Goal: Task Accomplishment & Management: Manage account settings

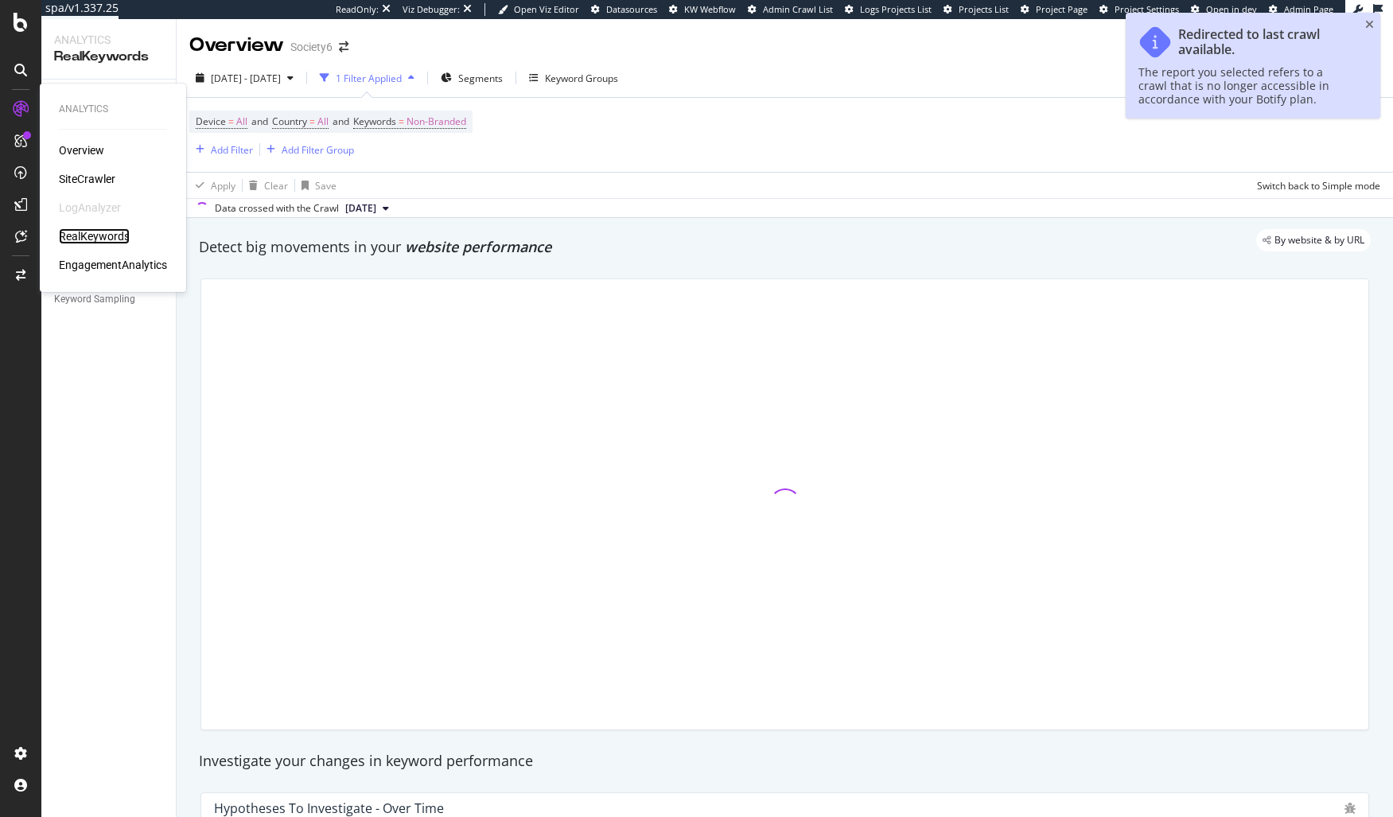
click at [110, 229] on div "RealKeywords" at bounding box center [94, 236] width 71 height 16
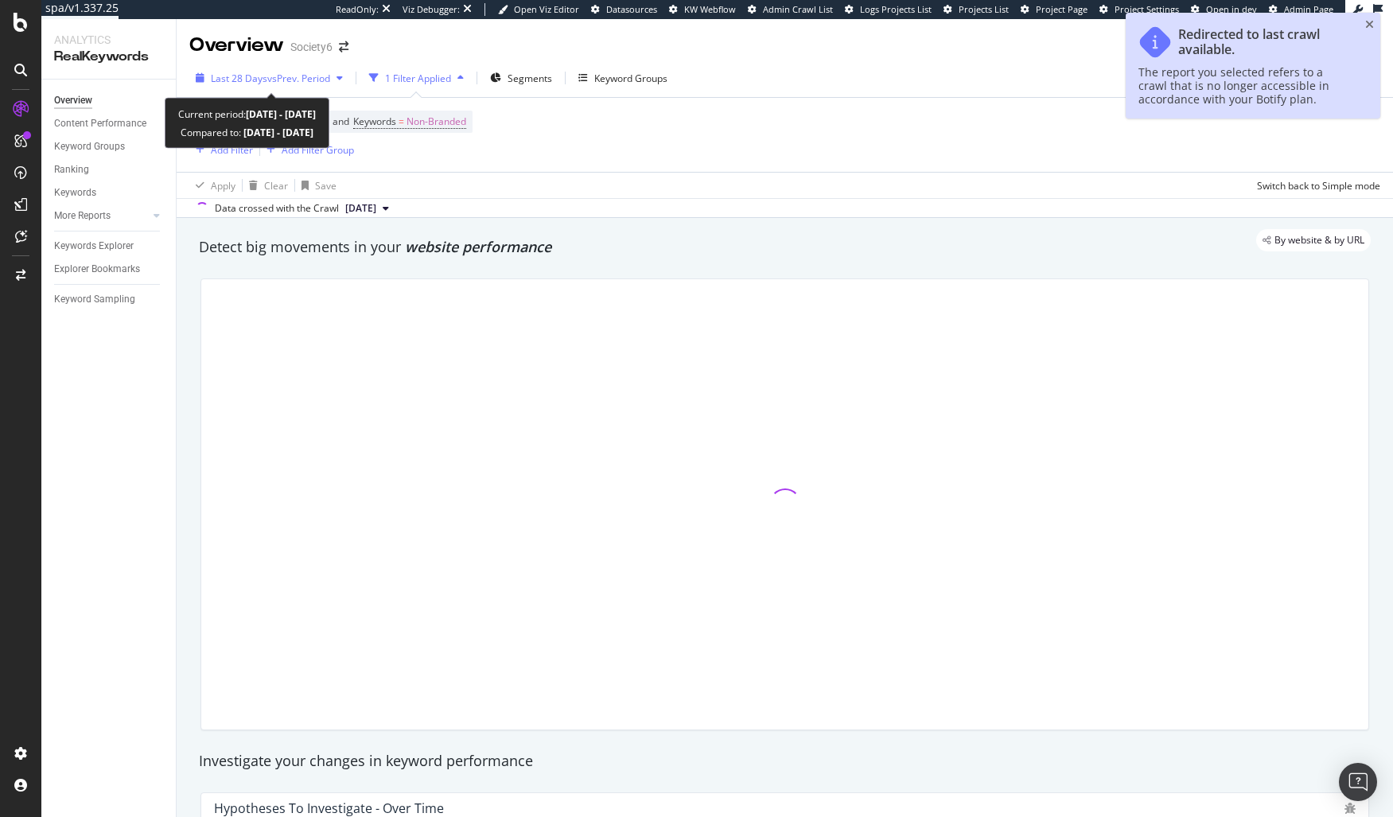
click at [282, 83] on span "vs Prev. Period" at bounding box center [298, 79] width 63 height 14
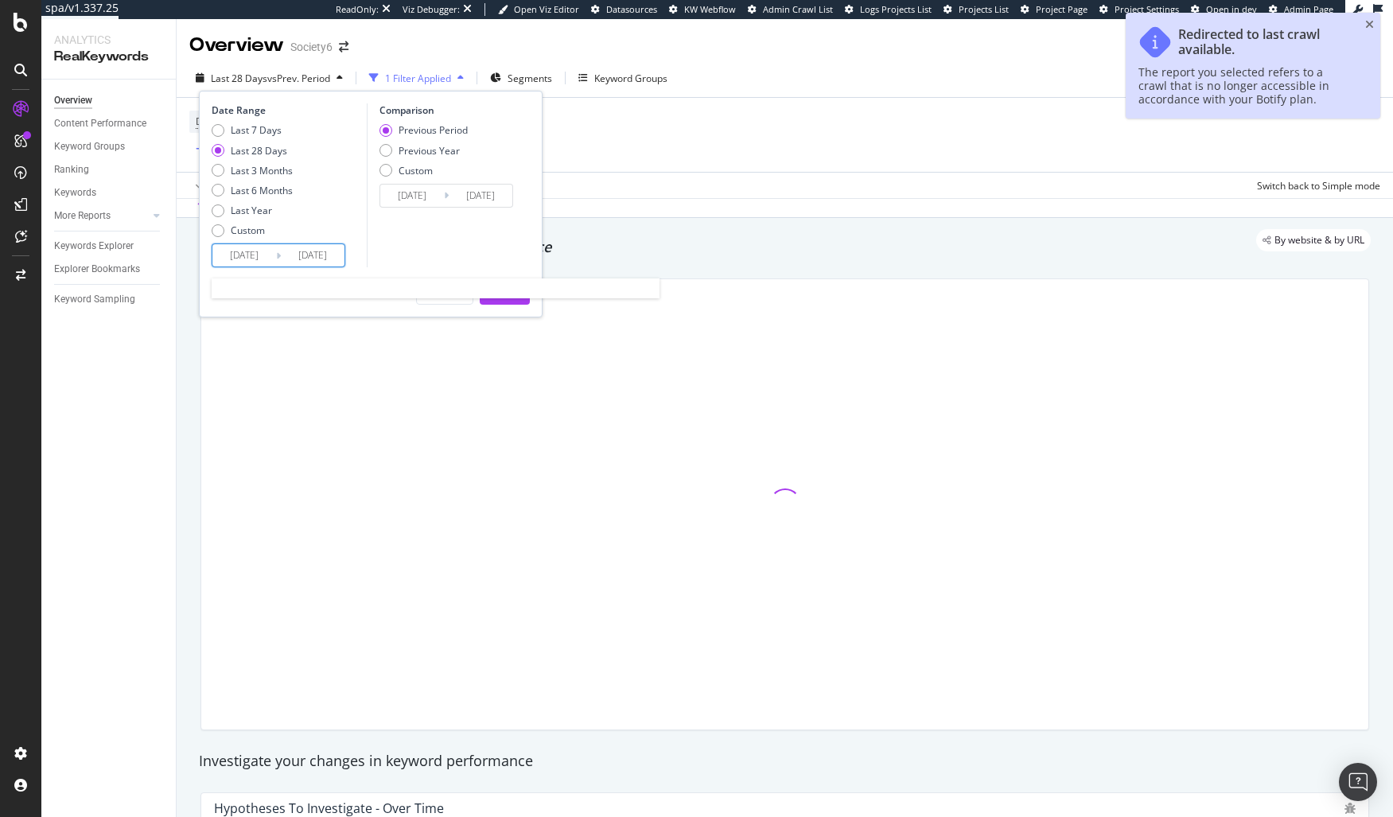
click at [247, 261] on input "2025/08/13" at bounding box center [244, 255] width 64 height 22
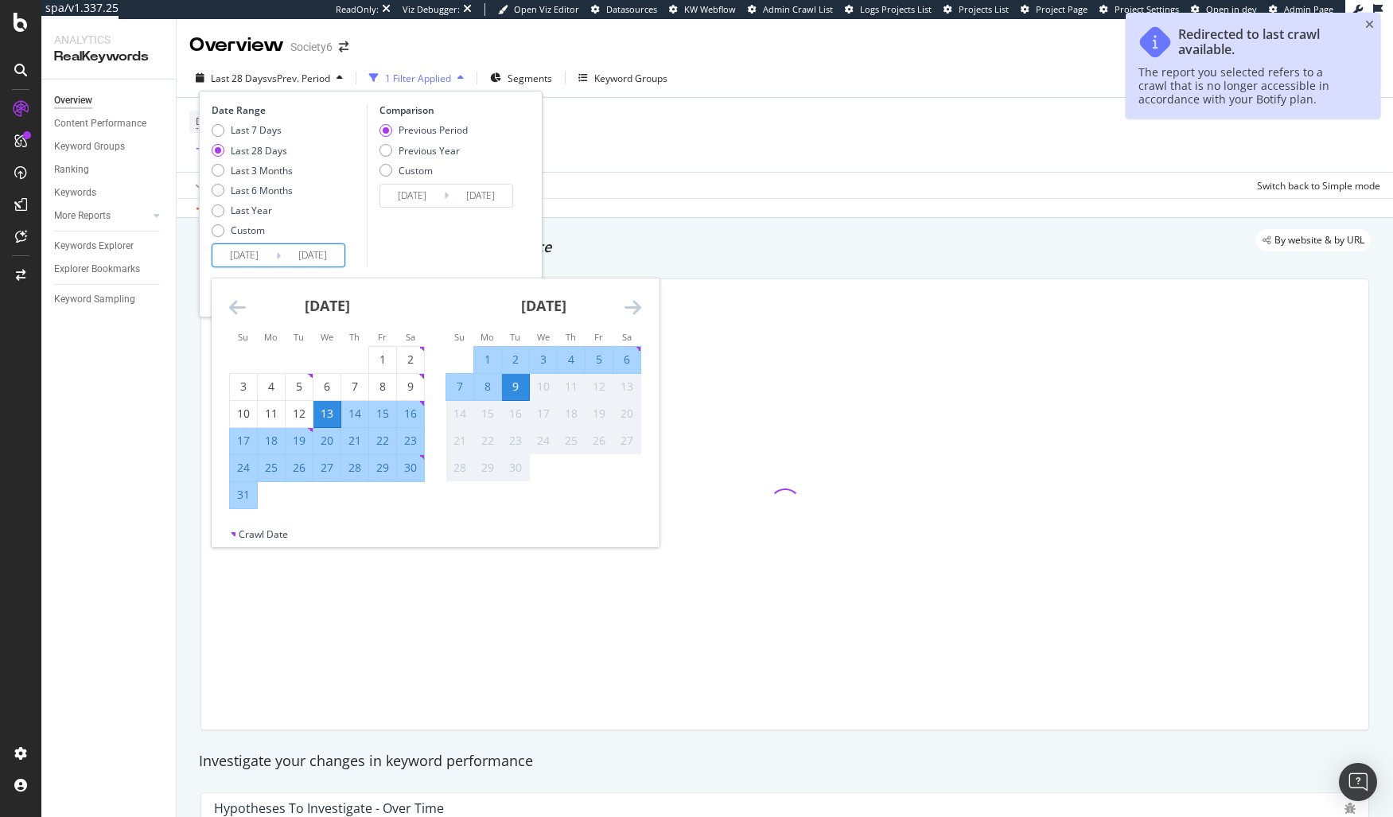
click at [233, 305] on icon "Move backward to switch to the previous month." at bounding box center [237, 307] width 17 height 19
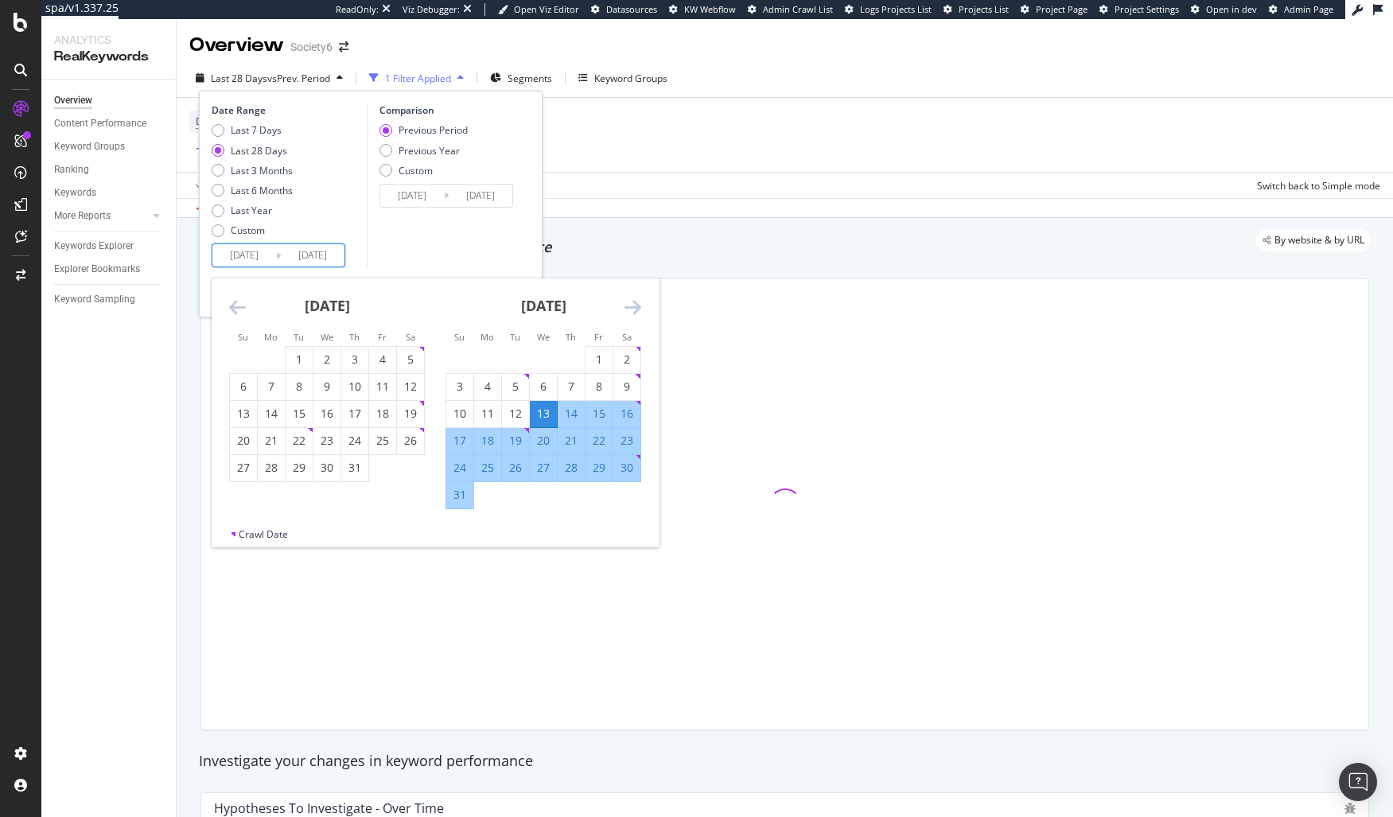
click at [233, 305] on icon "Move backward to switch to the previous month." at bounding box center [237, 307] width 17 height 19
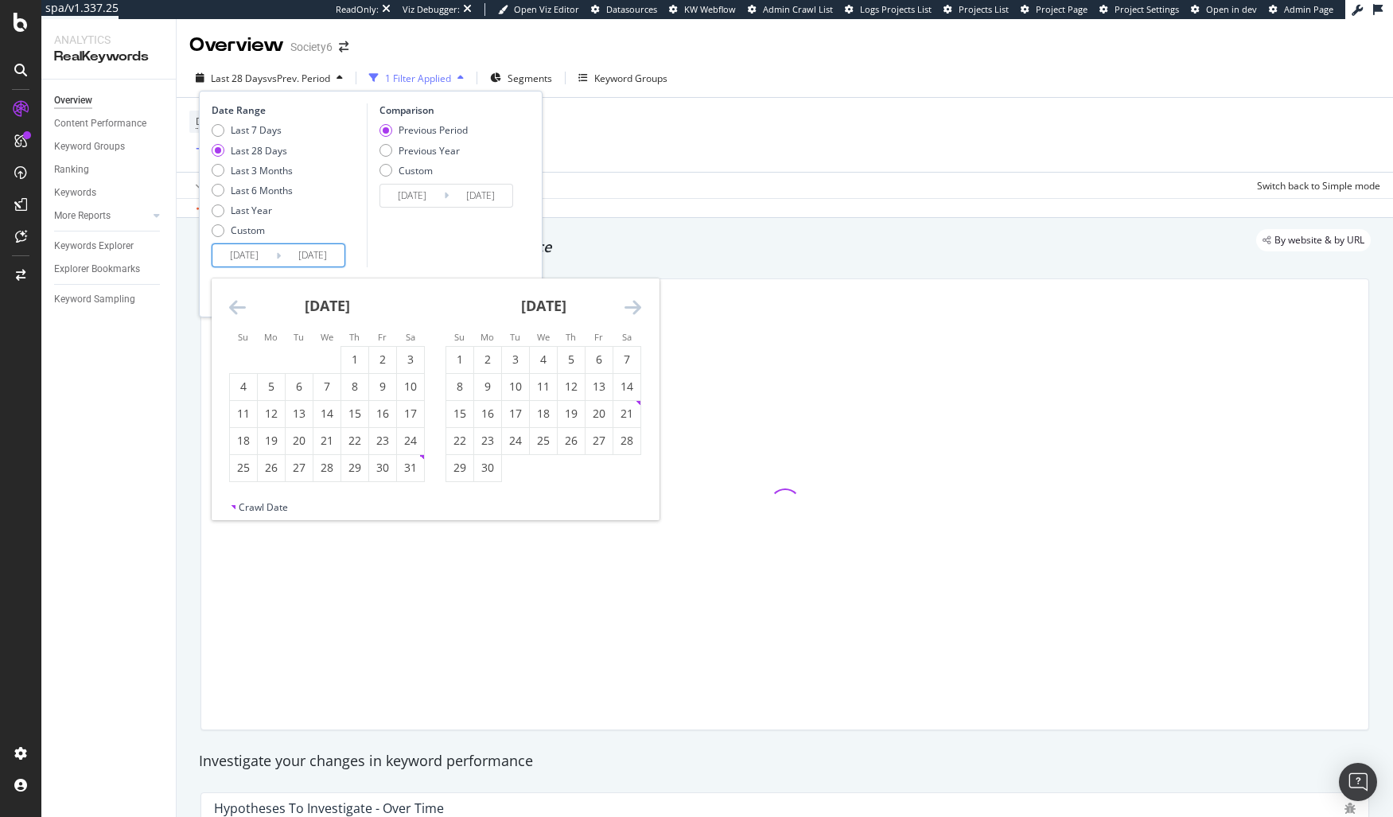
click at [233, 305] on icon "Move backward to switch to the previous month." at bounding box center [237, 307] width 17 height 19
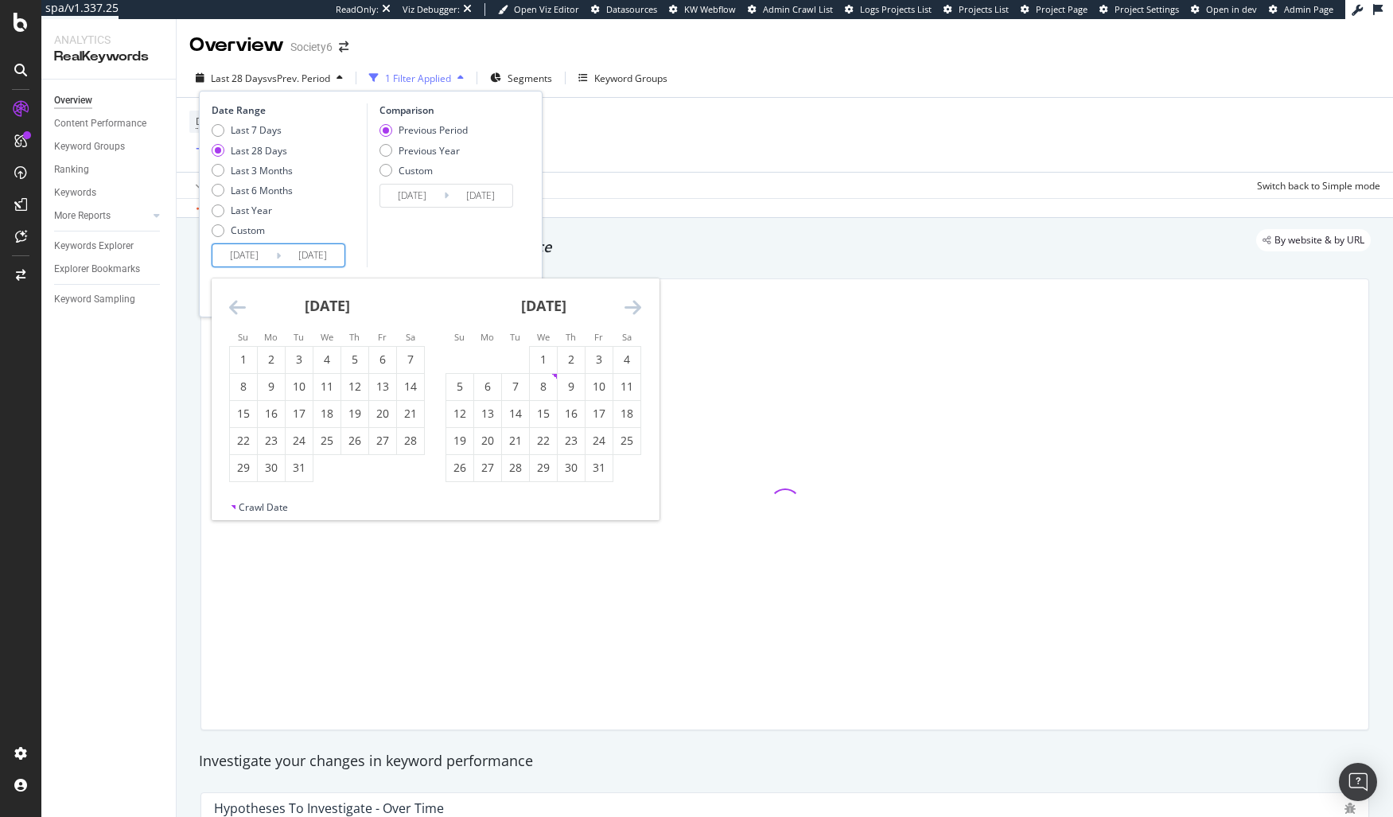
click at [233, 305] on icon "Move backward to switch to the previous month." at bounding box center [237, 307] width 17 height 19
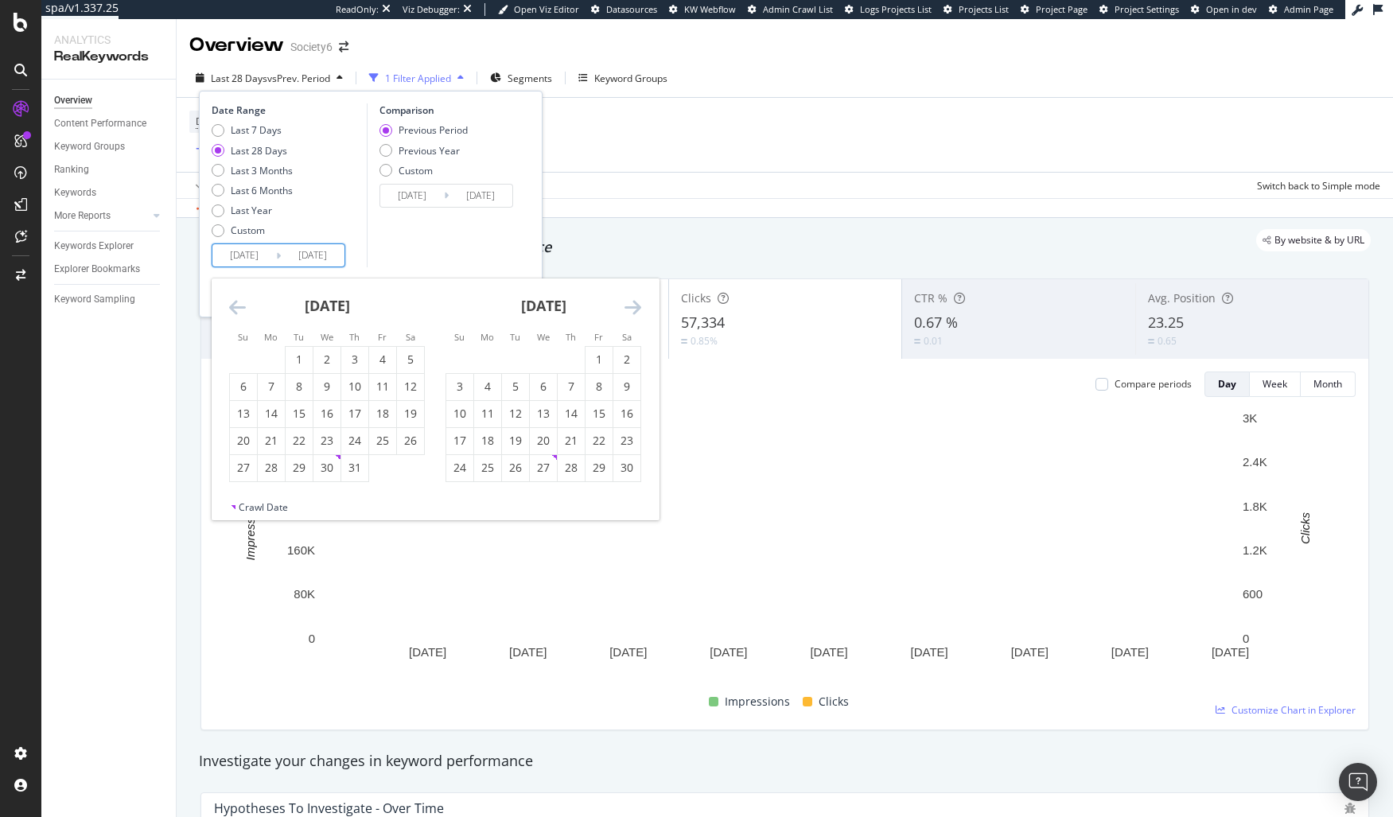
click at [233, 305] on icon "Move backward to switch to the previous month." at bounding box center [237, 307] width 17 height 19
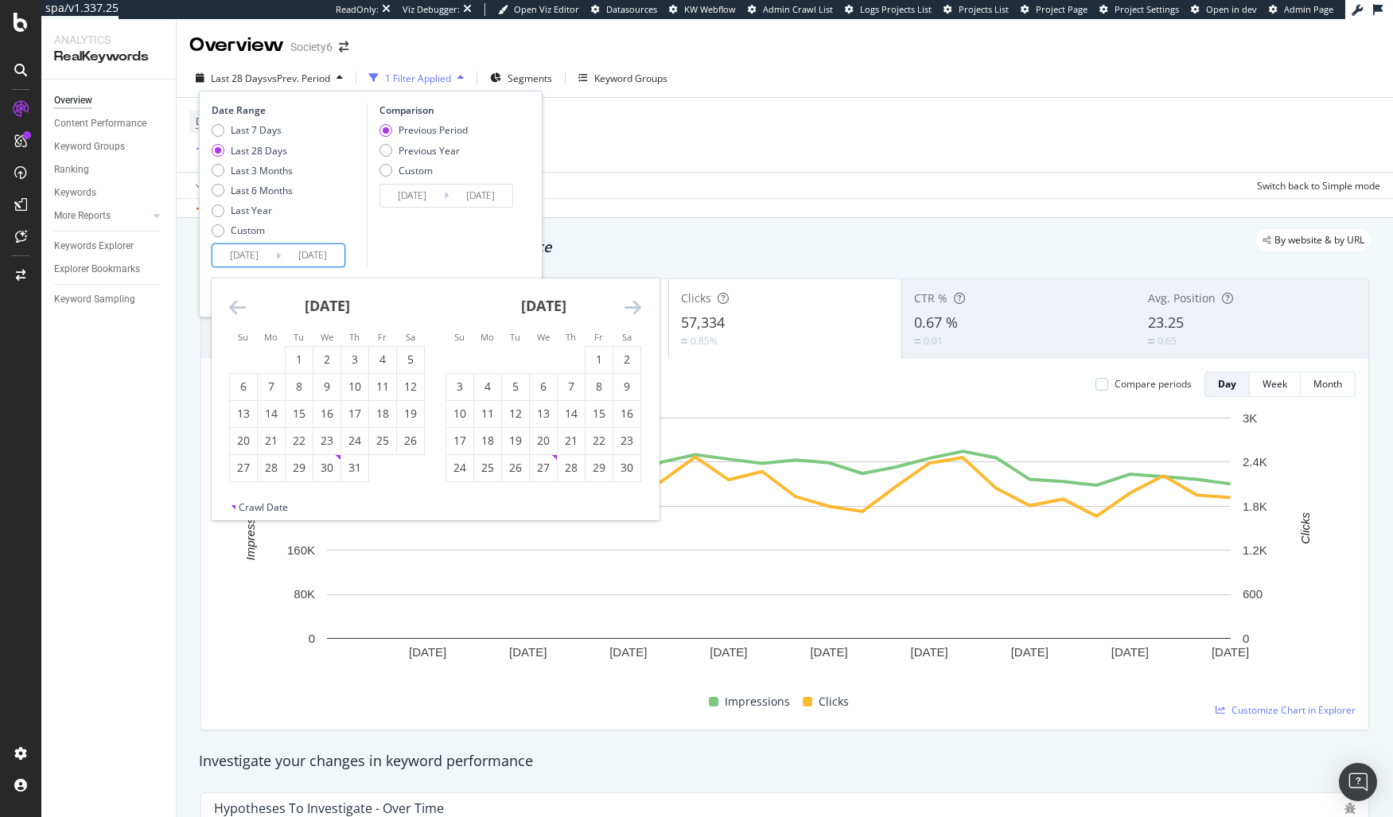
click at [233, 305] on icon "Move backward to switch to the previous month." at bounding box center [237, 307] width 17 height 19
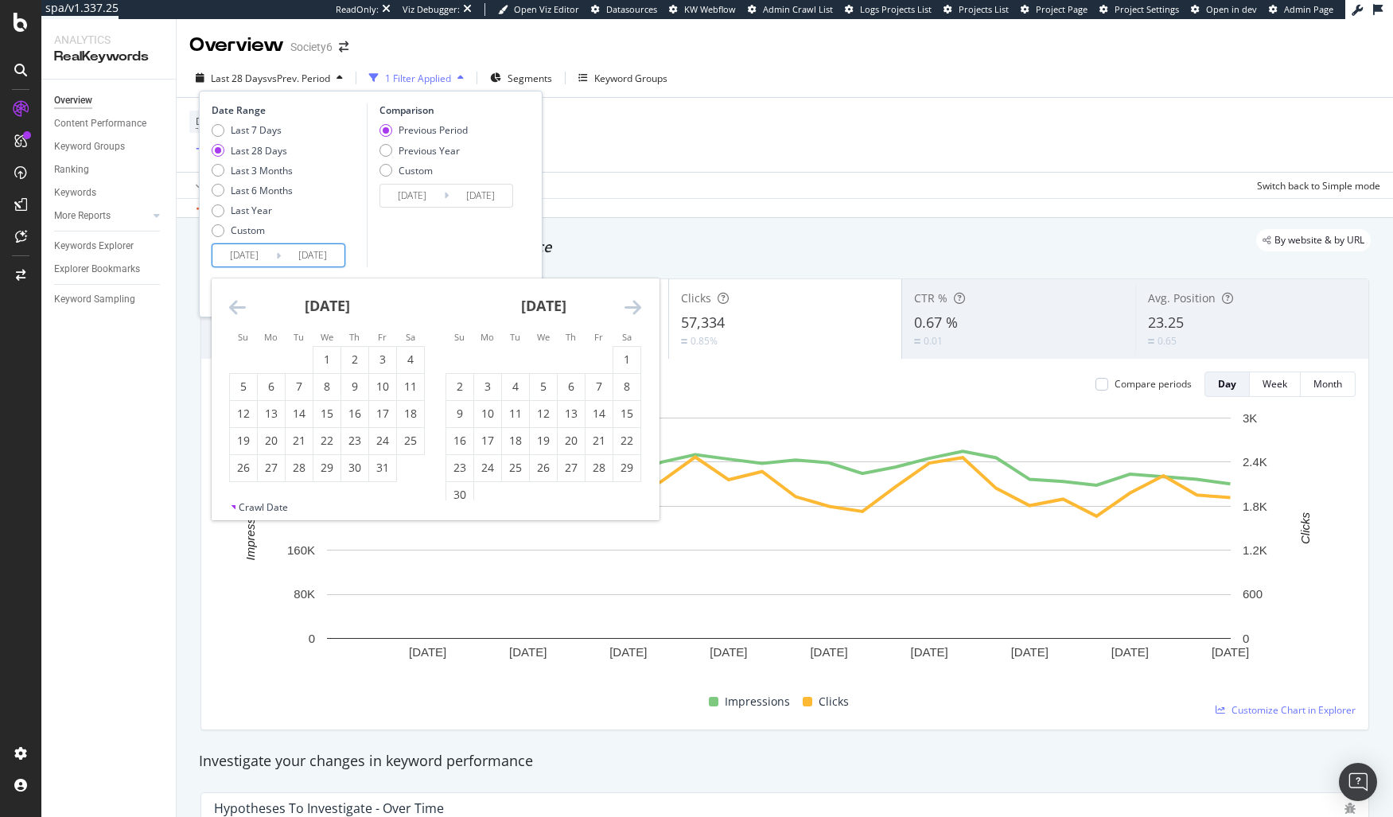
click at [233, 305] on icon "Move backward to switch to the previous month." at bounding box center [237, 307] width 17 height 19
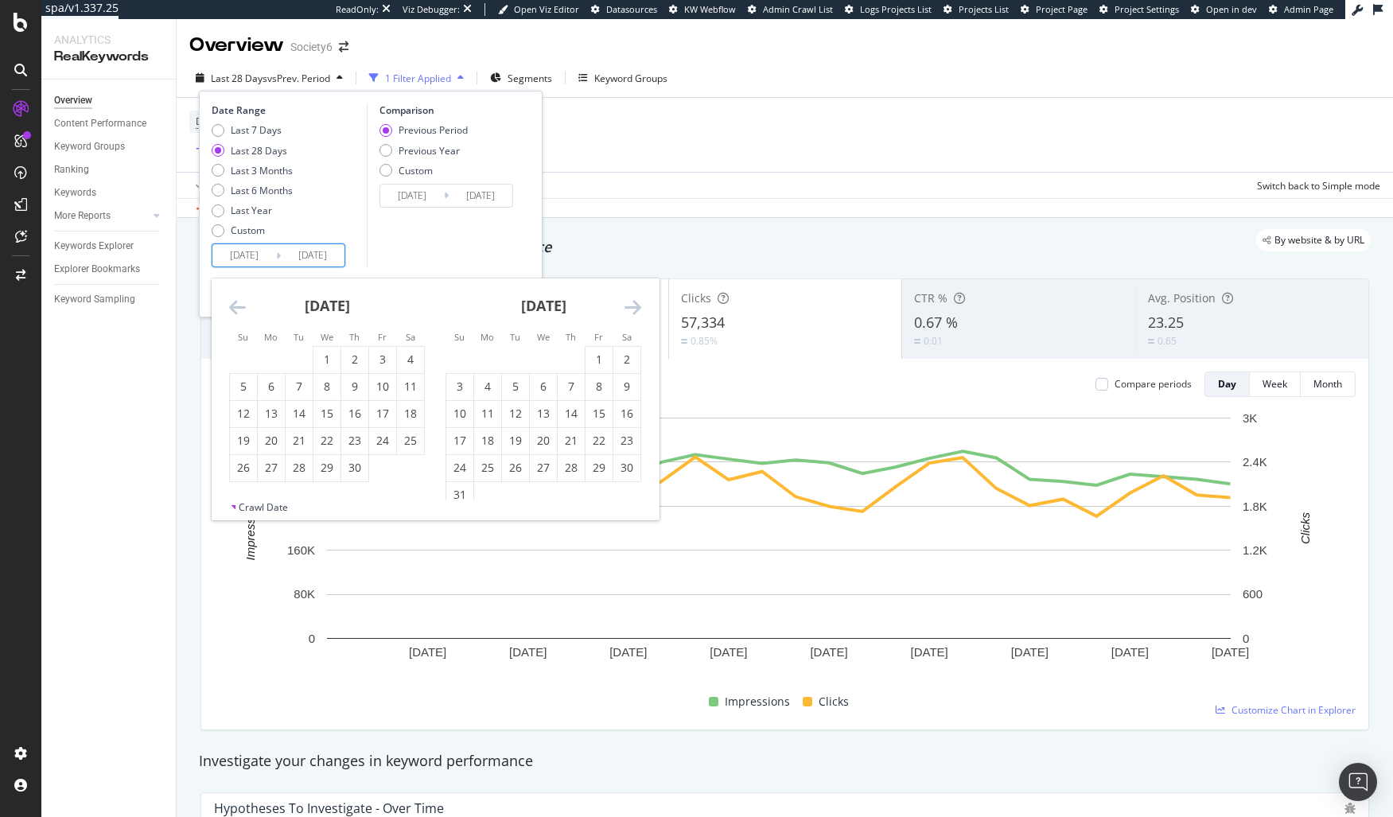
click at [233, 305] on icon "Move backward to switch to the previous month." at bounding box center [237, 307] width 17 height 19
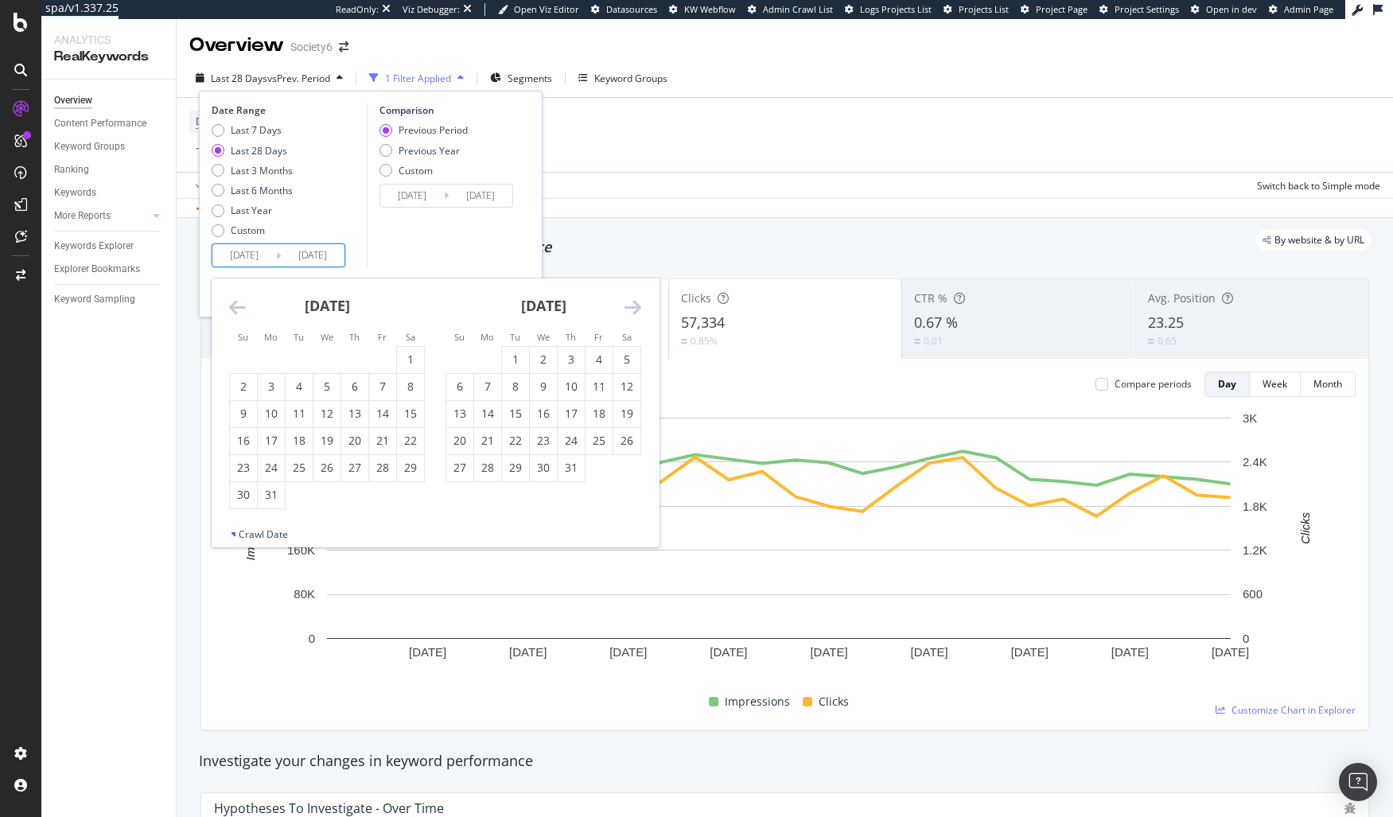
click at [233, 305] on icon "Move backward to switch to the previous month." at bounding box center [237, 307] width 17 height 19
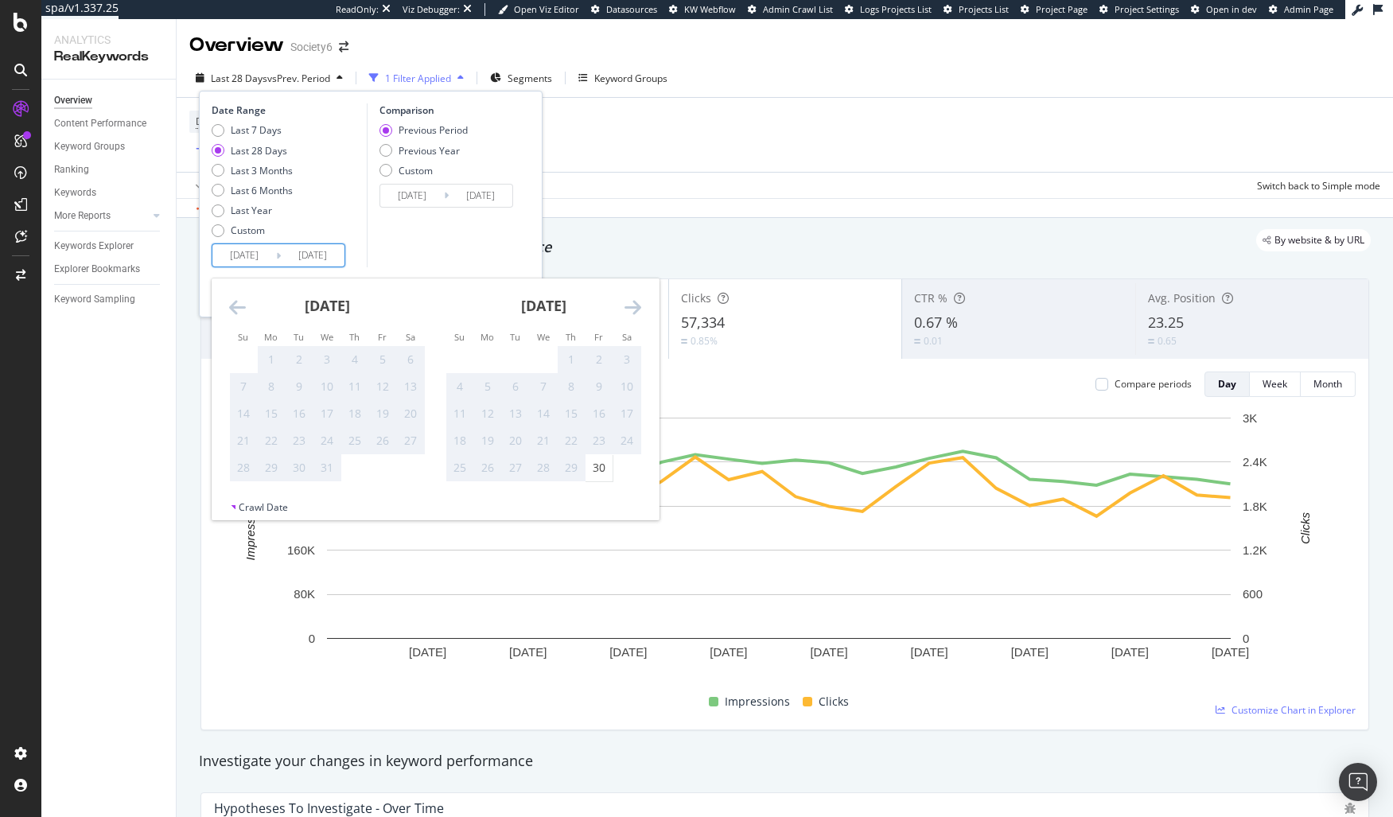
click at [233, 305] on icon "Move backward to switch to the previous month." at bounding box center [237, 307] width 17 height 19
click at [637, 305] on icon "Move forward to switch to the next month." at bounding box center [633, 307] width 17 height 19
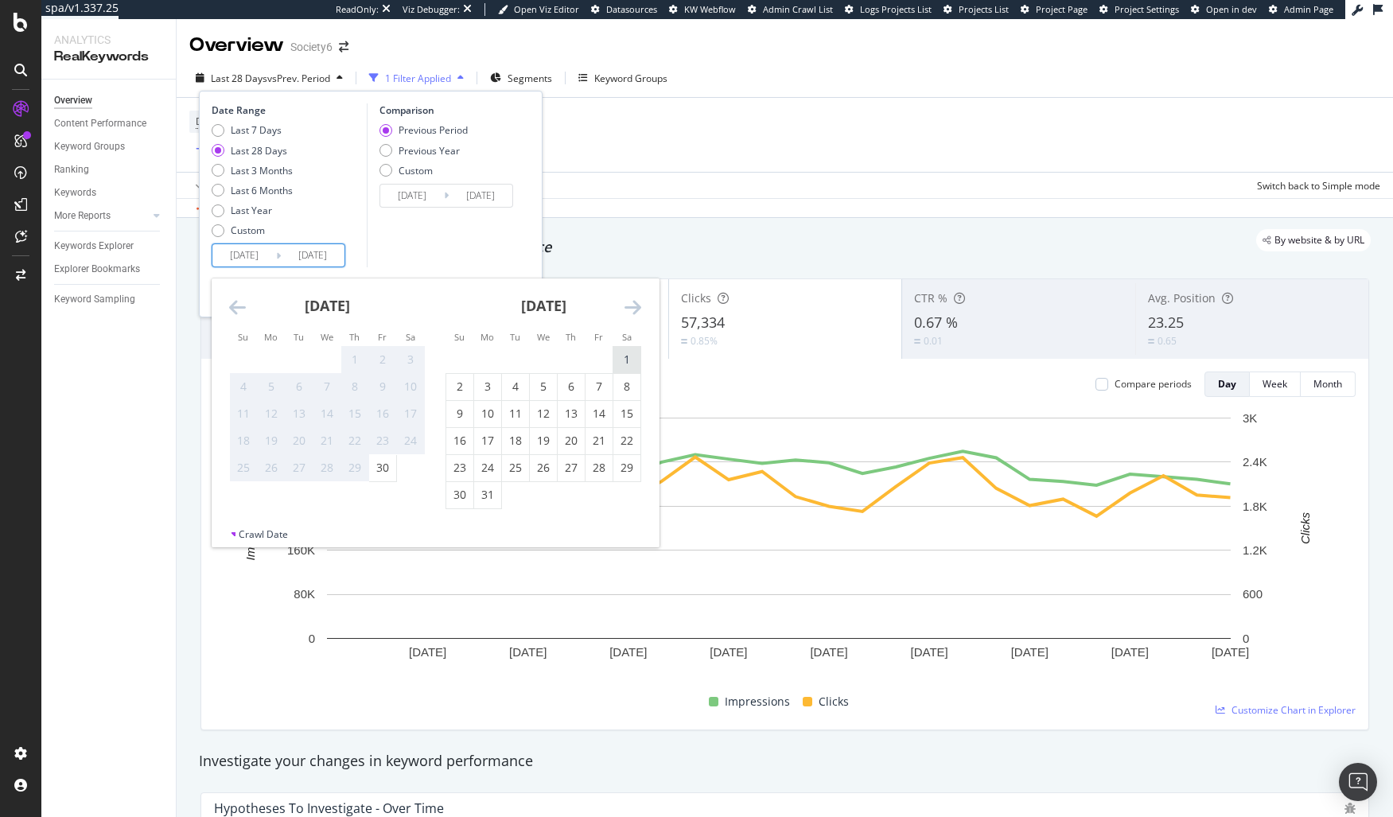
click at [628, 357] on div "1" at bounding box center [626, 360] width 27 height 16
type input "2023/07/01"
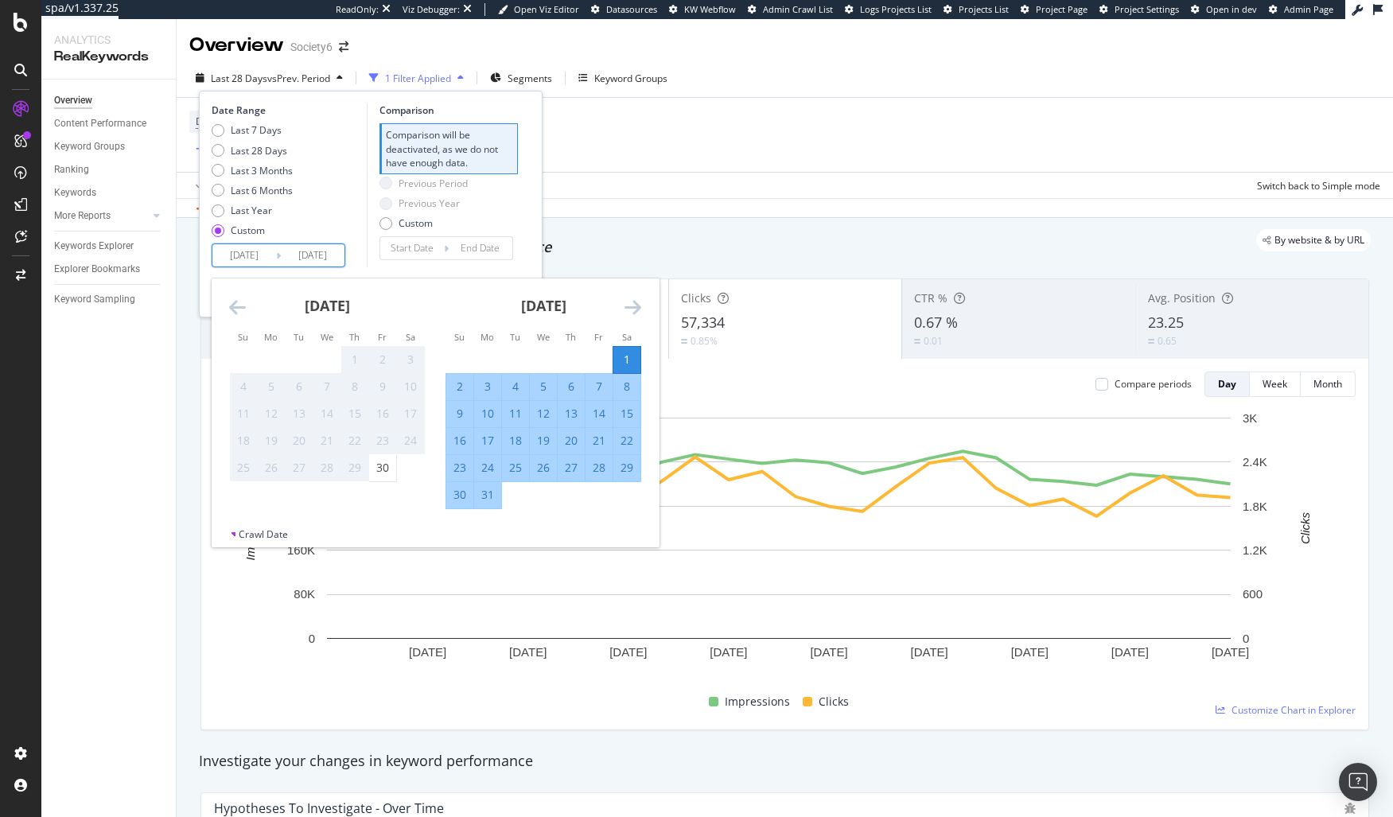
click at [640, 305] on icon "Move forward to switch to the next month." at bounding box center [633, 307] width 17 height 19
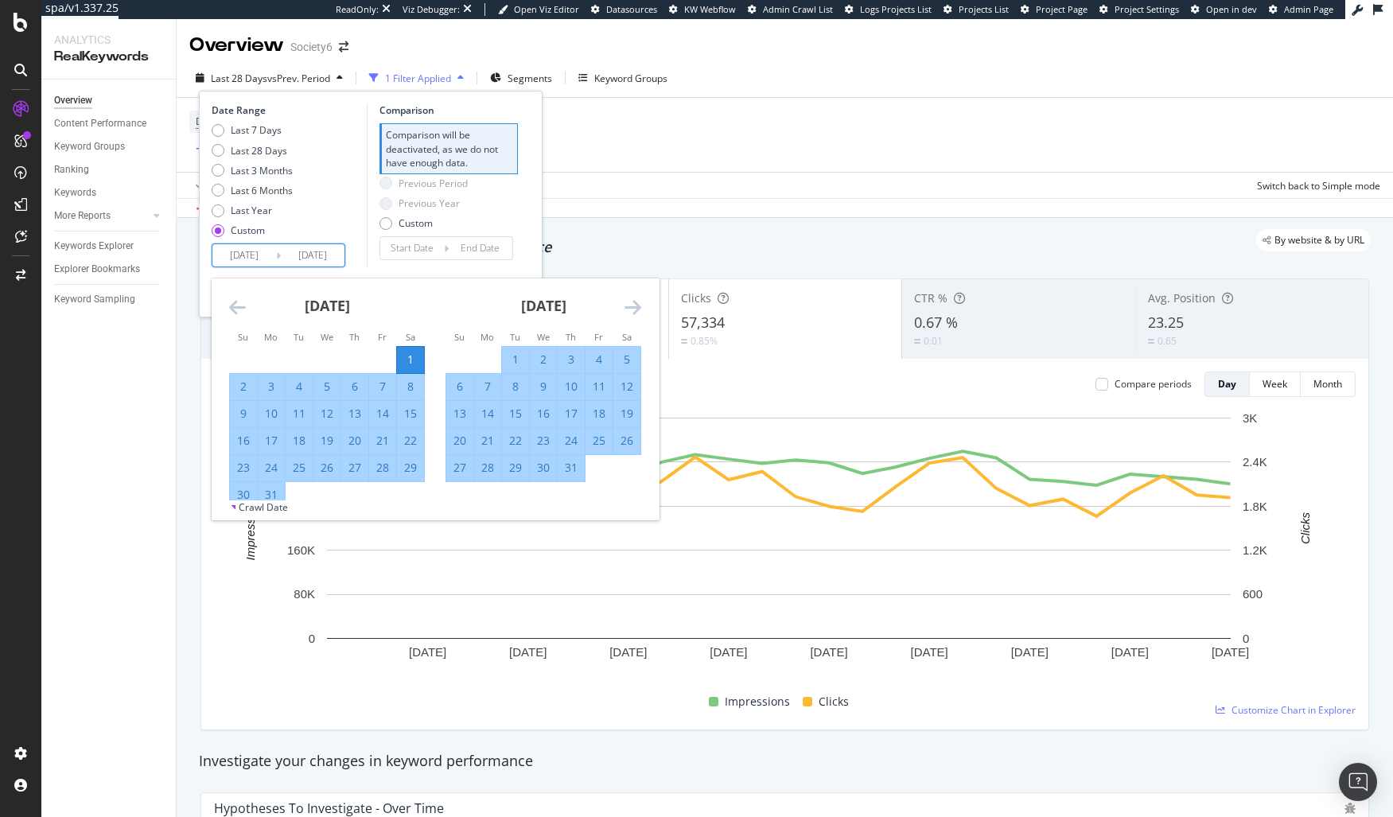
click at [640, 305] on icon "Move forward to switch to the next month." at bounding box center [633, 307] width 17 height 19
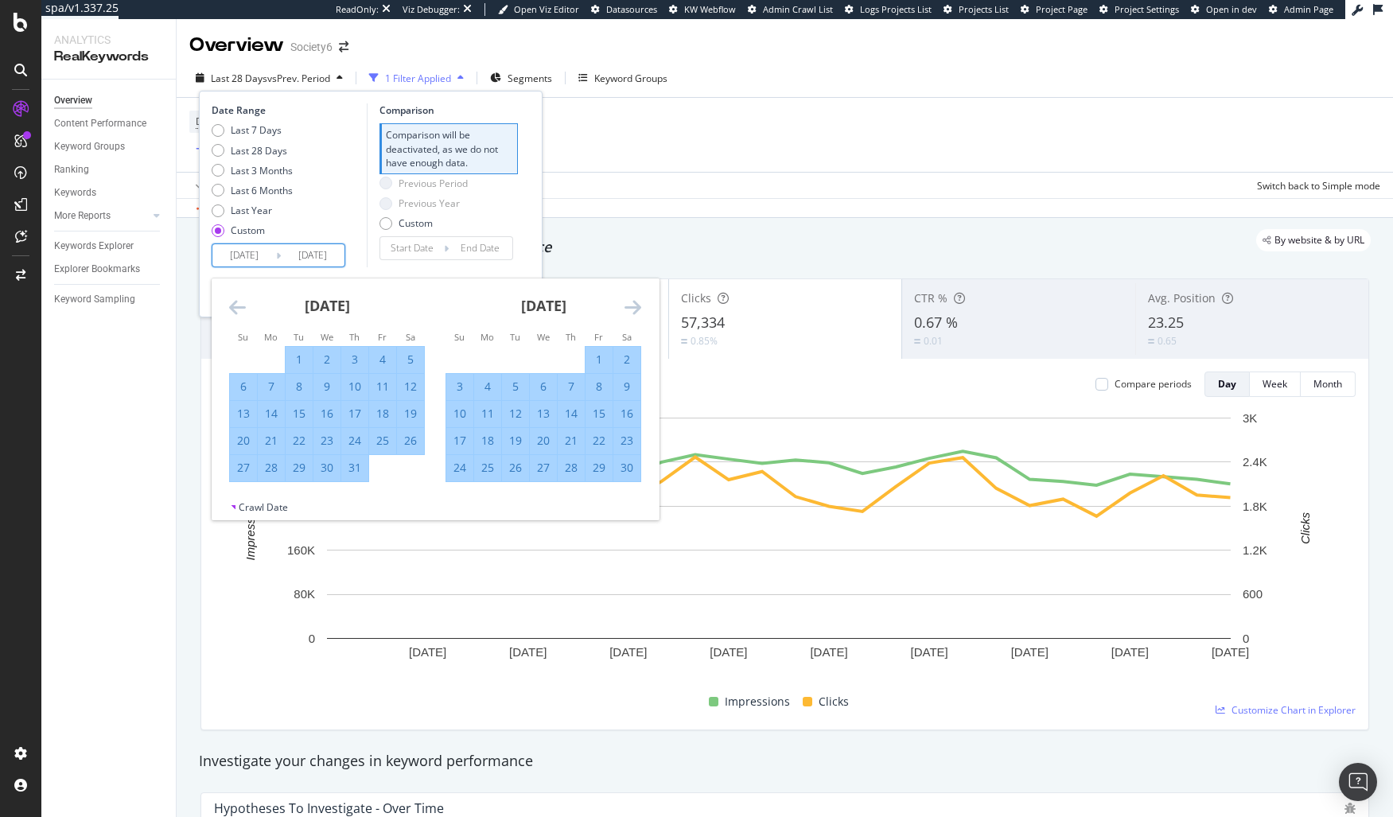
click at [640, 305] on icon "Move forward to switch to the next month." at bounding box center [633, 307] width 17 height 19
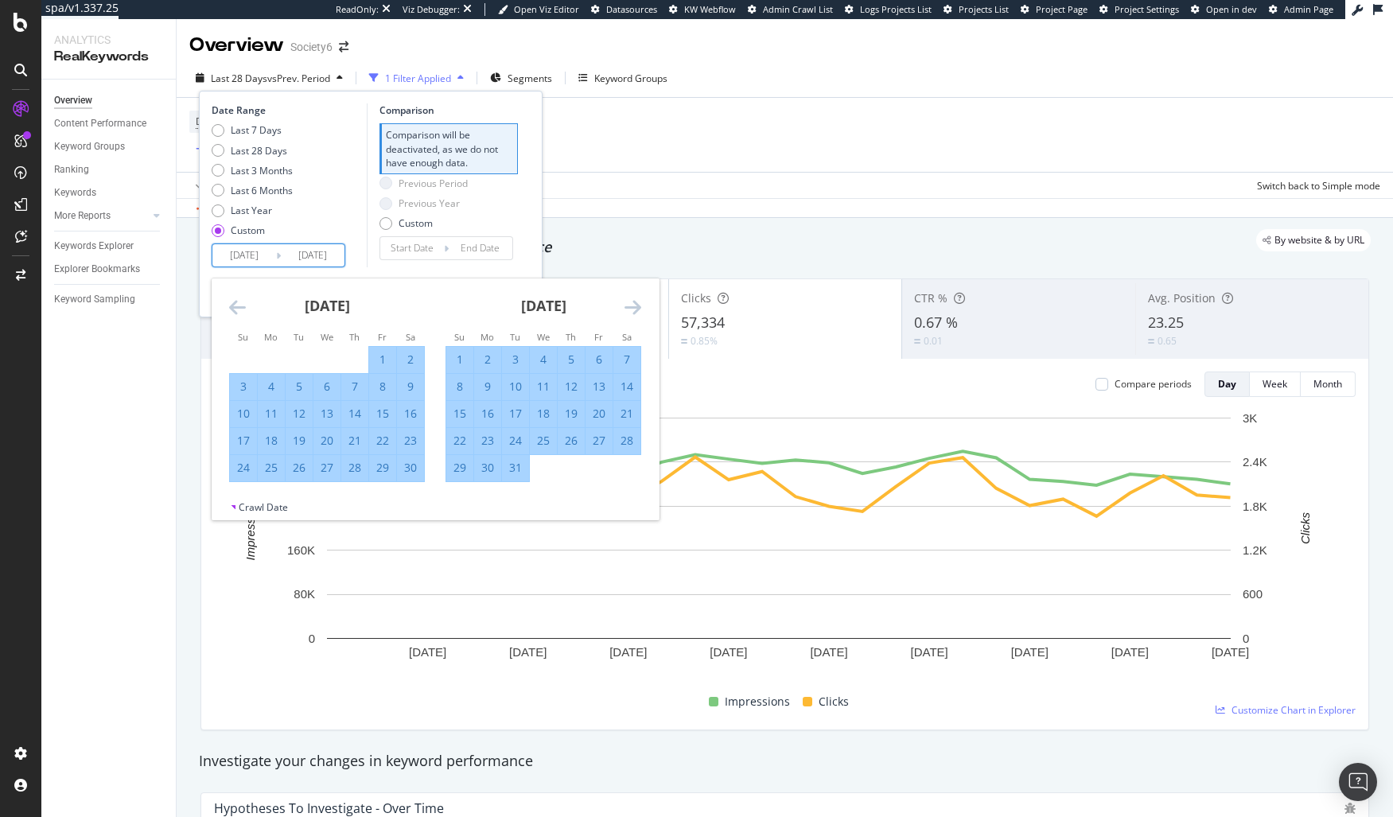
click at [640, 305] on icon "Move forward to switch to the next month." at bounding box center [633, 307] width 17 height 19
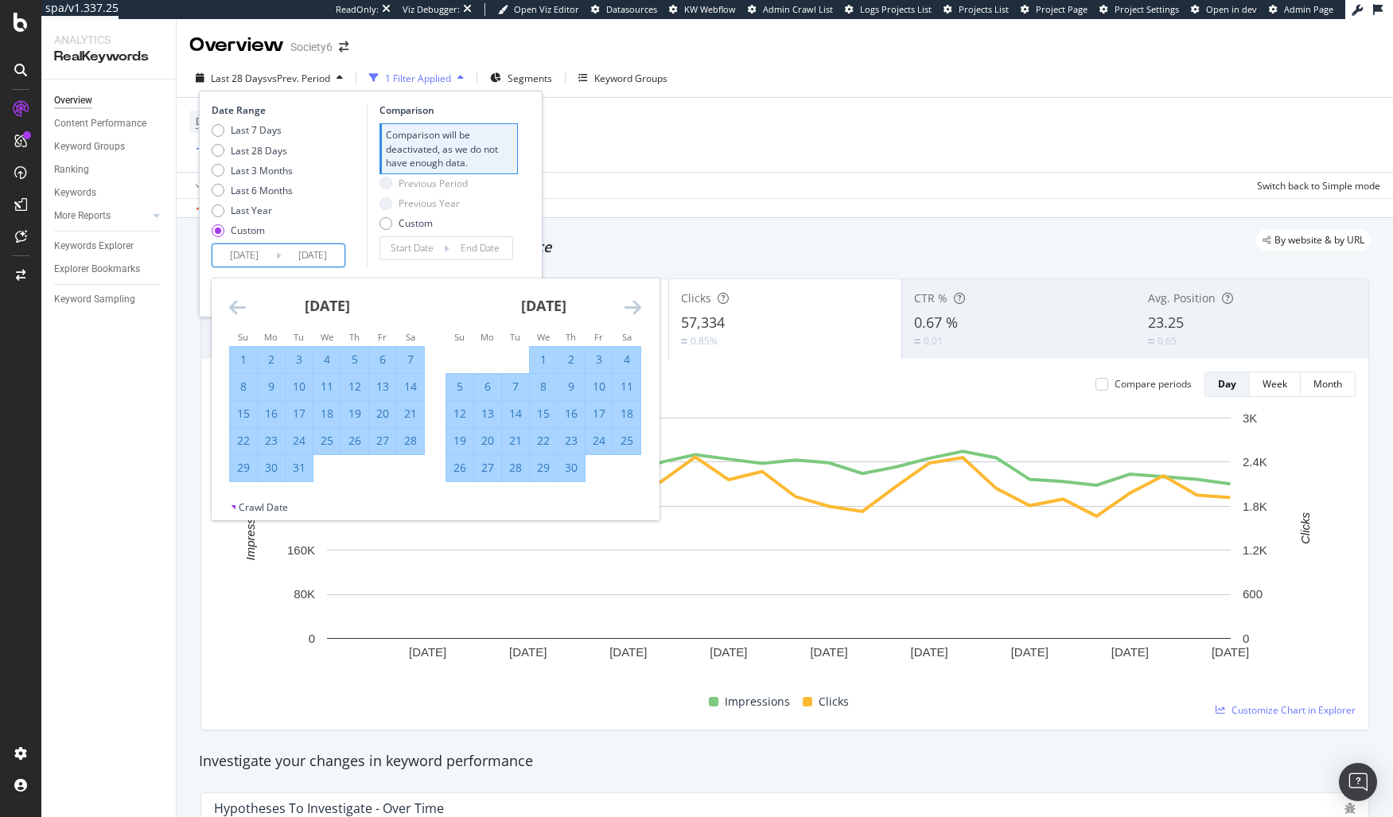
click at [640, 305] on icon "Move forward to switch to the next month." at bounding box center [633, 307] width 17 height 19
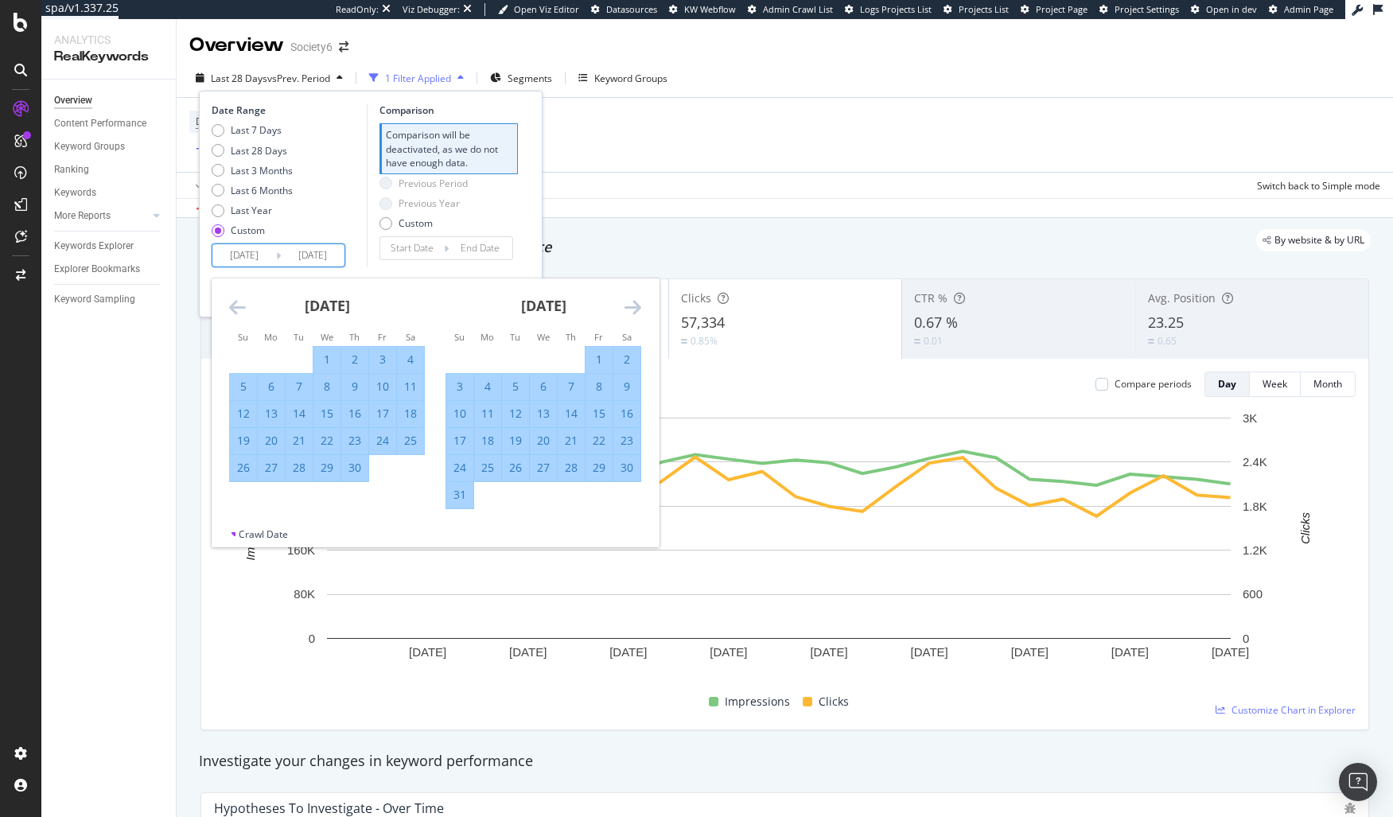
click at [640, 305] on icon "Move forward to switch to the next month." at bounding box center [633, 307] width 17 height 19
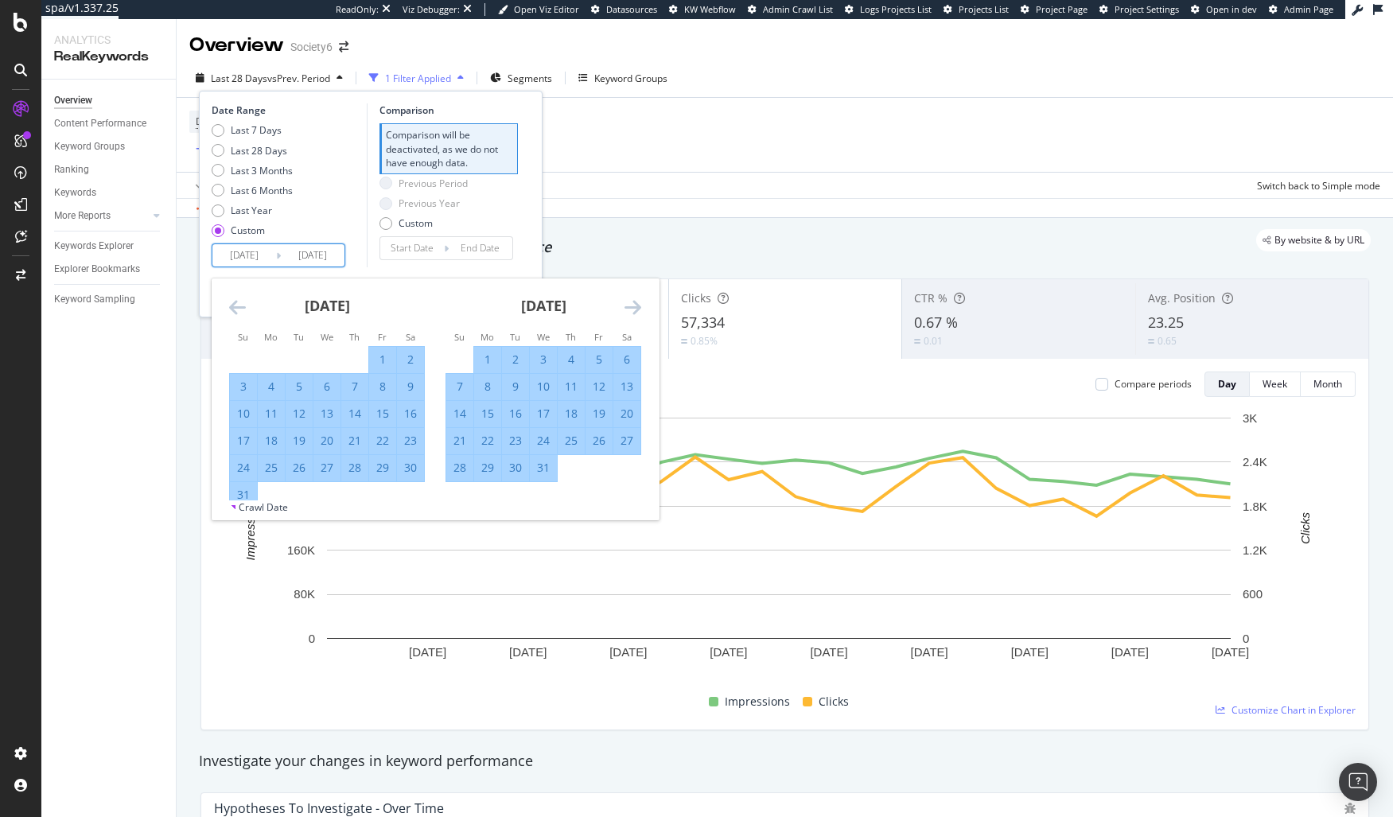
click at [640, 305] on icon "Move forward to switch to the next month." at bounding box center [633, 307] width 17 height 19
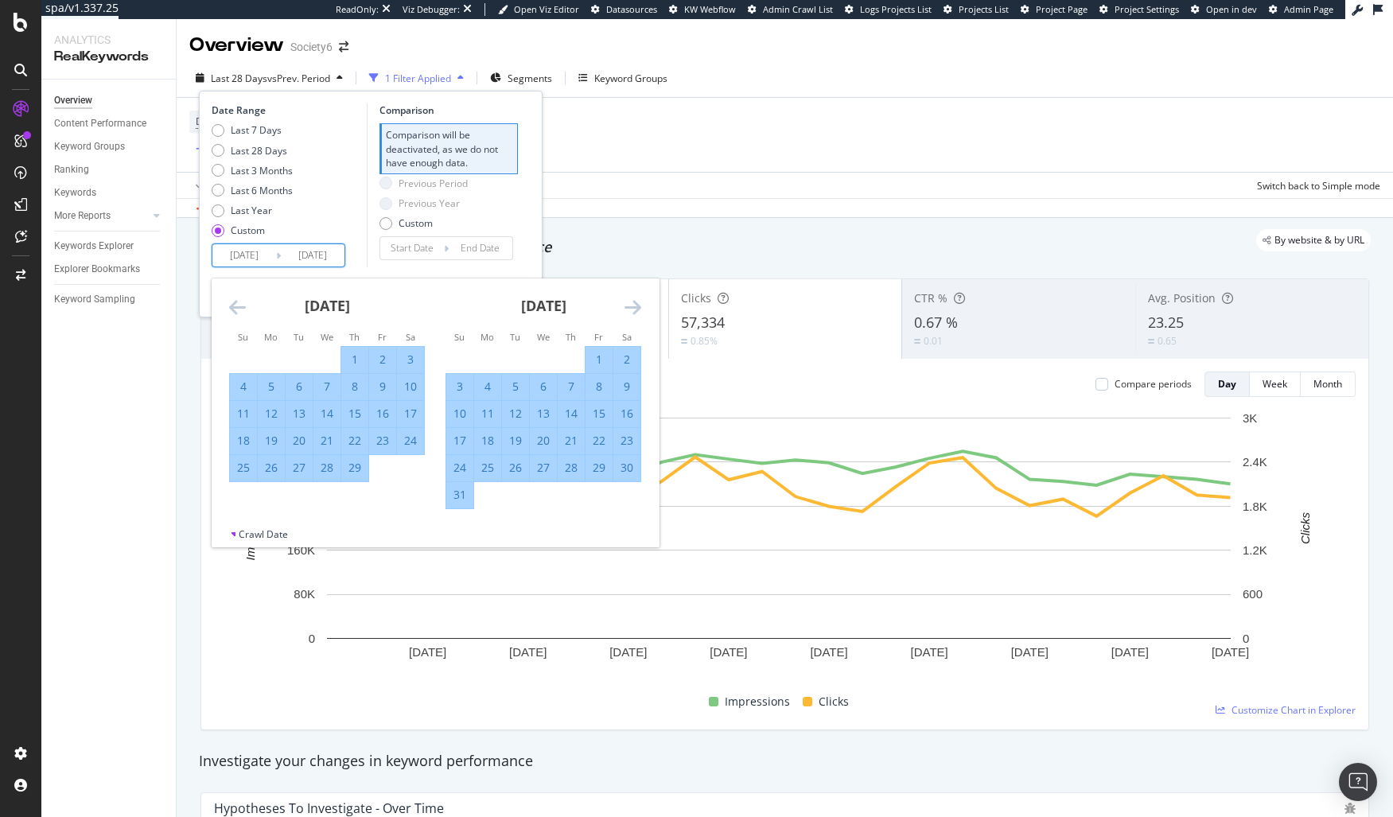
click at [640, 305] on icon "Move forward to switch to the next month." at bounding box center [633, 307] width 17 height 19
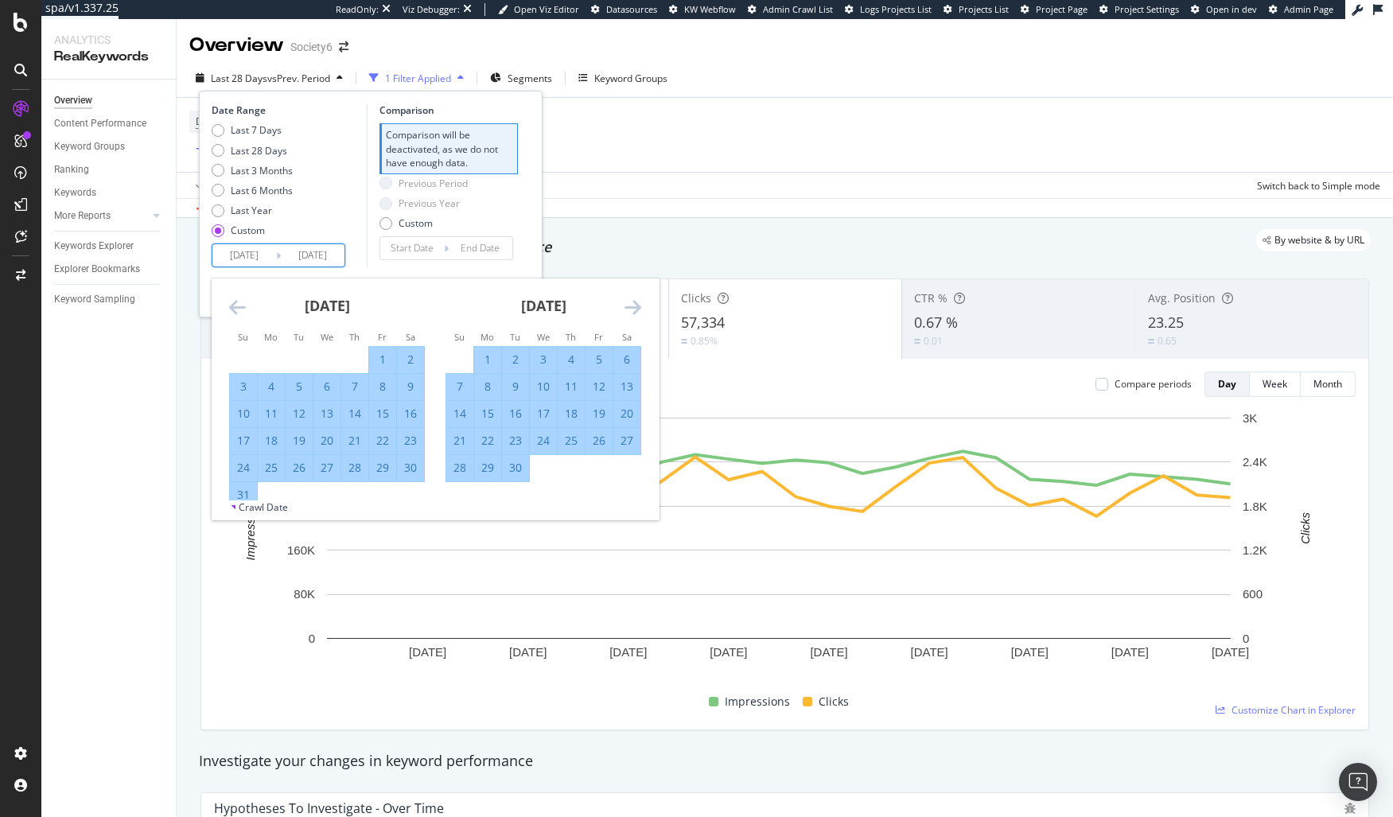
click at [640, 305] on icon "Move forward to switch to the next month." at bounding box center [633, 307] width 17 height 19
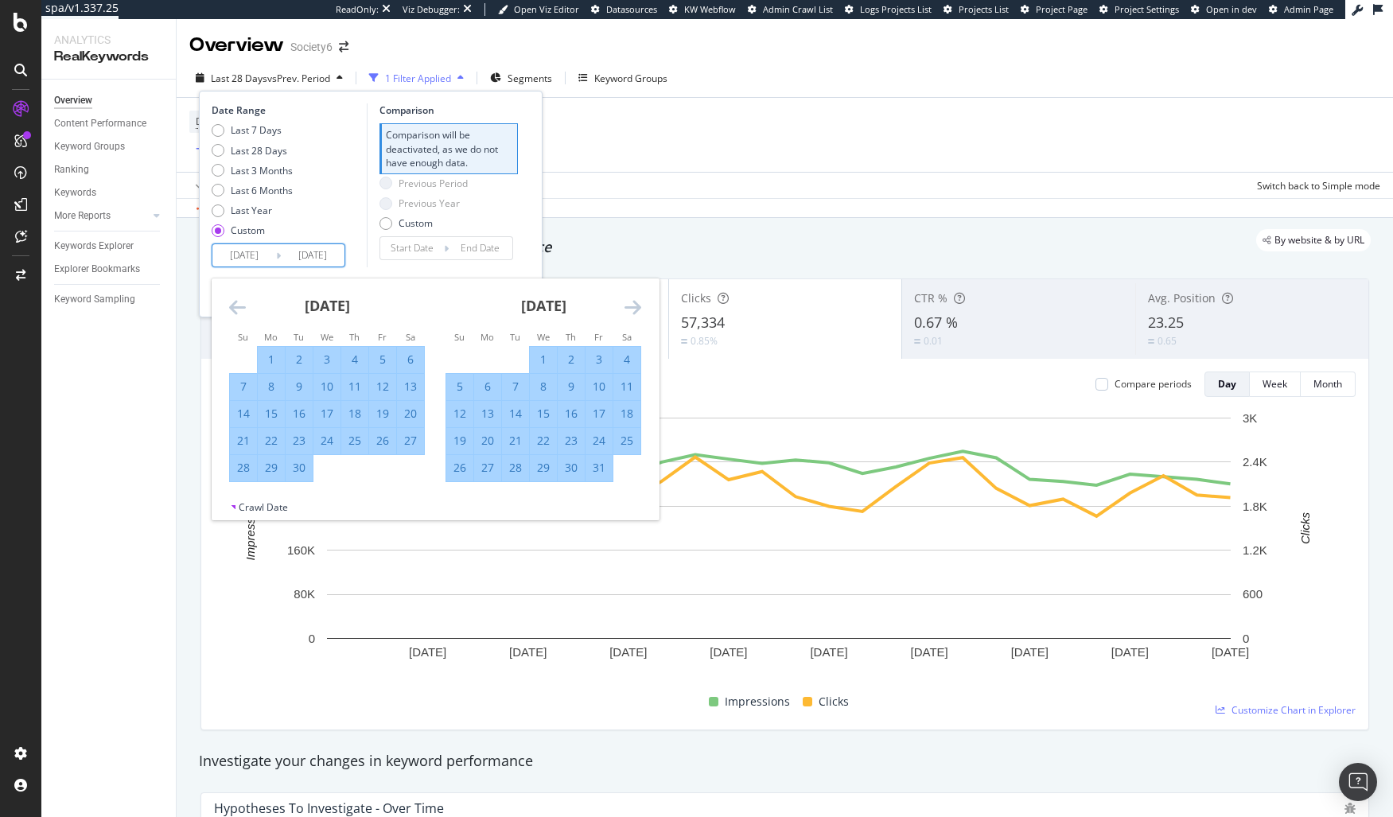
click at [640, 305] on icon "Move forward to switch to the next month." at bounding box center [633, 307] width 17 height 19
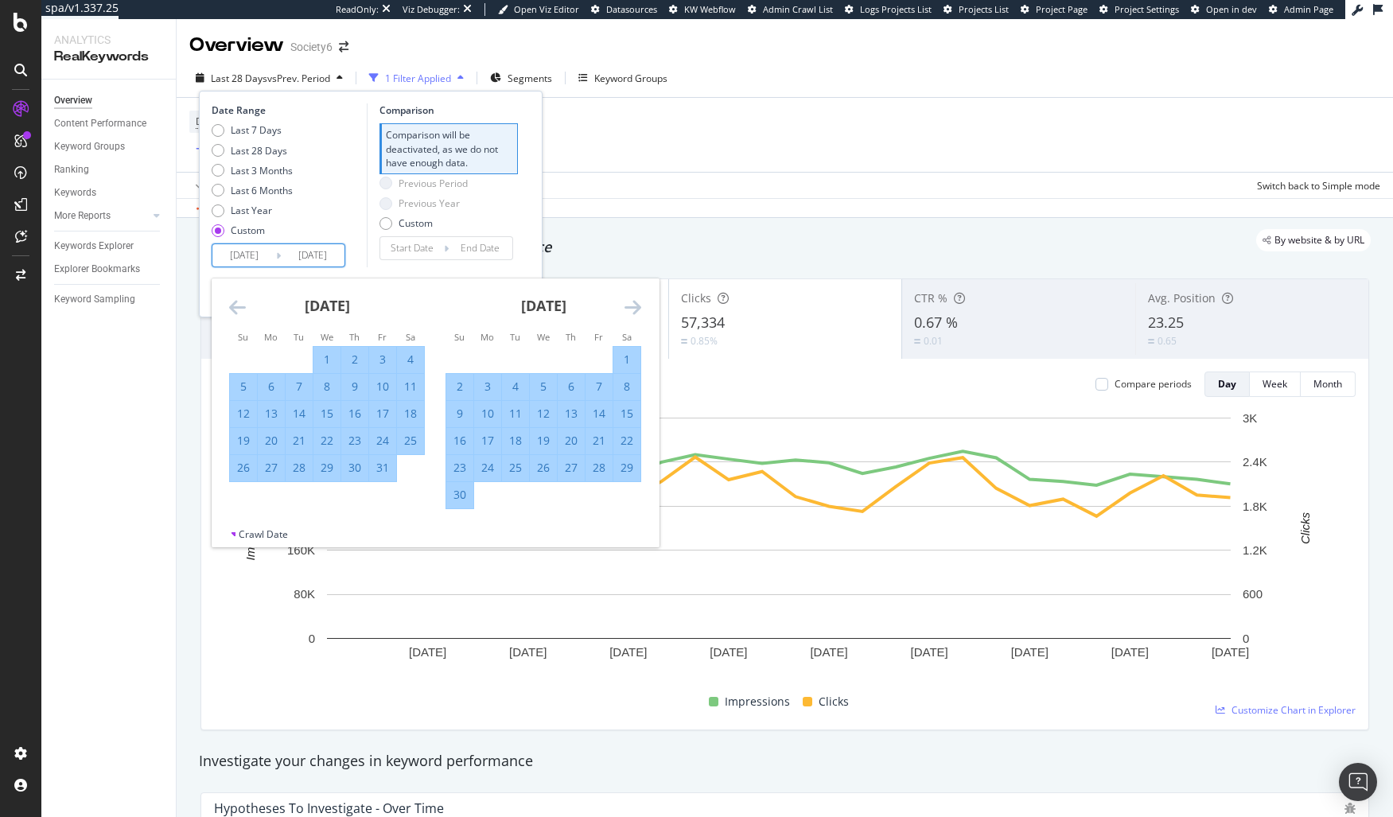
click at [640, 305] on icon "Move forward to switch to the next month." at bounding box center [633, 307] width 17 height 19
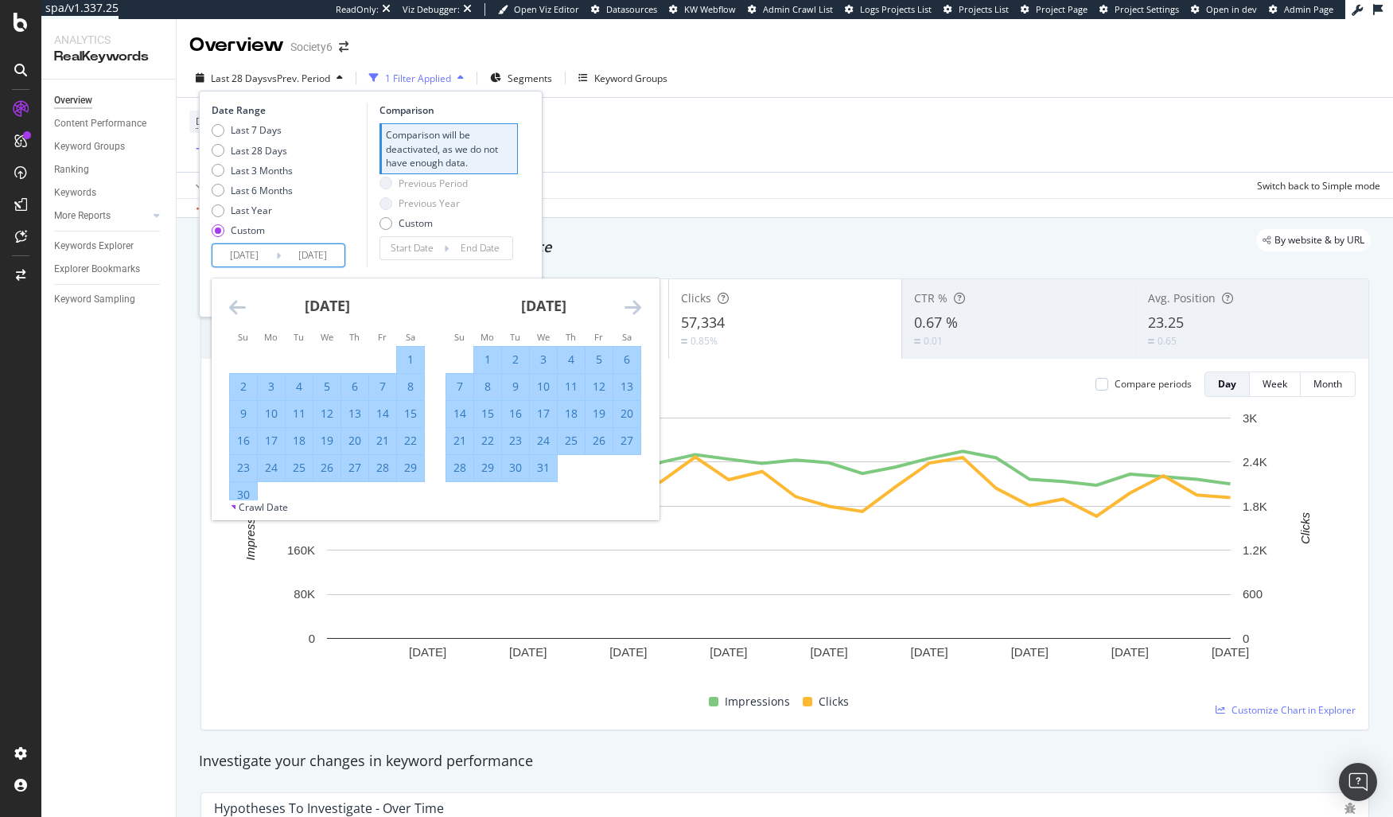
click at [640, 305] on icon "Move forward to switch to the next month." at bounding box center [633, 307] width 17 height 19
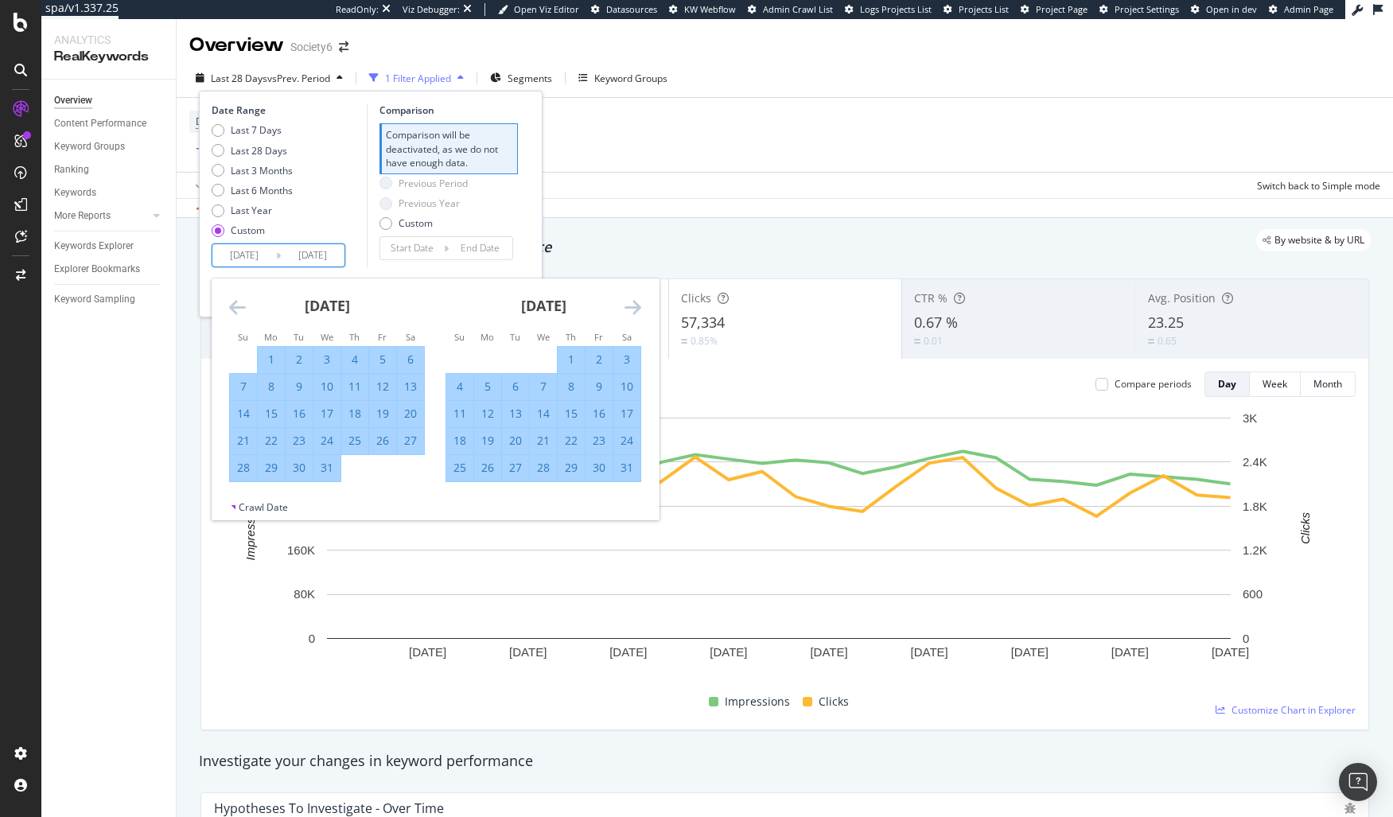
click at [227, 305] on div "July 2024 1 2 3 4 5 6 7 8 9 10 11 12 13 14 15 16 17 18 19 20 21 22 23 24 25 26 …" at bounding box center [327, 380] width 216 height 204
click at [236, 308] on icon "Move backward to switch to the previous month." at bounding box center [237, 307] width 17 height 19
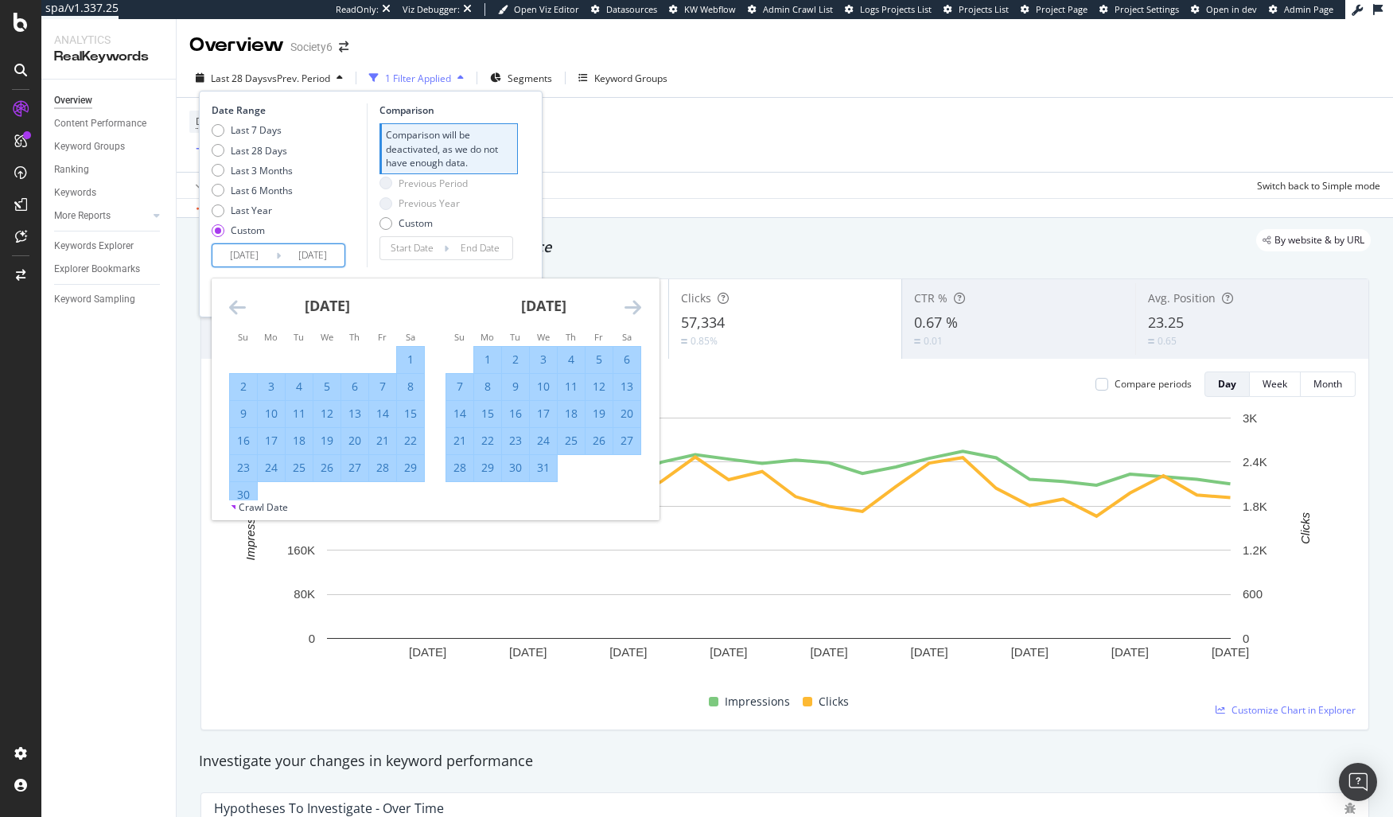
click at [236, 308] on icon "Move backward to switch to the previous month." at bounding box center [237, 307] width 17 height 19
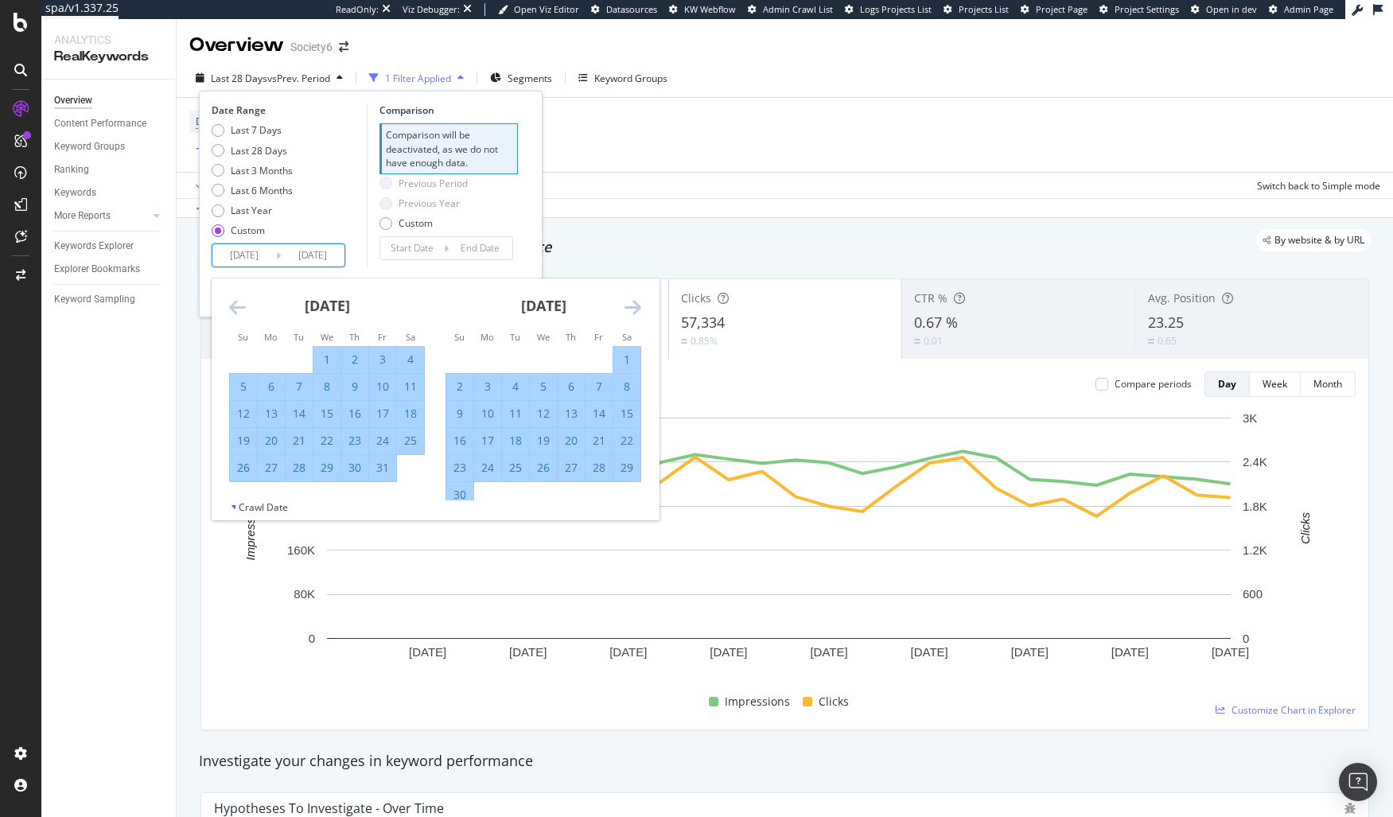
click at [236, 308] on icon "Move backward to switch to the previous month." at bounding box center [237, 307] width 17 height 19
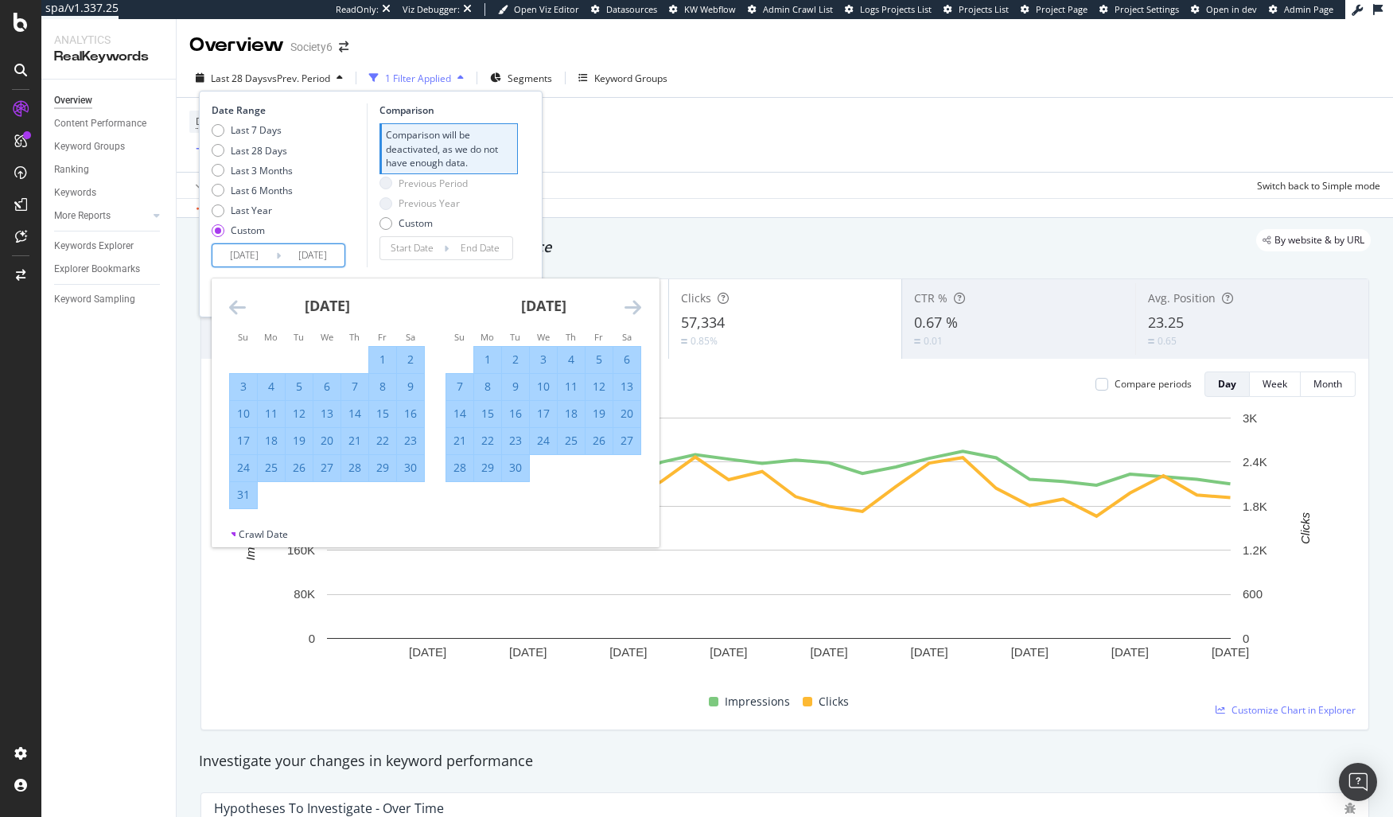
click at [236, 308] on icon "Move backward to switch to the previous month." at bounding box center [237, 307] width 17 height 19
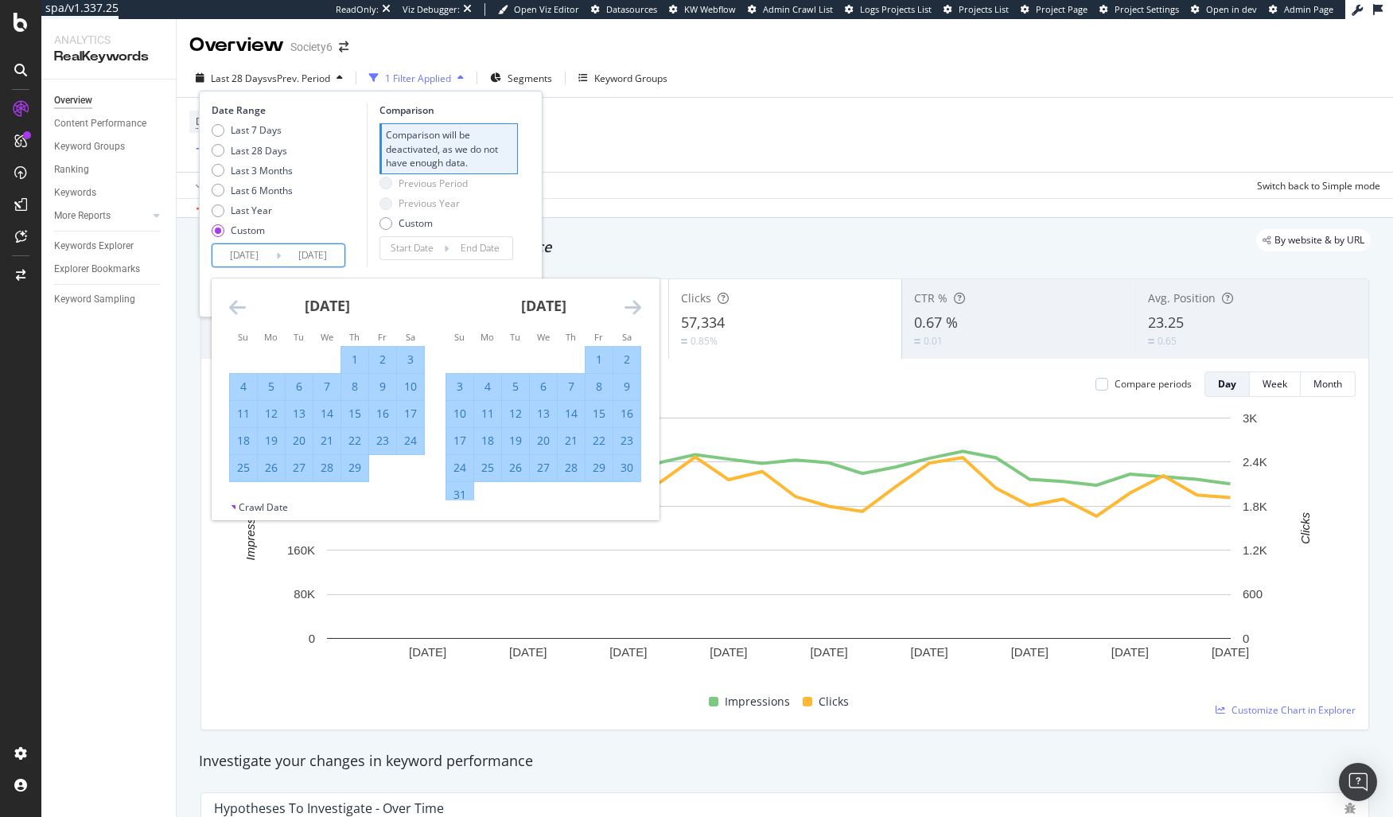
click at [236, 308] on icon "Move backward to switch to the previous month." at bounding box center [237, 307] width 17 height 19
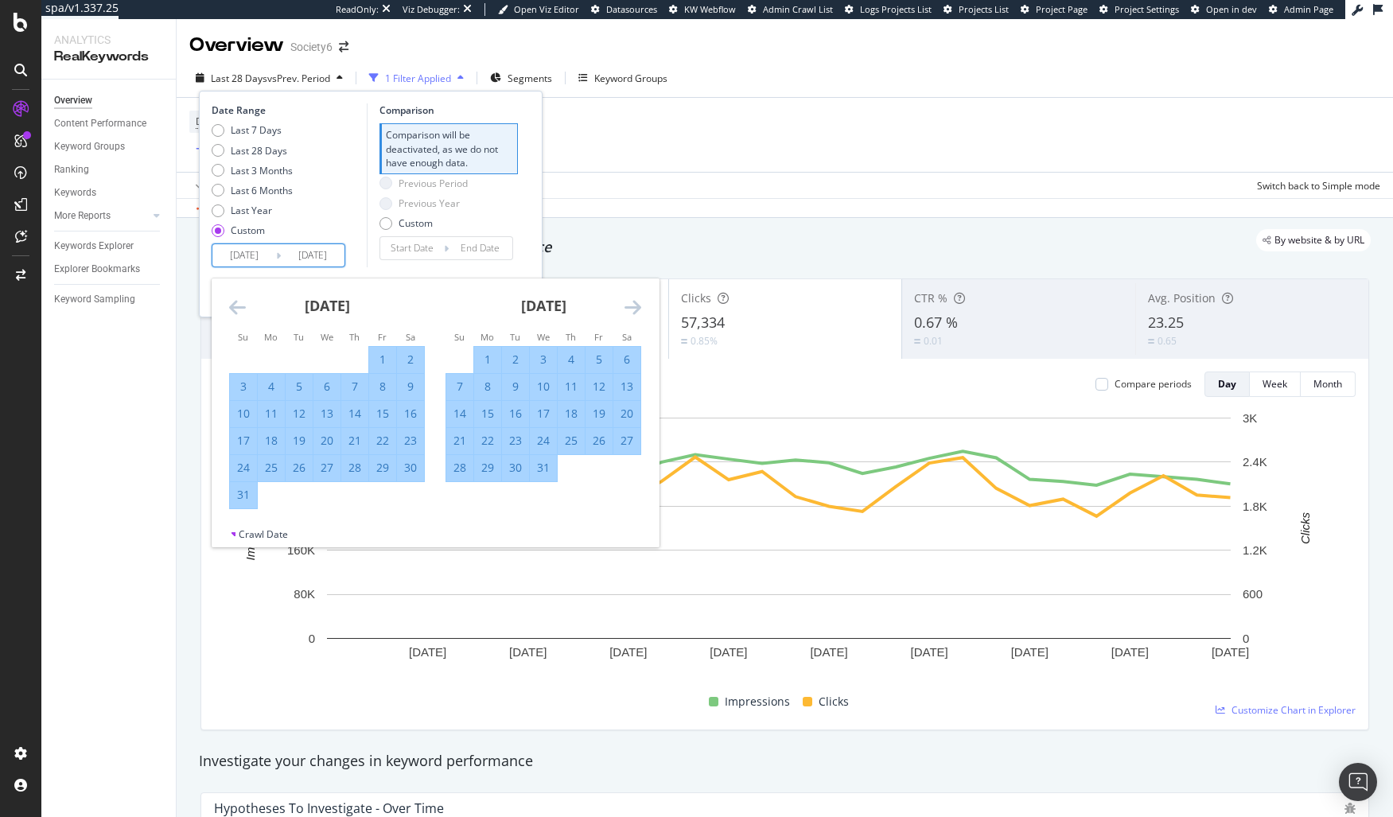
click at [240, 499] on div "31" at bounding box center [243, 495] width 27 height 16
type input "2023/12/31"
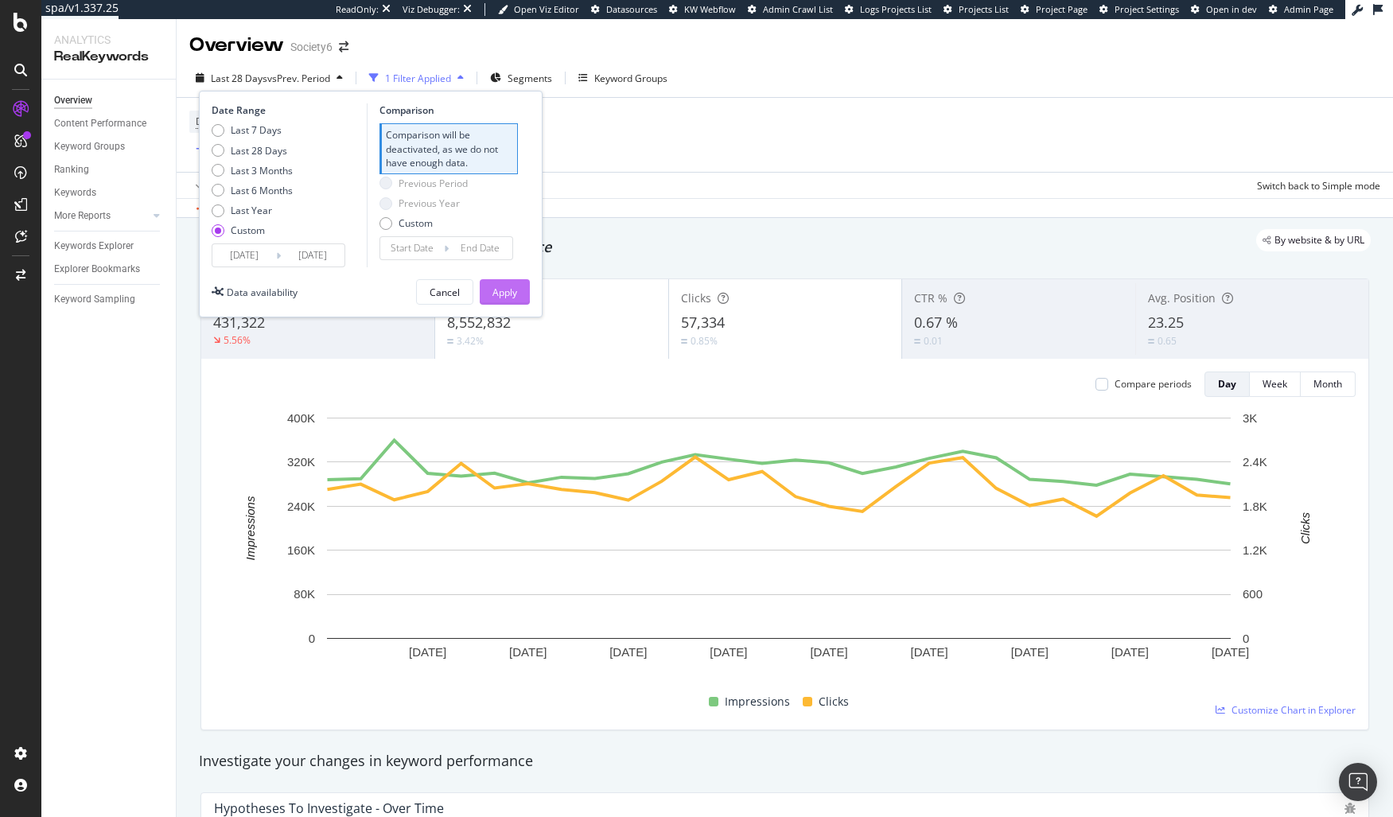
click at [498, 294] on div "Apply" at bounding box center [504, 293] width 25 height 14
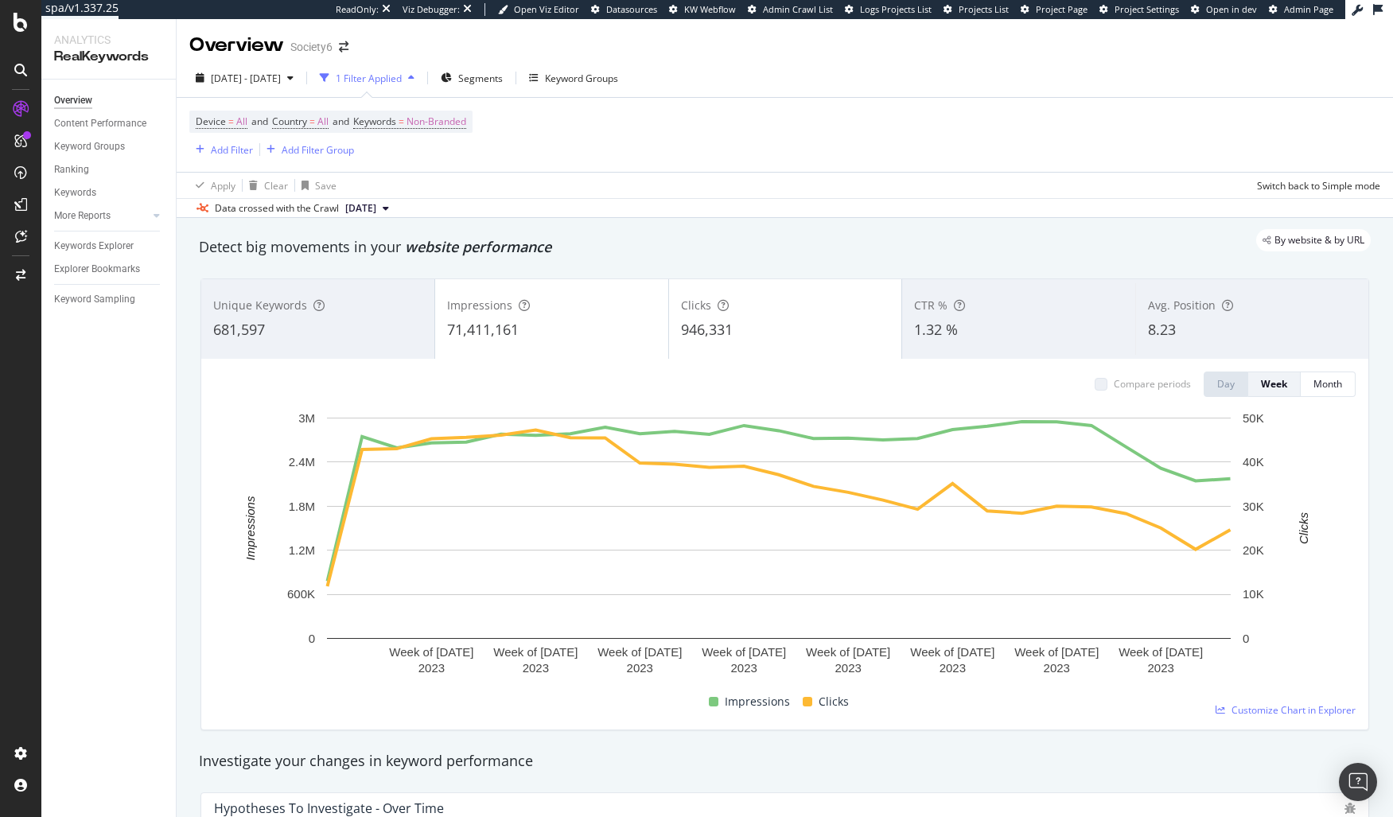
click at [636, 234] on div "By website & by URL" at bounding box center [777, 240] width 1188 height 22
click at [90, 242] on div "Keywords Explorer" at bounding box center [94, 246] width 80 height 17
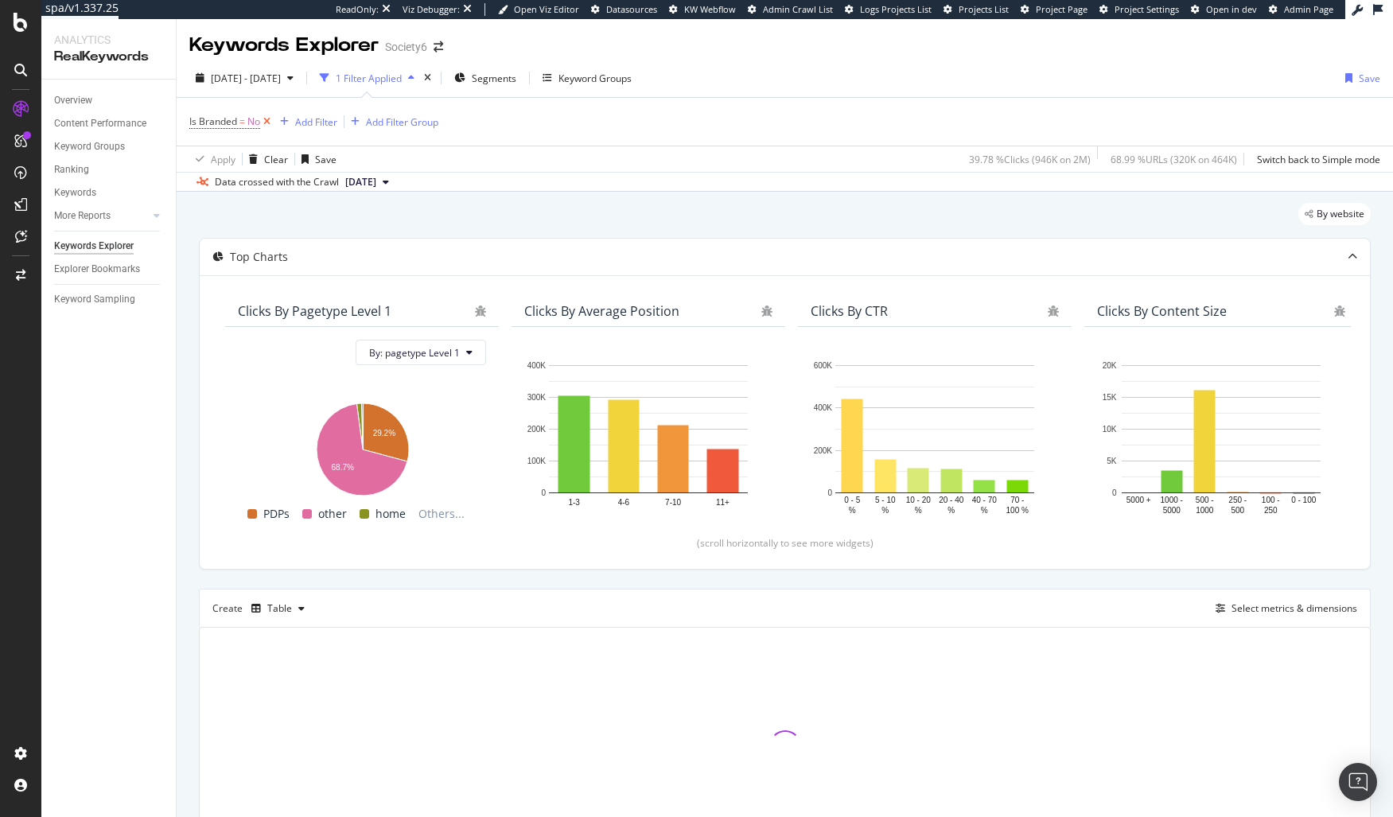
click at [264, 120] on icon at bounding box center [267, 122] width 14 height 16
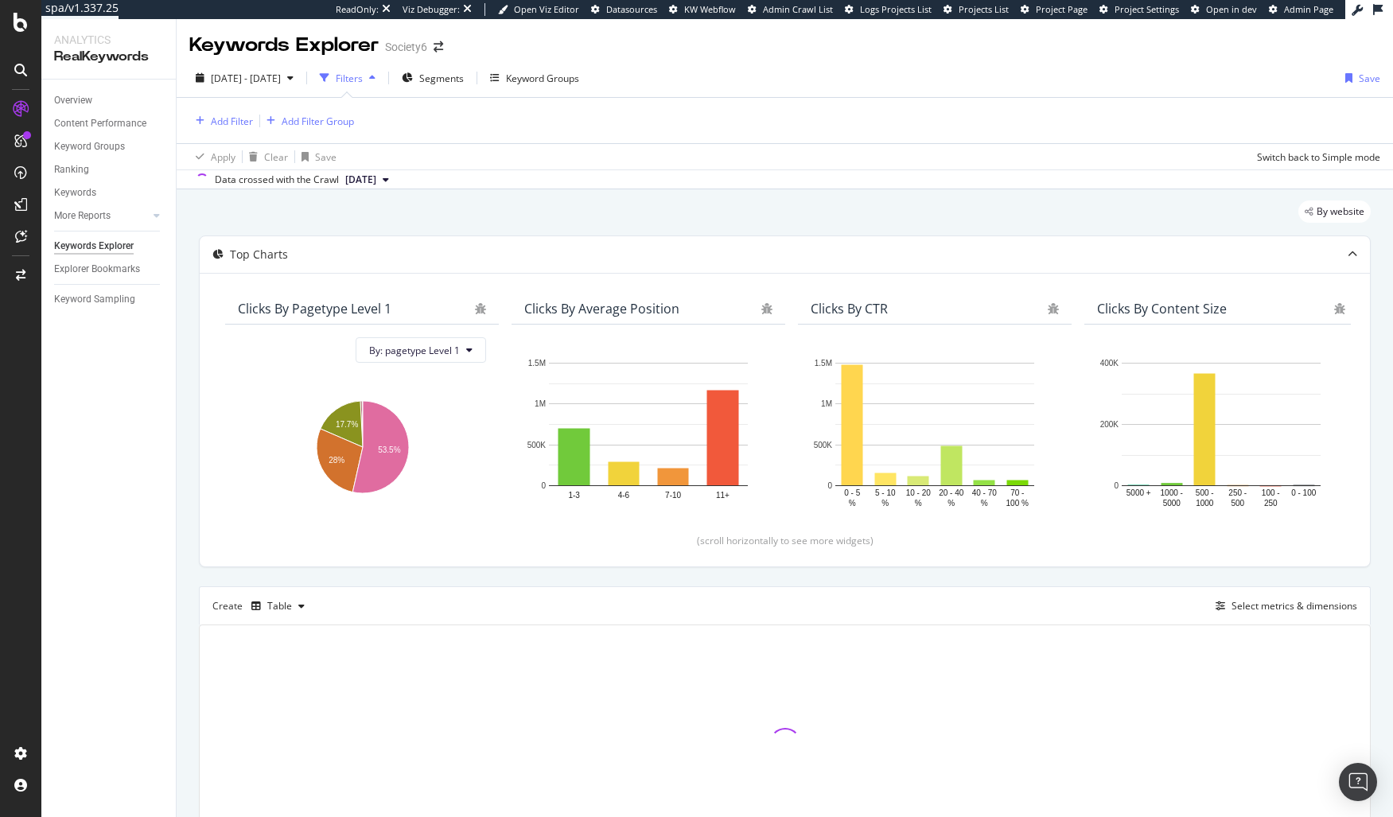
click at [439, 220] on div "By website" at bounding box center [785, 217] width 1172 height 35
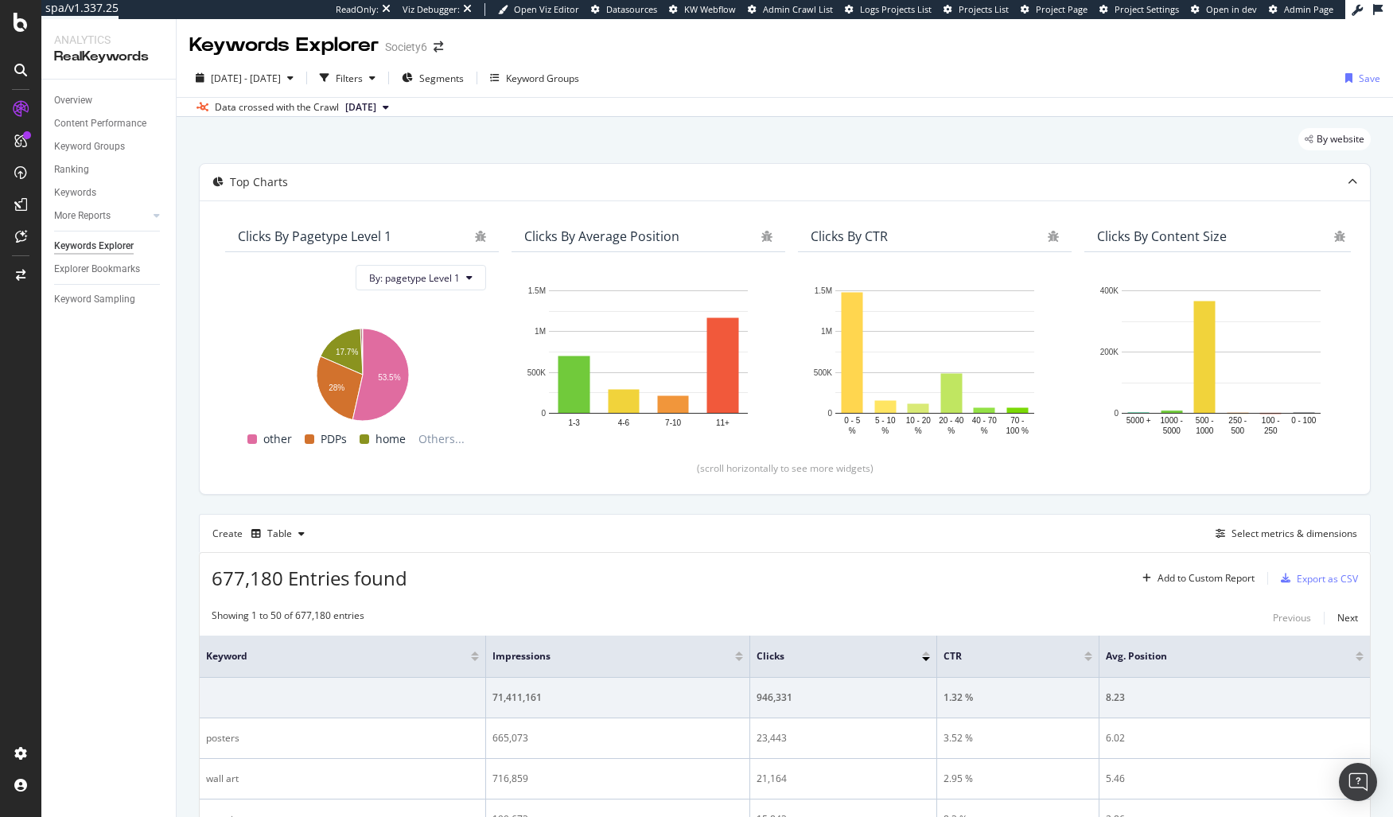
click at [693, 137] on div "By website" at bounding box center [785, 145] width 1172 height 35
click at [753, 141] on div "By website" at bounding box center [785, 145] width 1172 height 35
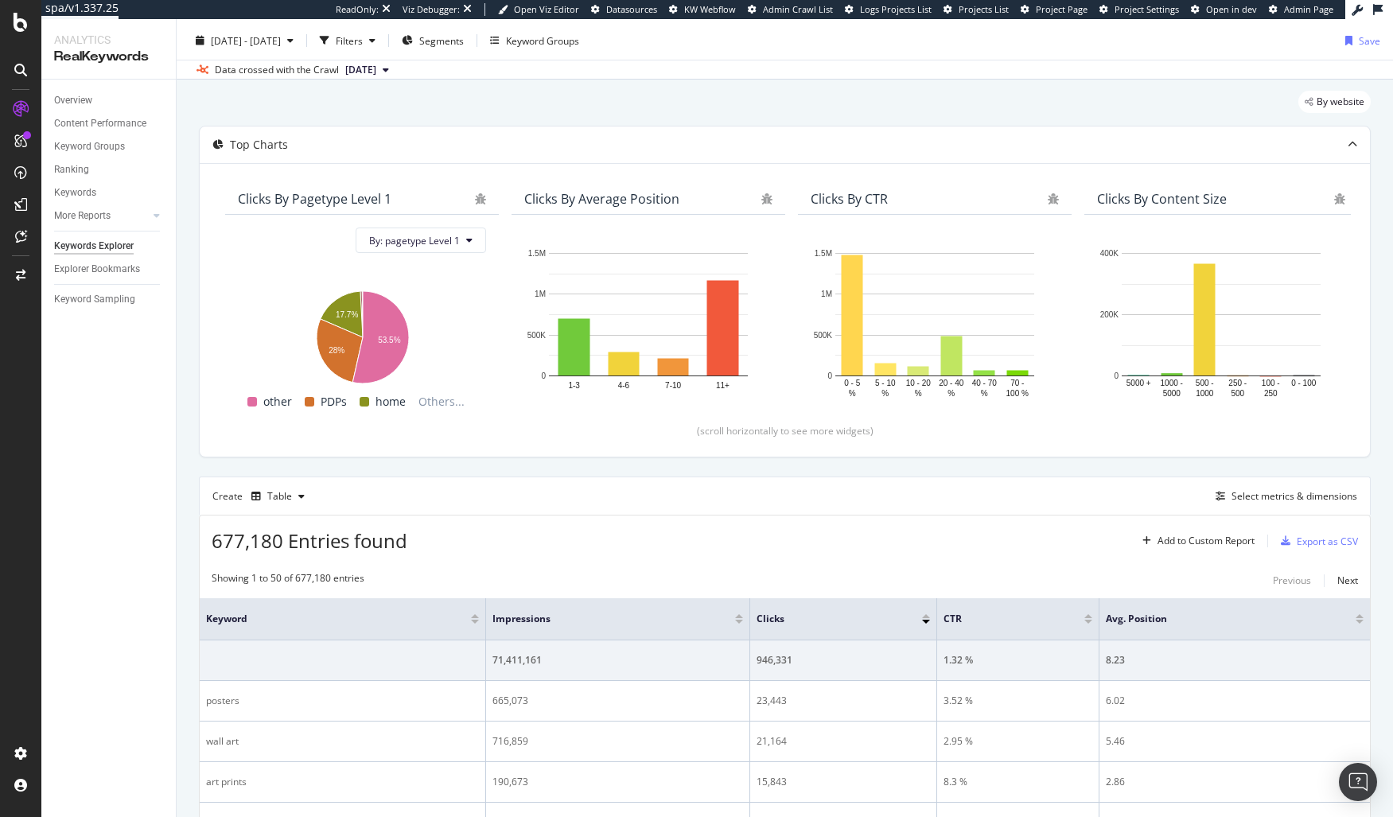
scroll to position [123, 0]
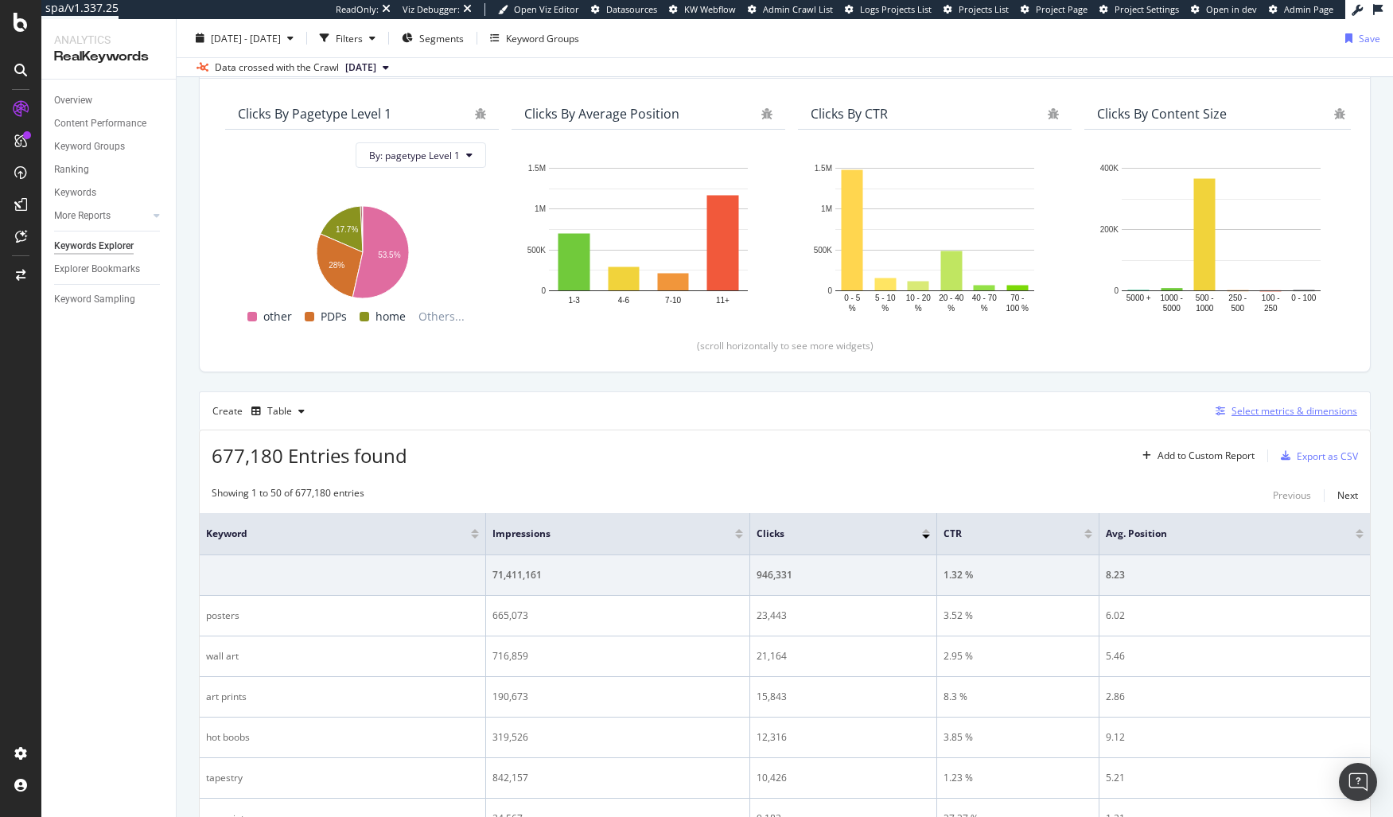
click at [1279, 411] on div "Select metrics & dimensions" at bounding box center [1295, 411] width 126 height 14
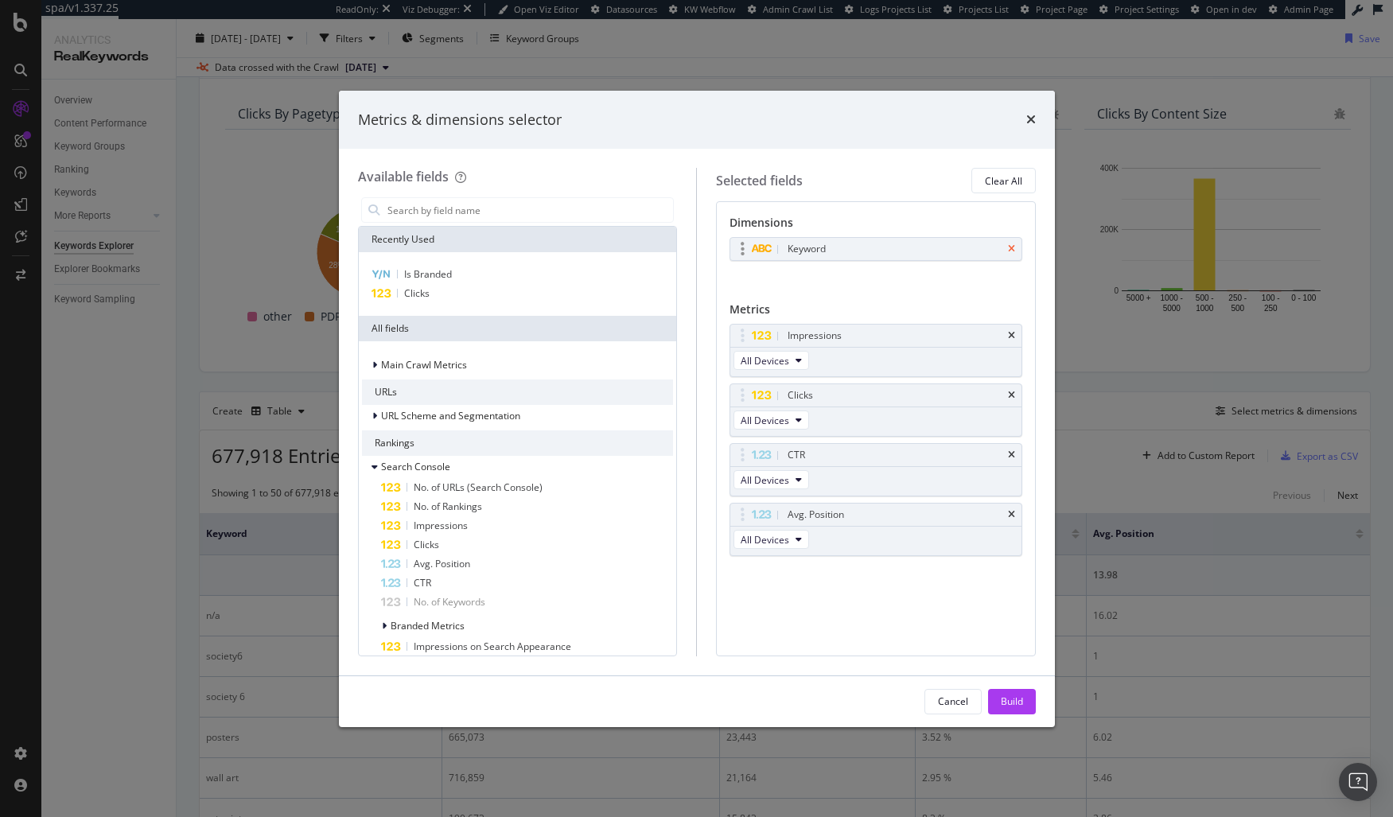
click at [1014, 251] on icon "times" at bounding box center [1011, 249] width 7 height 10
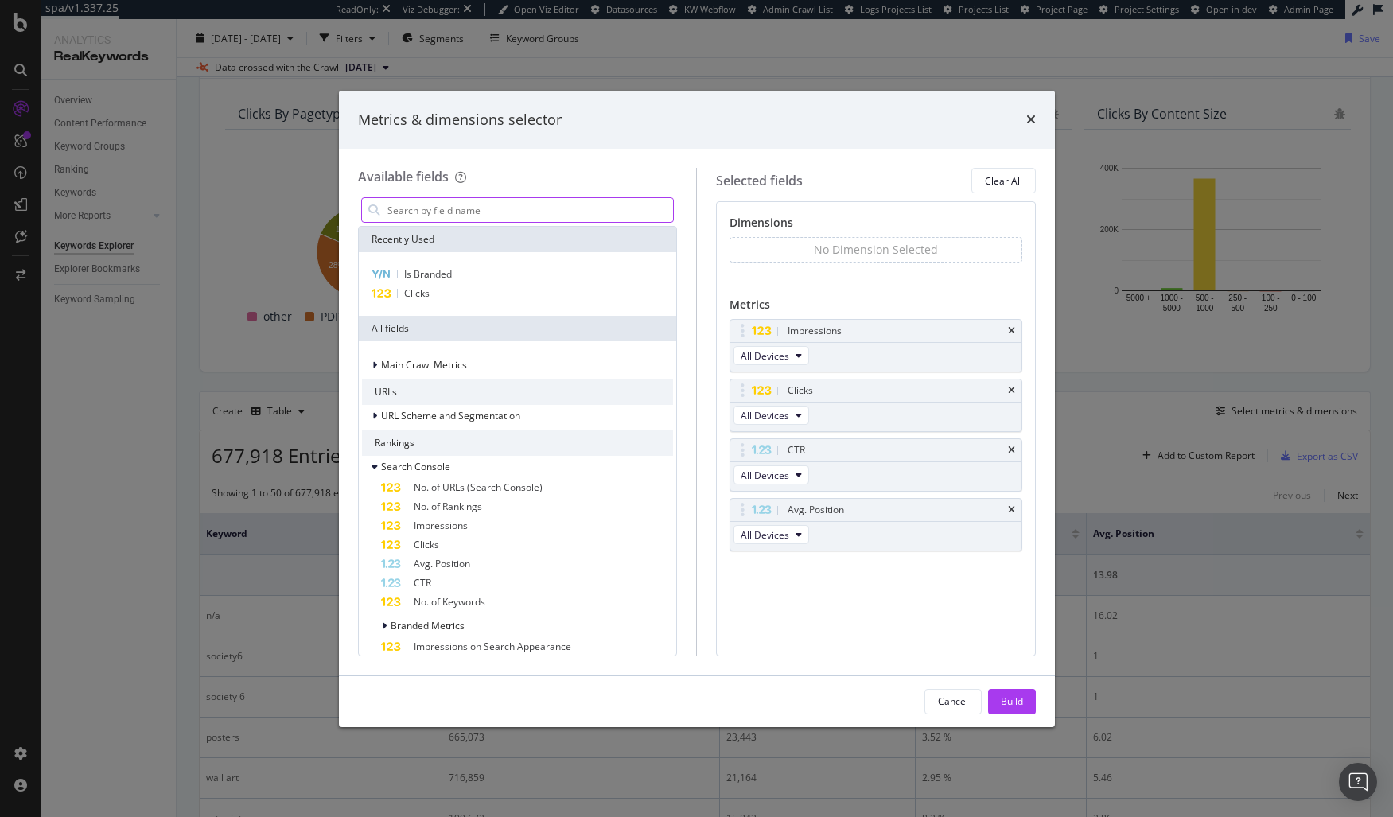
click at [543, 212] on input "modal" at bounding box center [530, 210] width 288 height 24
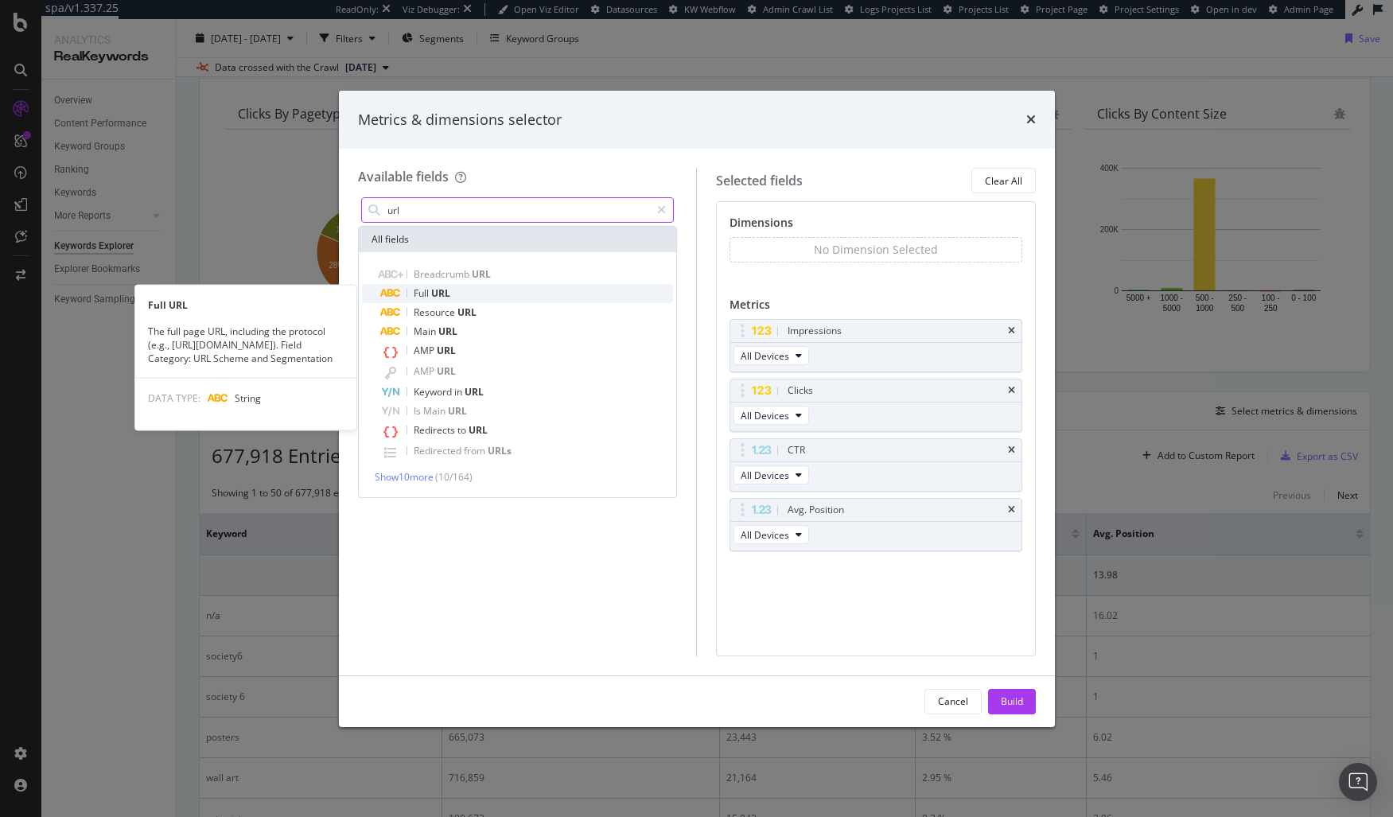
type input "url"
click at [550, 287] on div "Full URL" at bounding box center [527, 293] width 293 height 19
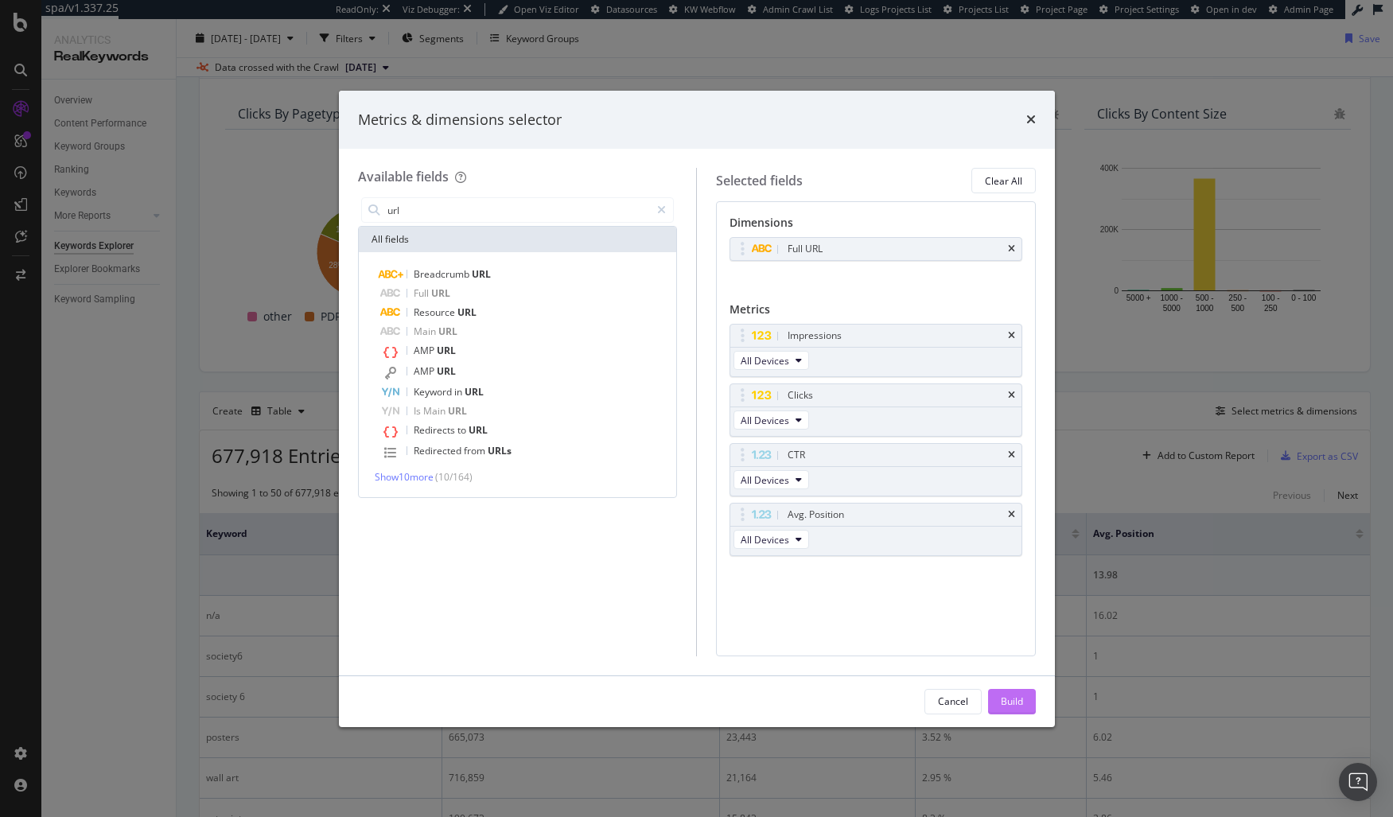
click at [1026, 703] on button "Build" at bounding box center [1012, 701] width 48 height 25
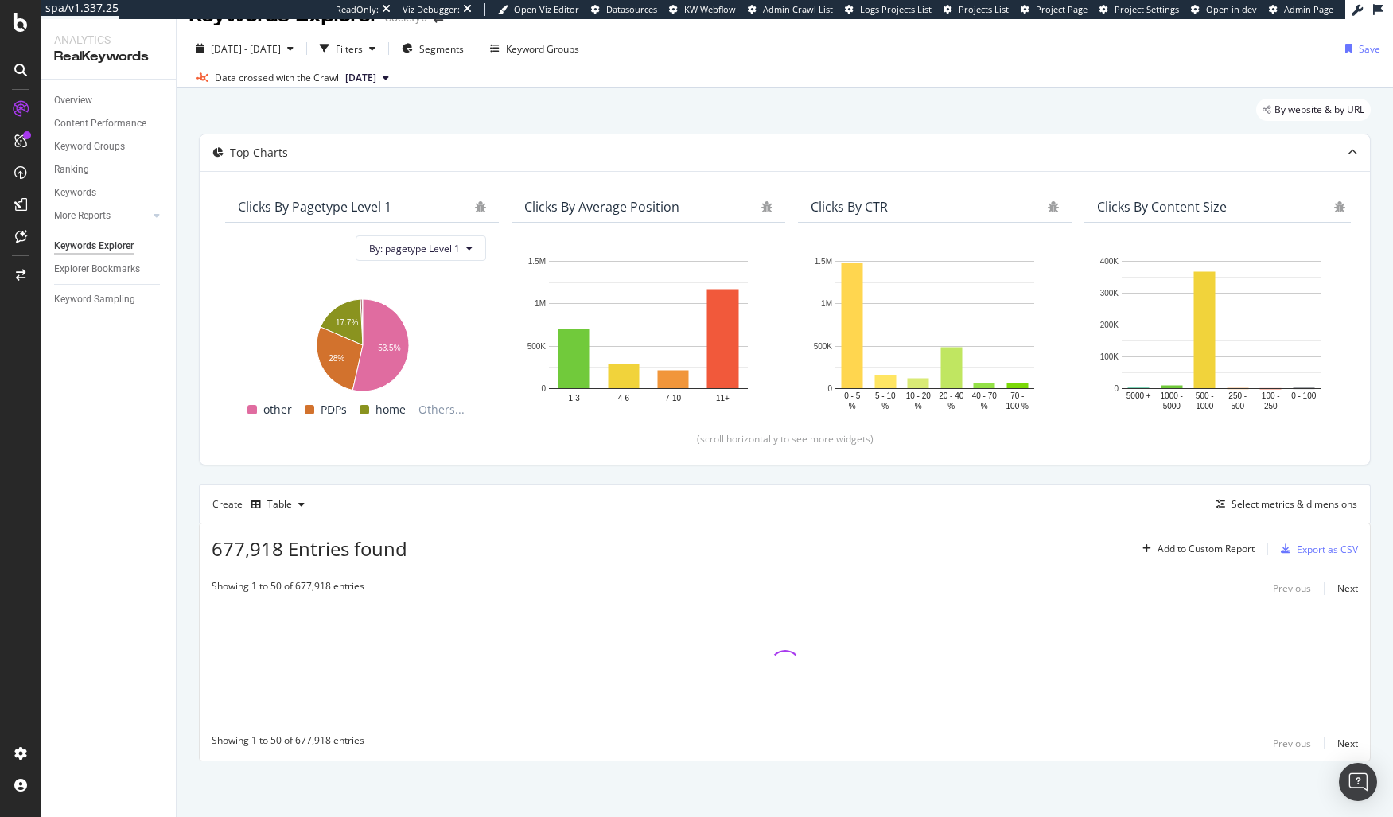
click at [710, 473] on div "Top Charts Clicks By pagetype Level 1 By: pagetype Level 1 Hold CMD (⌘) while c…" at bounding box center [785, 448] width 1172 height 628
click at [470, 480] on div "Top Charts Clicks By pagetype Level 1 By: pagetype Level 1 Hold CMD (⌘) while c…" at bounding box center [785, 448] width 1172 height 628
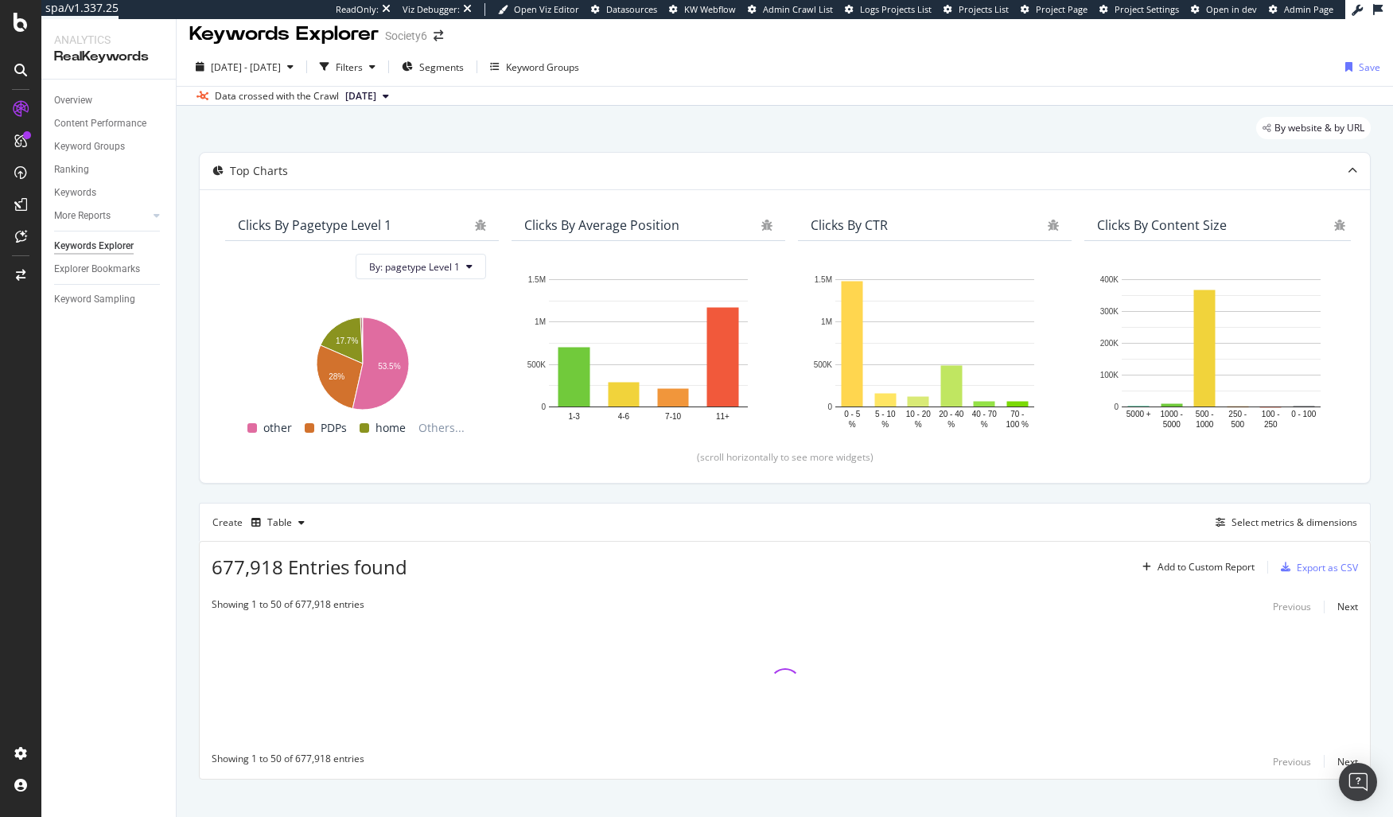
scroll to position [0, 0]
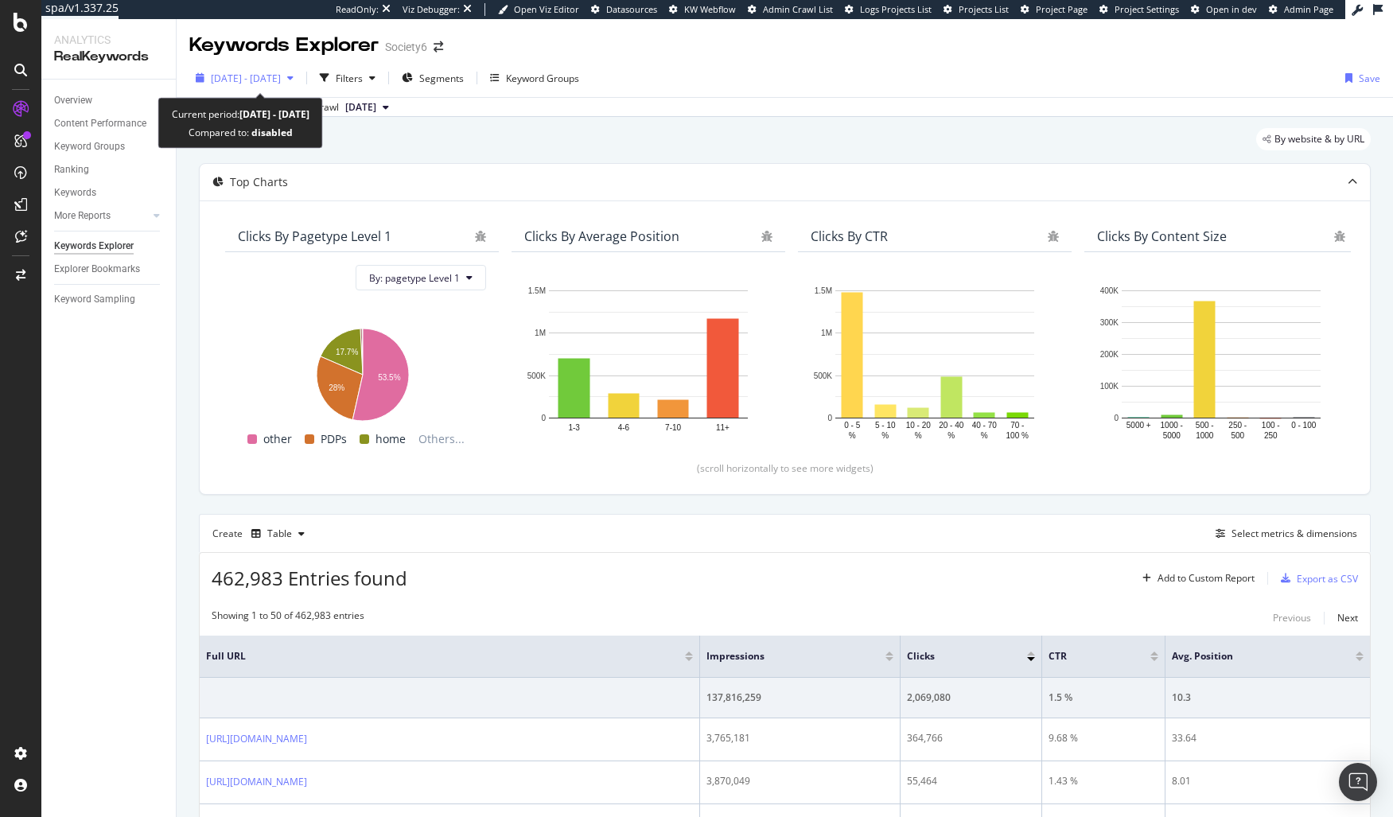
click at [229, 77] on span "2023 Jul. 1st - Dec. 31st" at bounding box center [246, 79] width 70 height 14
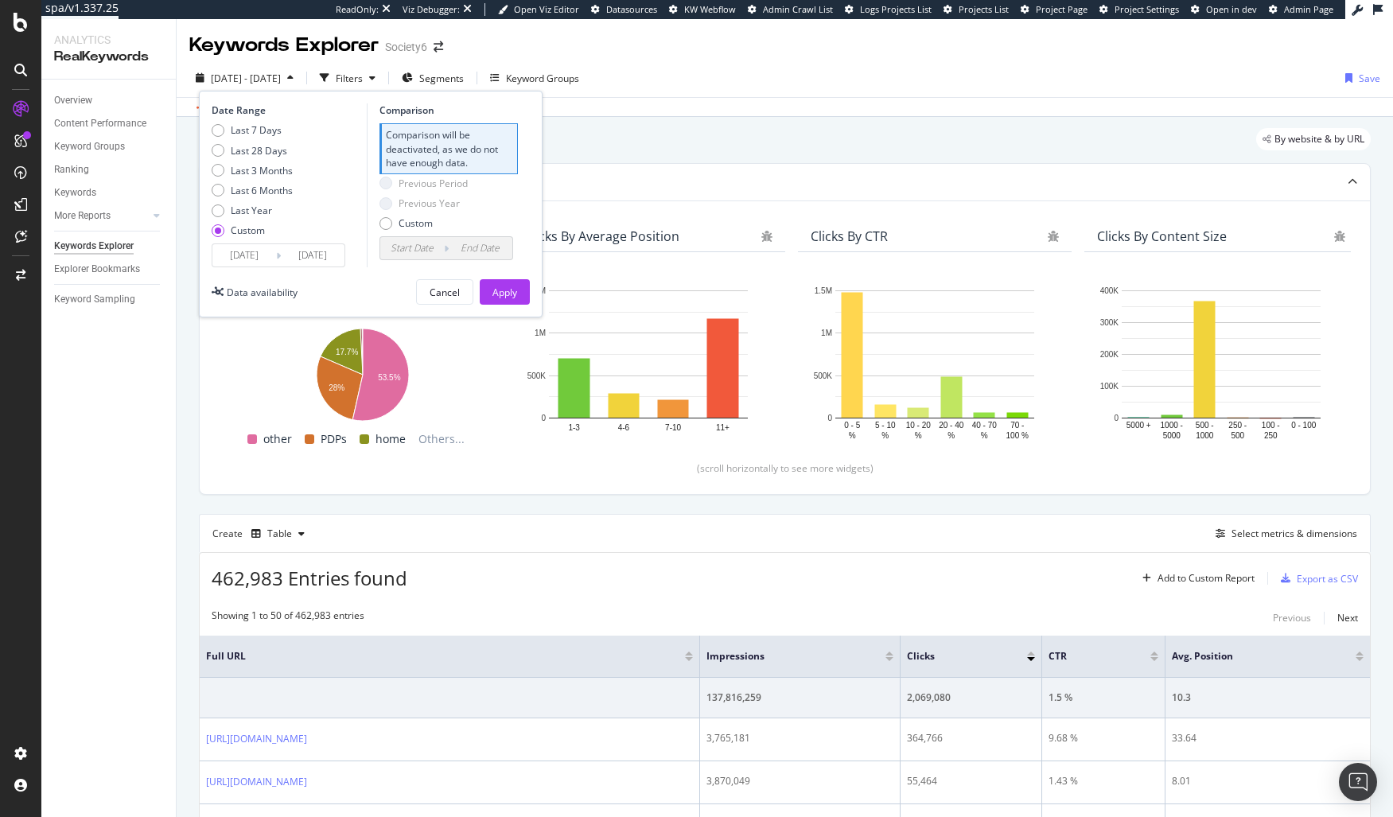
click at [827, 148] on div "By website & by URL" at bounding box center [785, 145] width 1172 height 35
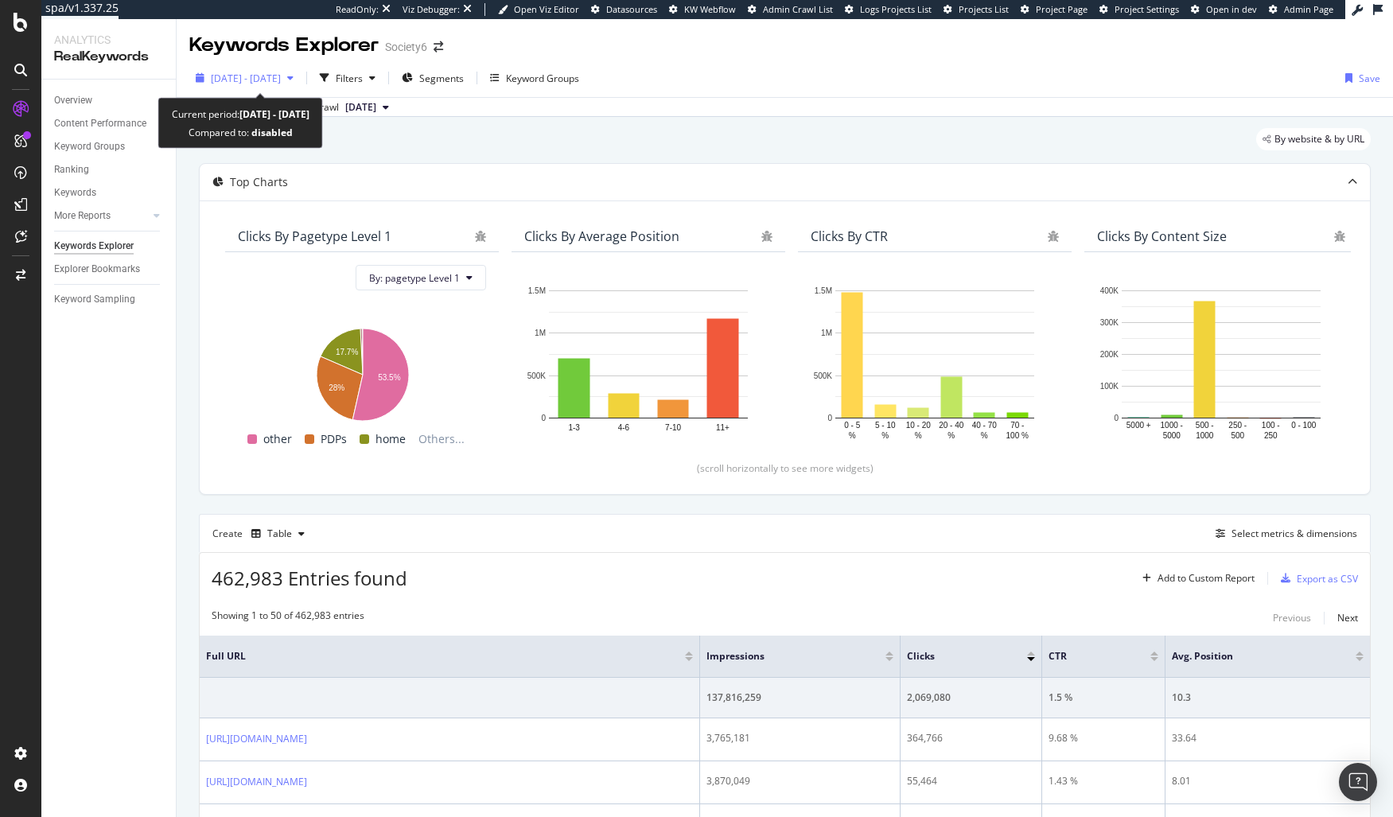
click at [281, 80] on span "2023 Jul. 1st - Dec. 31st" at bounding box center [246, 79] width 70 height 14
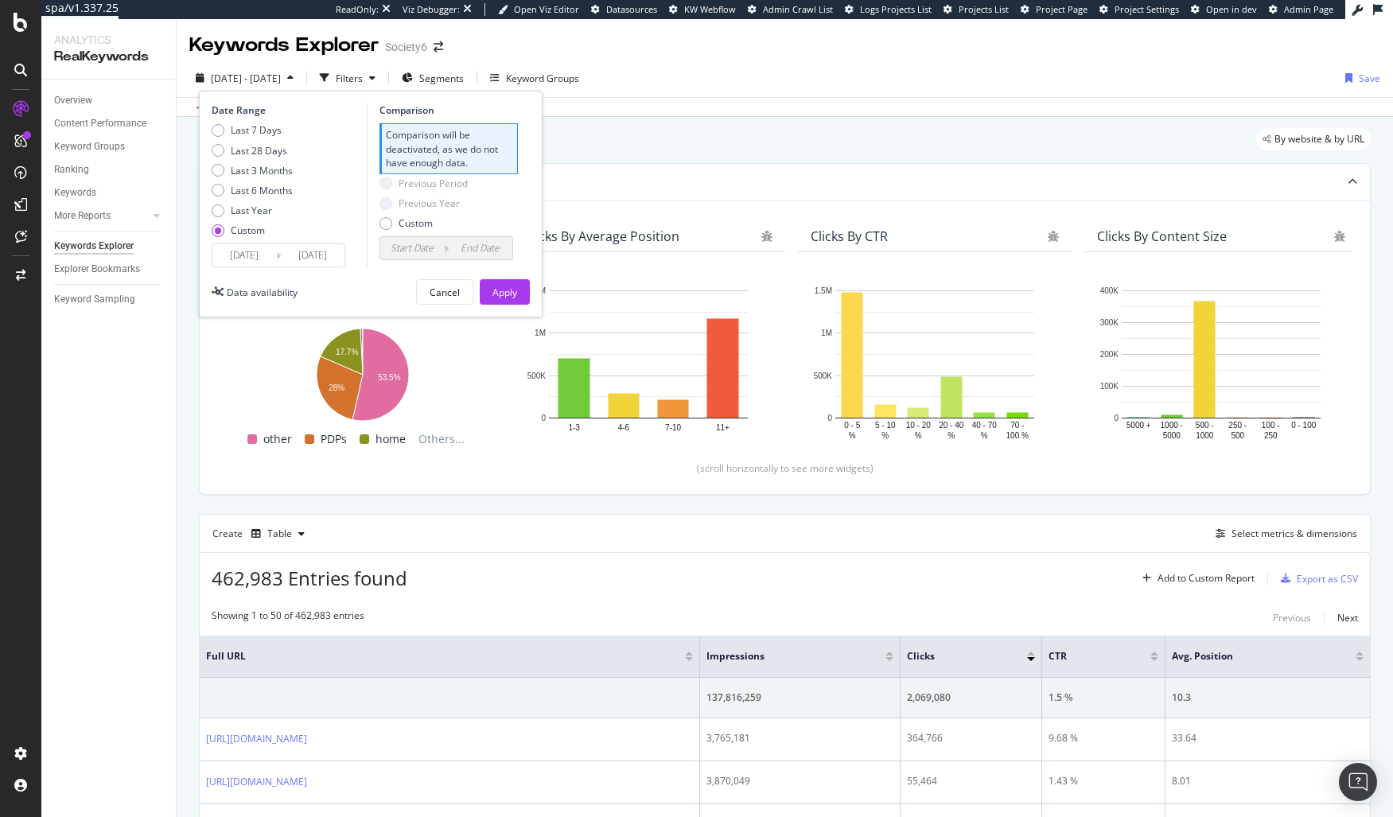
click at [774, 150] on div "By website & by URL" at bounding box center [785, 145] width 1172 height 35
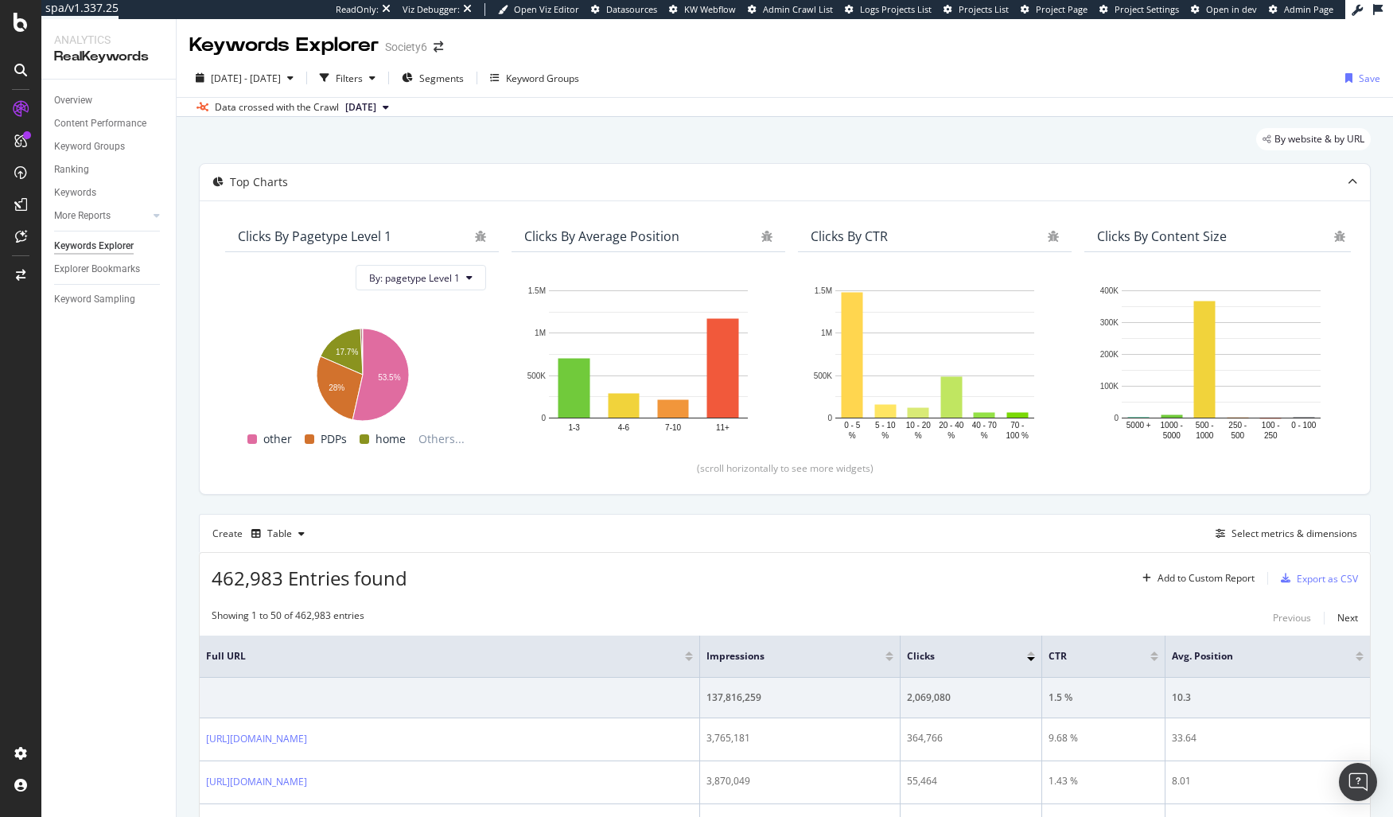
click at [636, 150] on div "By website & by URL" at bounding box center [785, 145] width 1172 height 35
click at [633, 146] on div "By website & by URL" at bounding box center [785, 145] width 1172 height 35
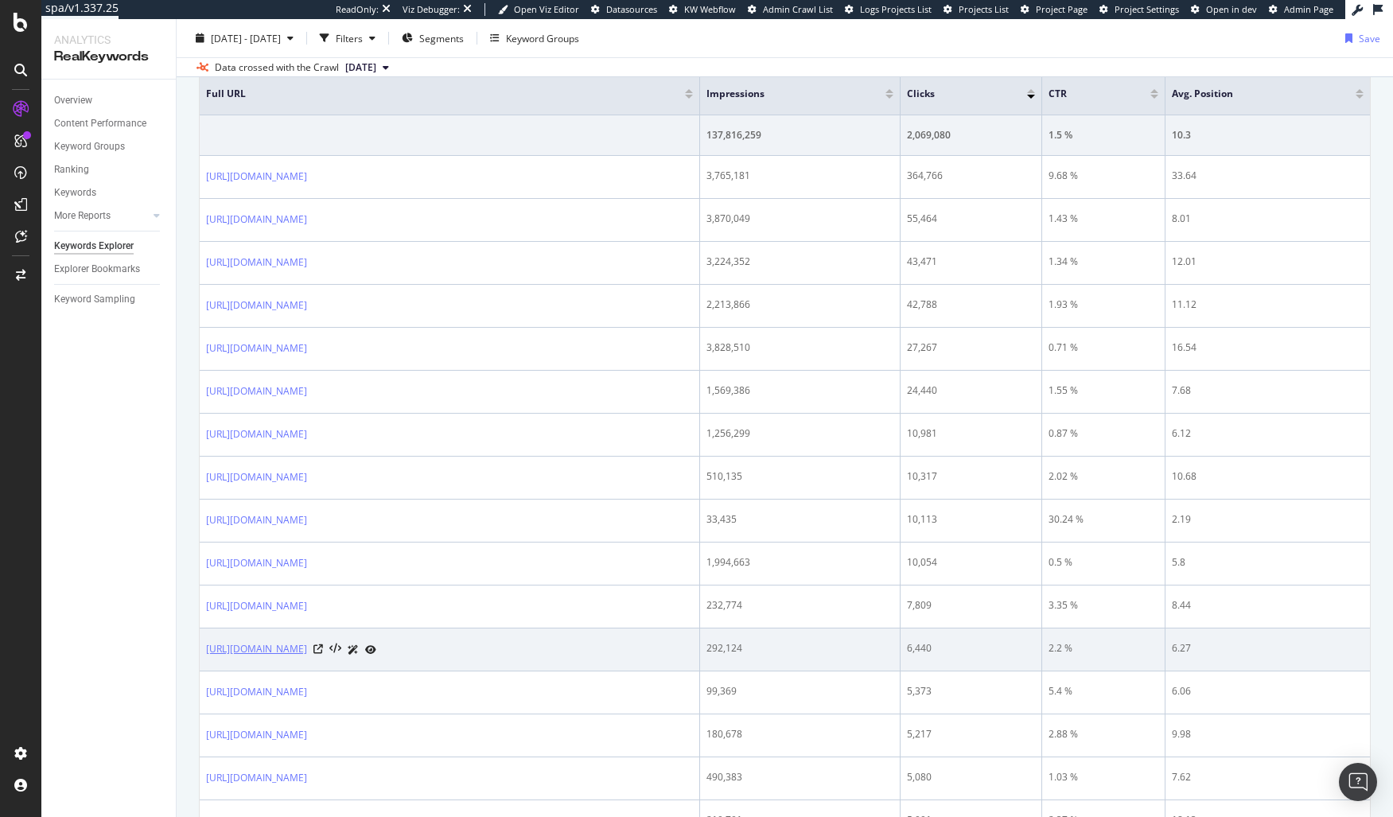
scroll to position [736, 0]
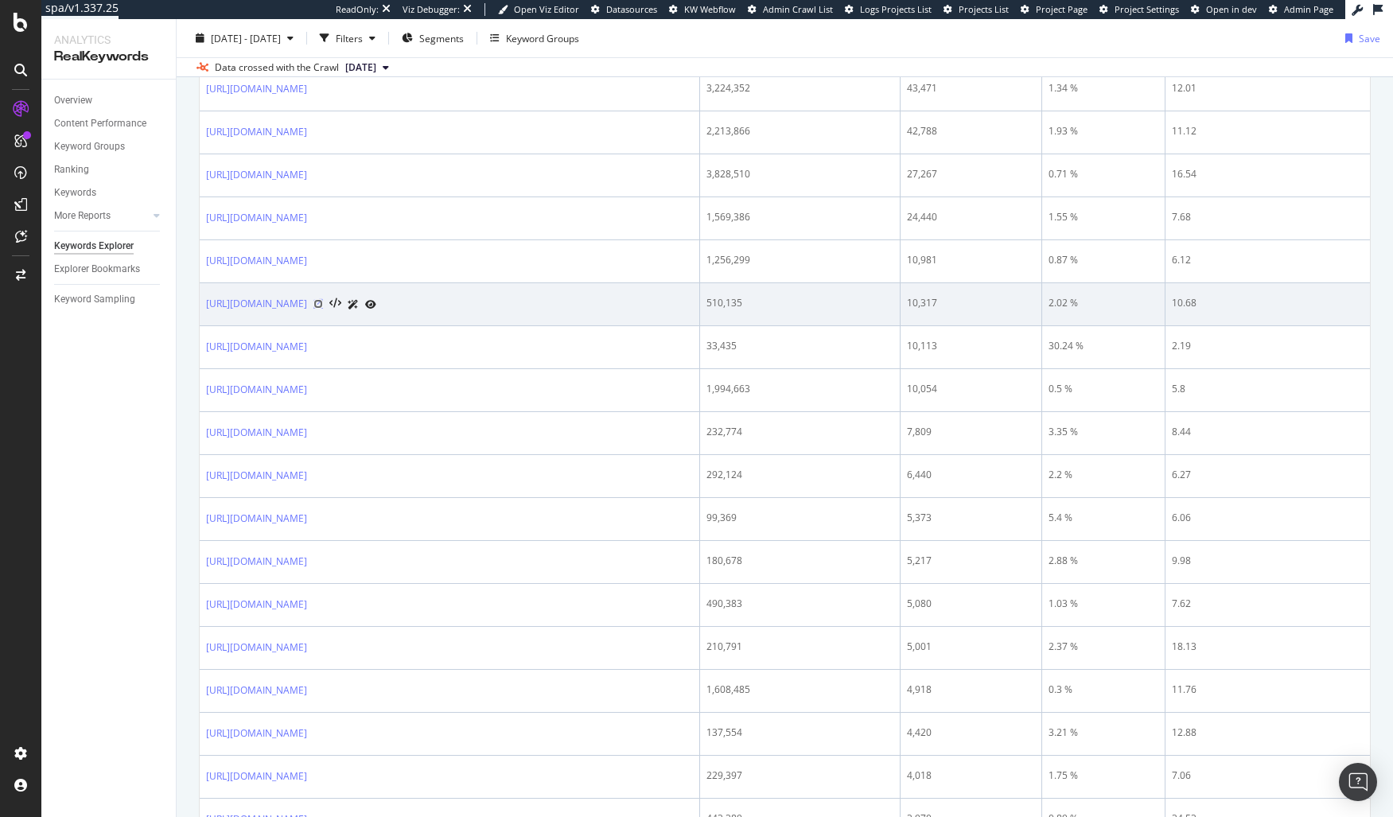
click at [323, 309] on icon at bounding box center [318, 304] width 10 height 10
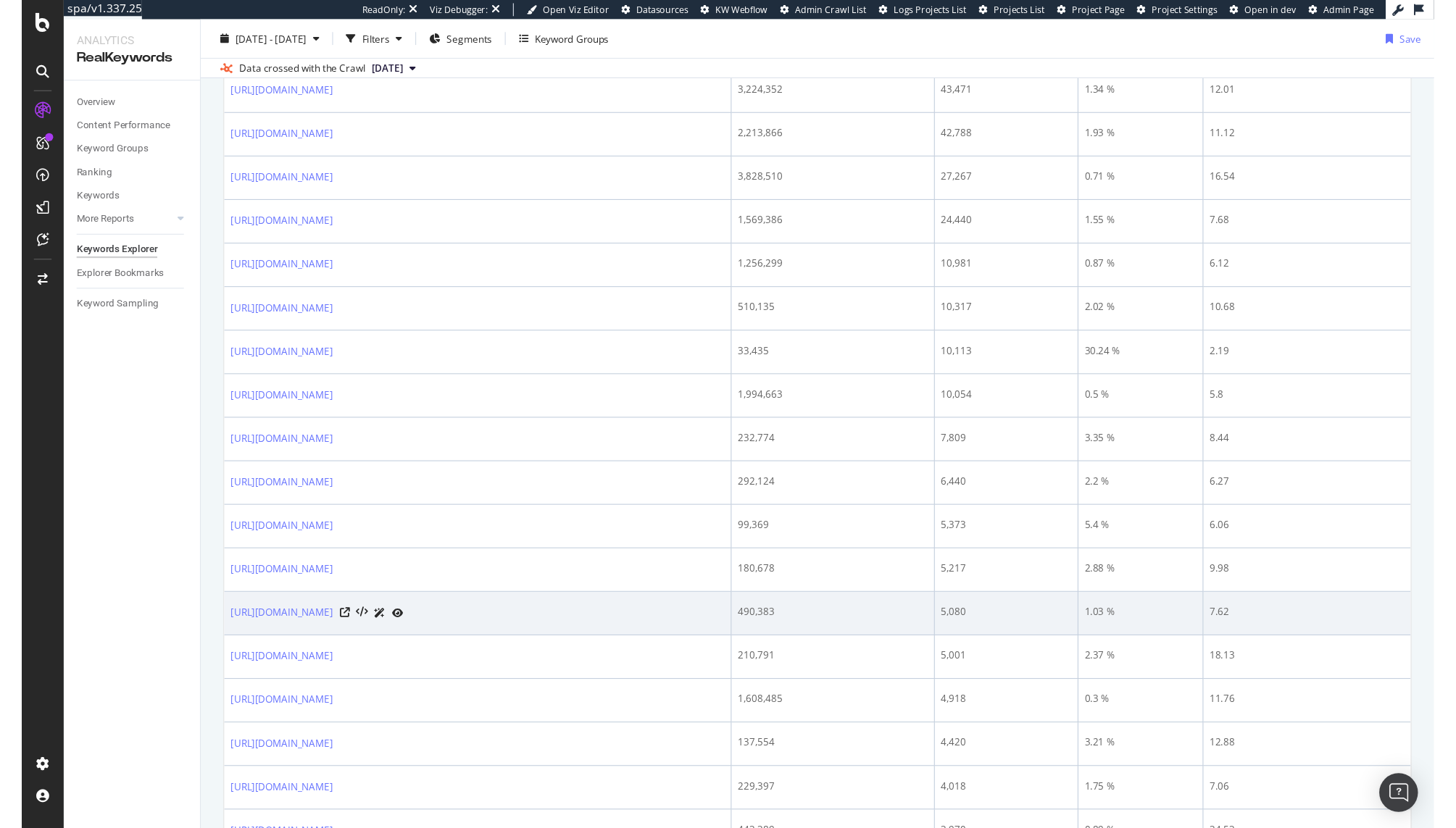
scroll to position [0, 0]
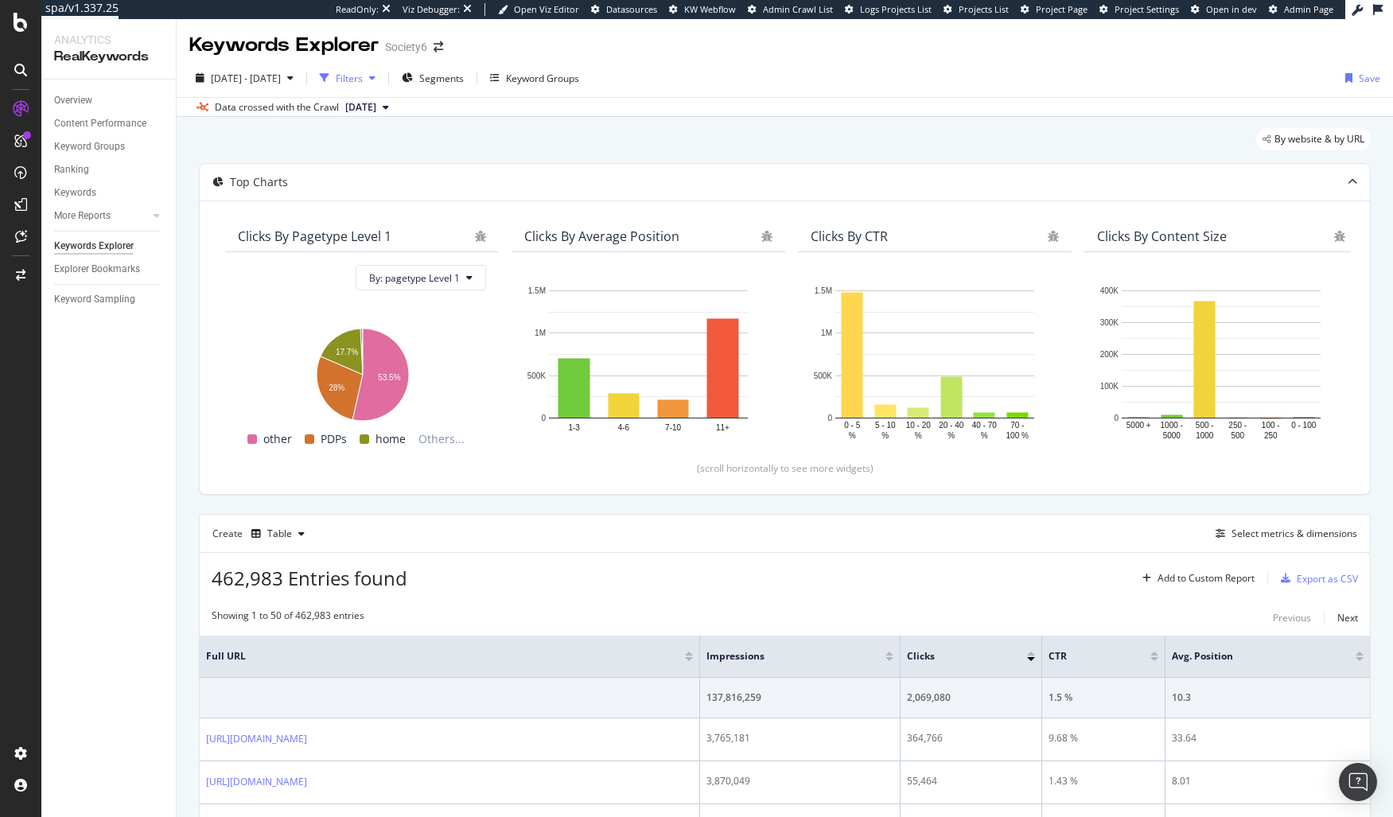
click at [336, 79] on div "button" at bounding box center [324, 78] width 22 height 22
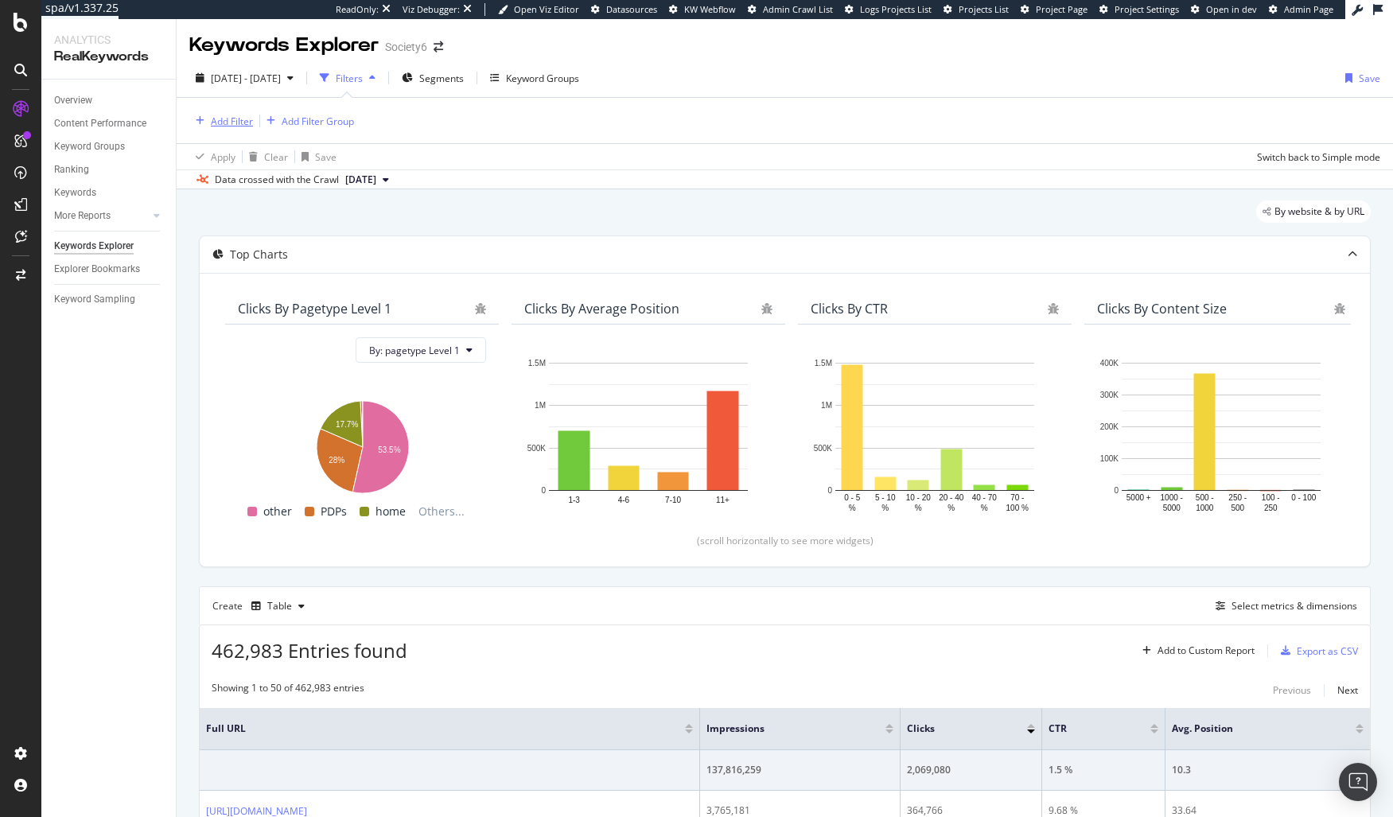
click at [231, 119] on div "Add Filter" at bounding box center [232, 122] width 42 height 14
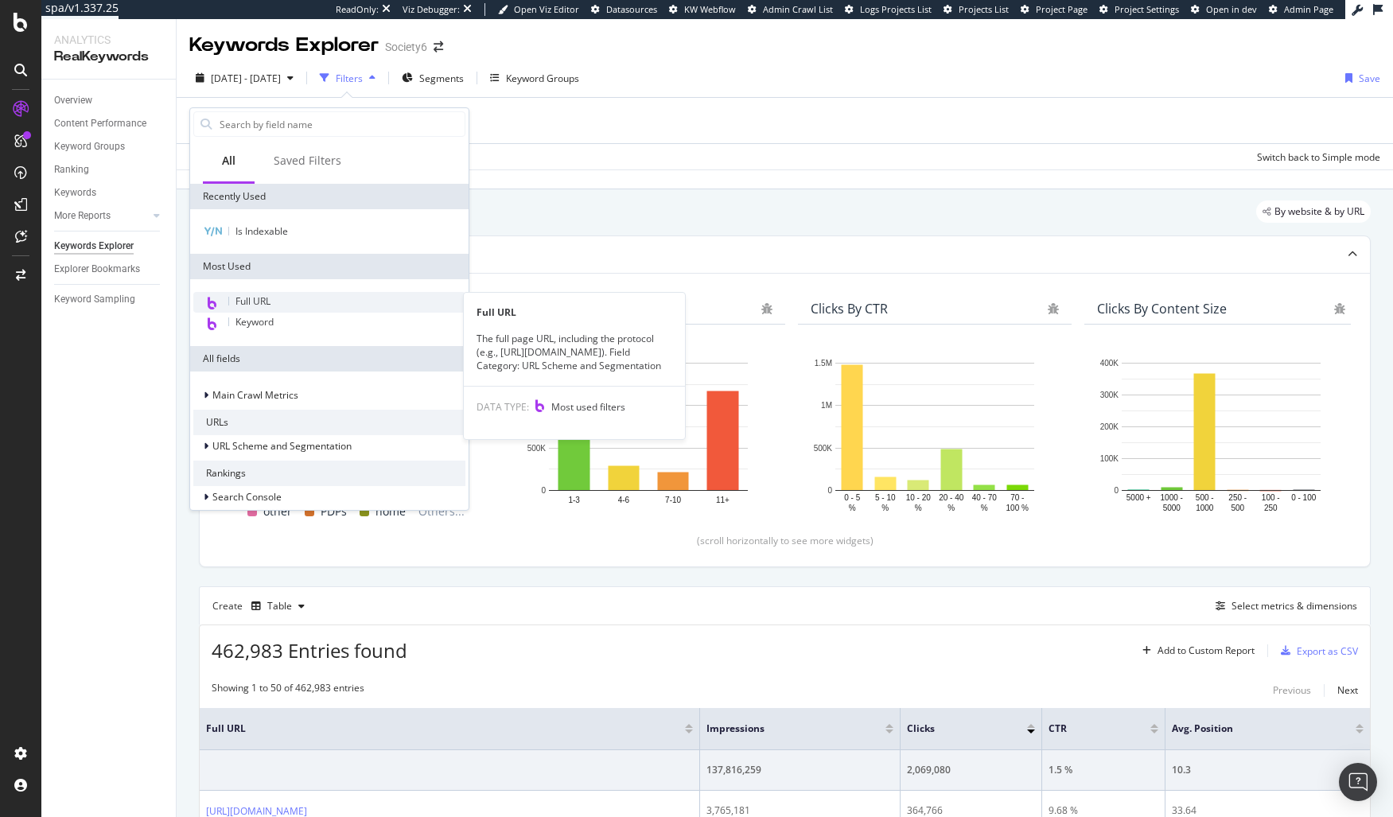
click at [269, 298] on span "Full URL" at bounding box center [253, 301] width 35 height 14
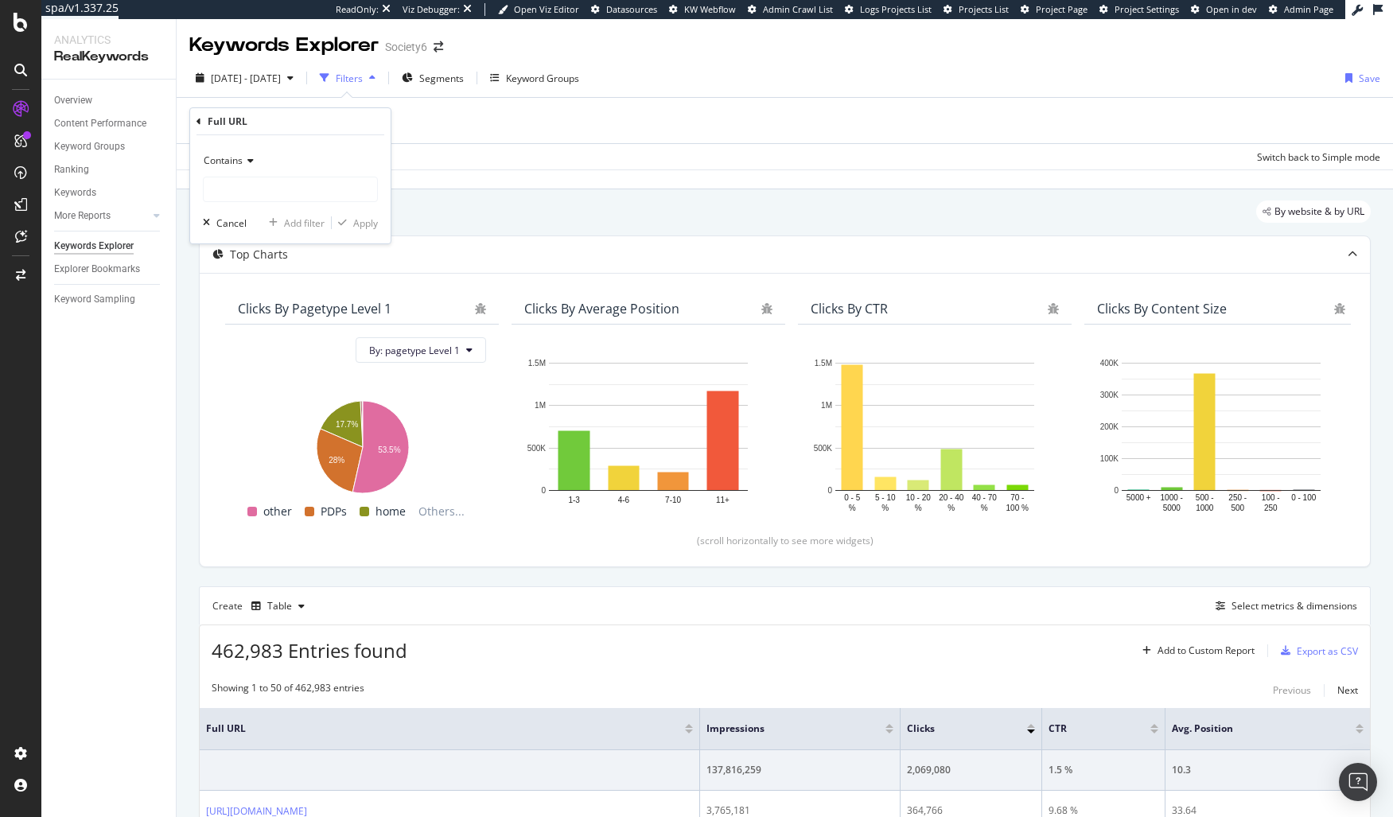
click at [566, 159] on div "Apply Clear Save Switch back to Simple mode" at bounding box center [785, 156] width 1217 height 26
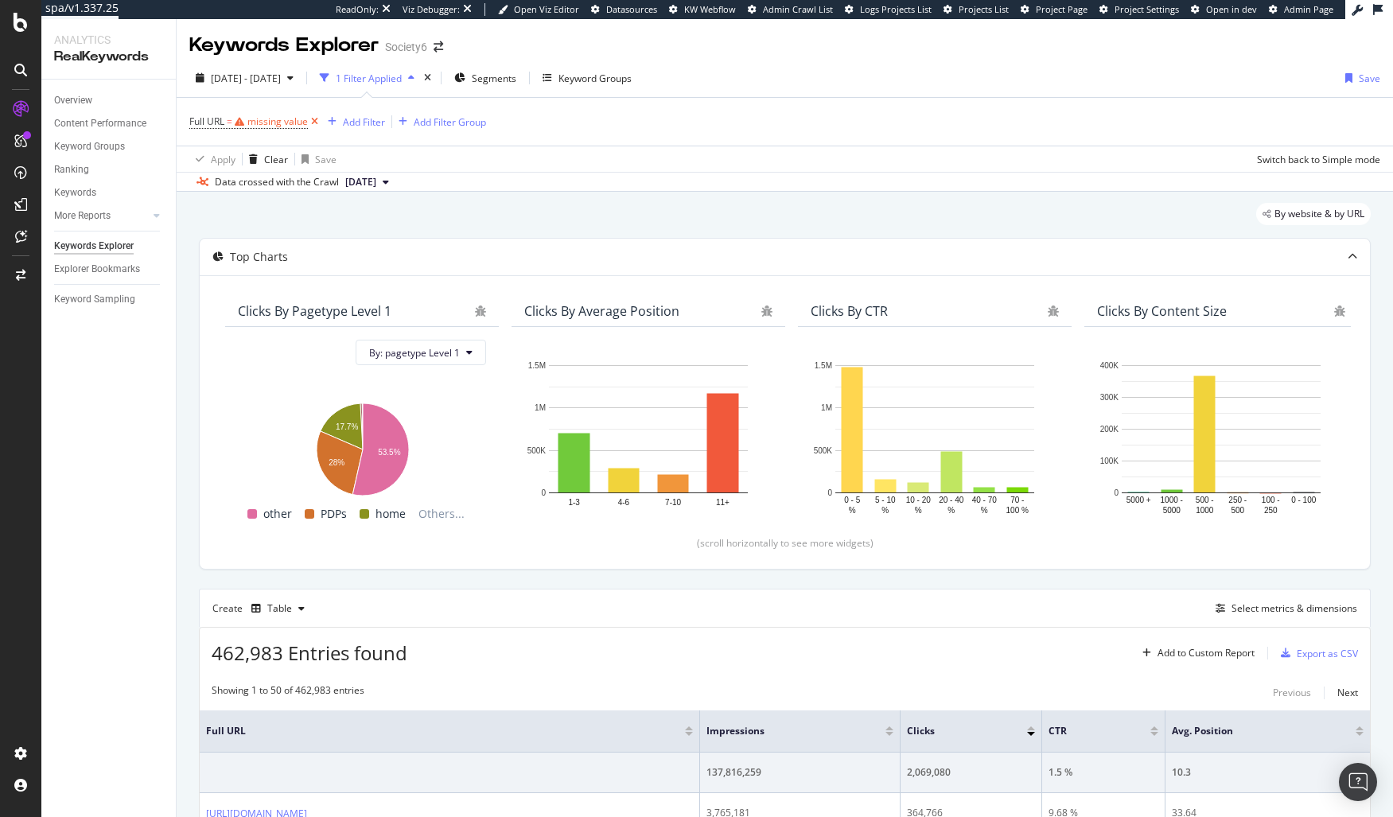
click at [317, 125] on icon at bounding box center [315, 122] width 14 height 16
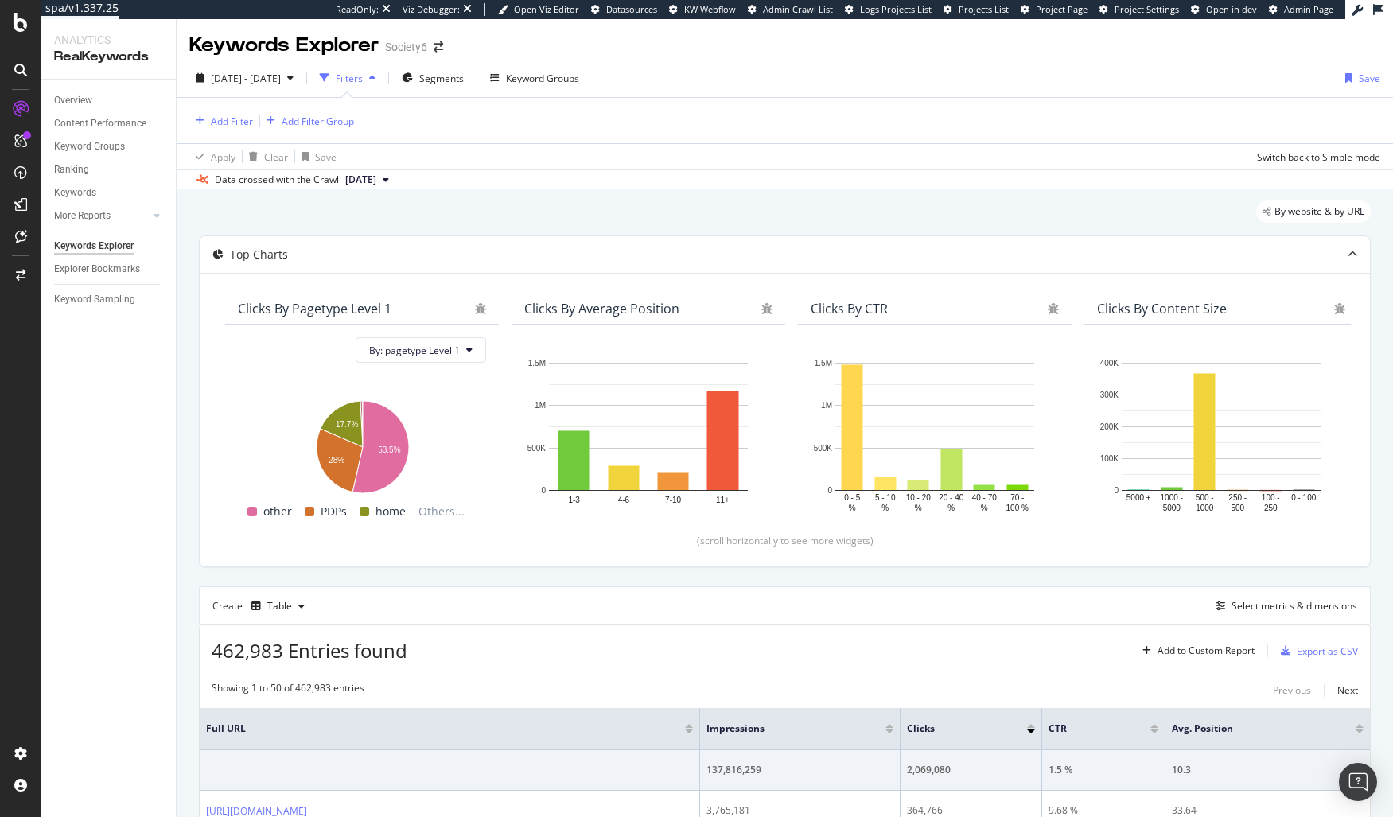
click at [244, 123] on div "Add Filter" at bounding box center [232, 122] width 42 height 14
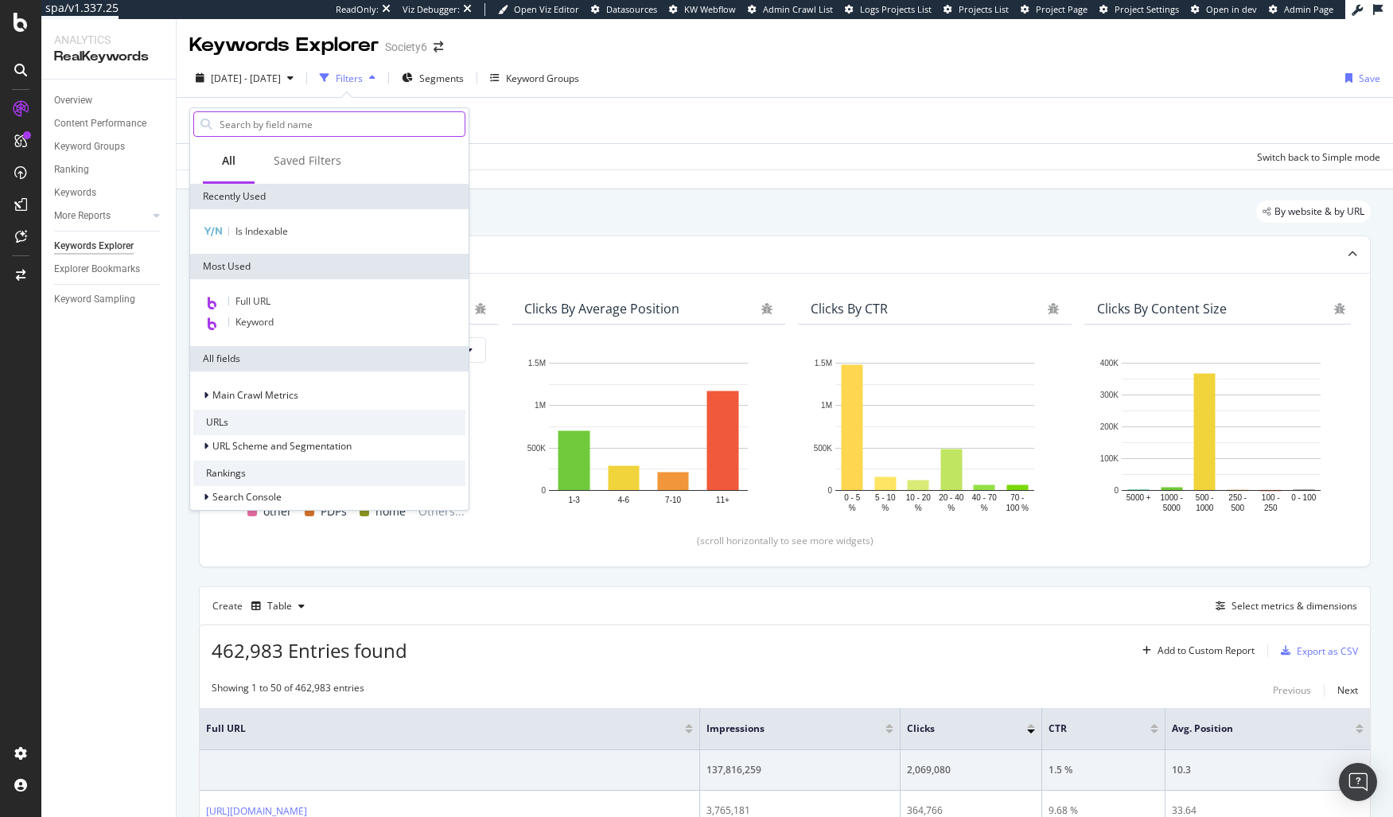
click at [268, 126] on input "text" at bounding box center [341, 124] width 247 height 24
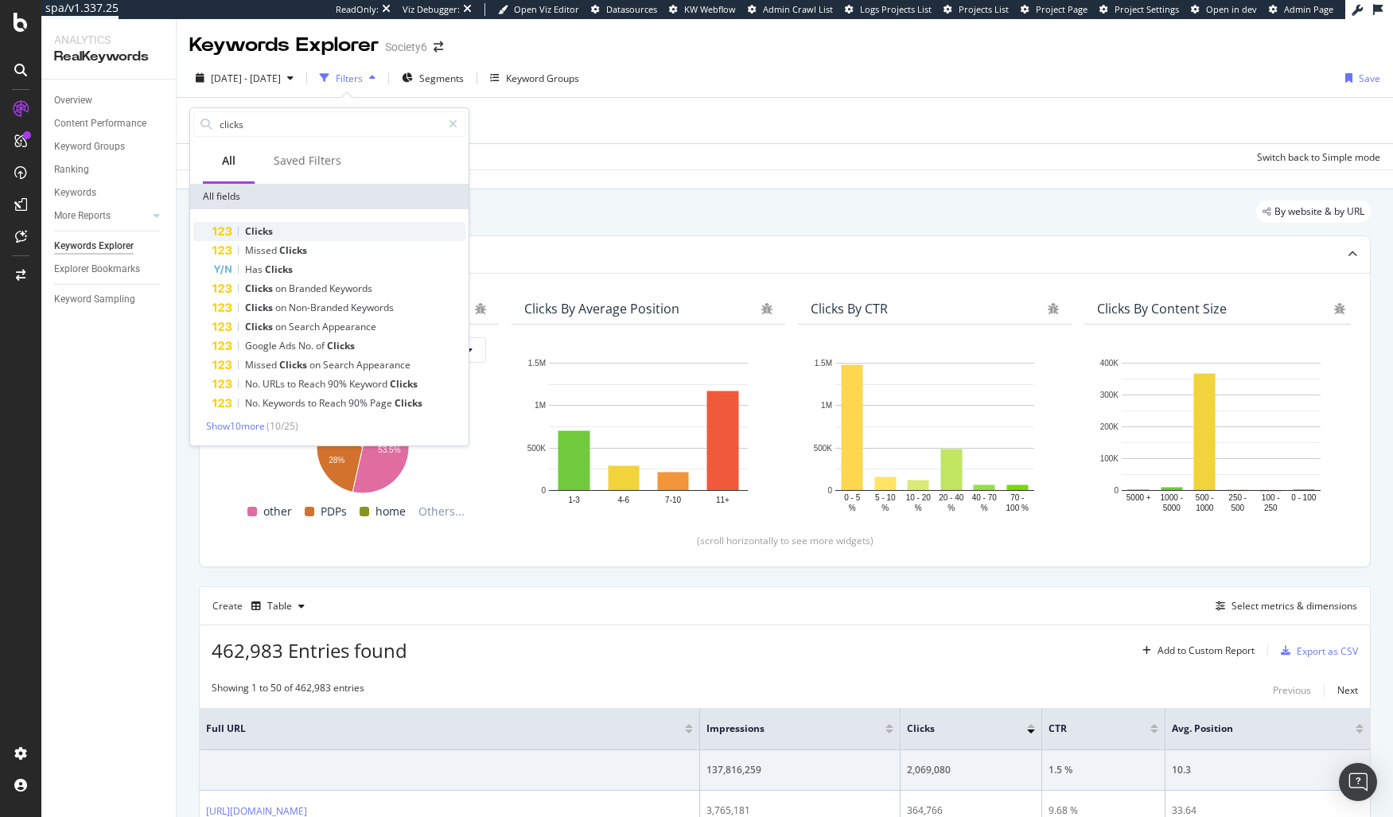
type input "clicks"
click at [300, 224] on div "Clicks" at bounding box center [338, 231] width 253 height 19
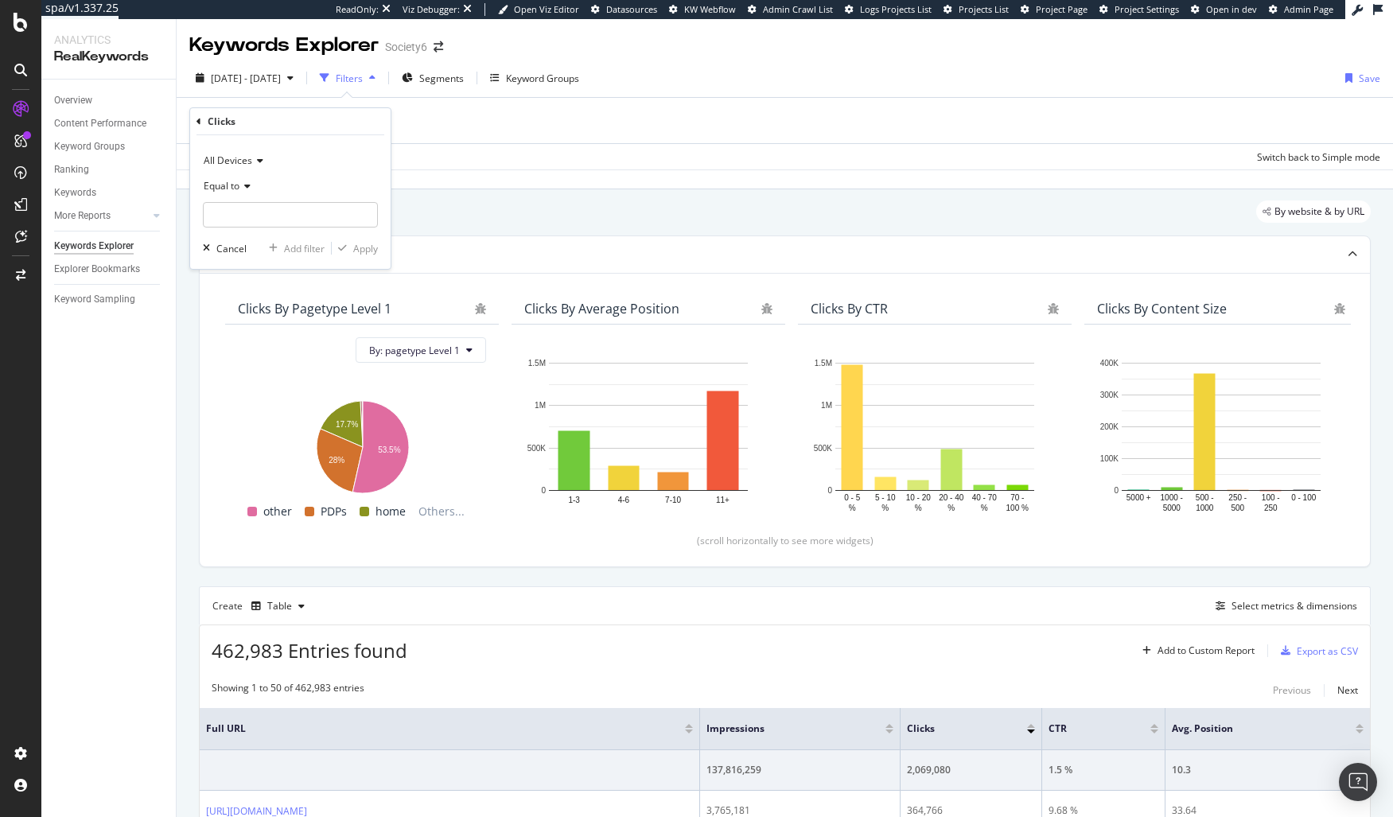
click at [216, 185] on span "Equal to" at bounding box center [222, 186] width 36 height 14
click at [272, 324] on span "Greater than or equal to" at bounding box center [264, 323] width 107 height 14
click at [255, 215] on input "number" at bounding box center [290, 214] width 175 height 25
type input "1"
click at [360, 253] on div "Apply" at bounding box center [365, 249] width 25 height 14
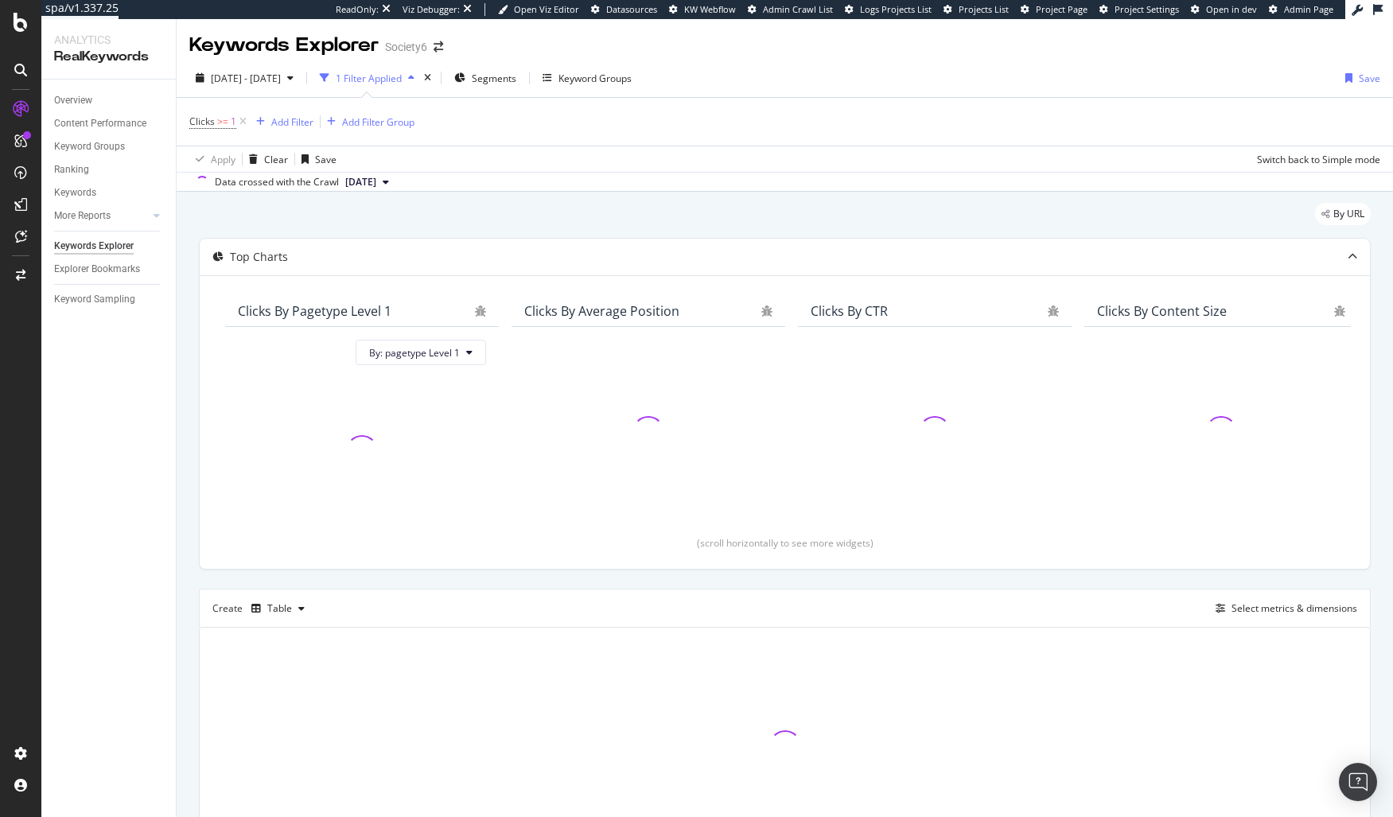
click at [595, 212] on div "By URL" at bounding box center [785, 220] width 1172 height 35
click at [593, 213] on div "By URL" at bounding box center [785, 220] width 1172 height 35
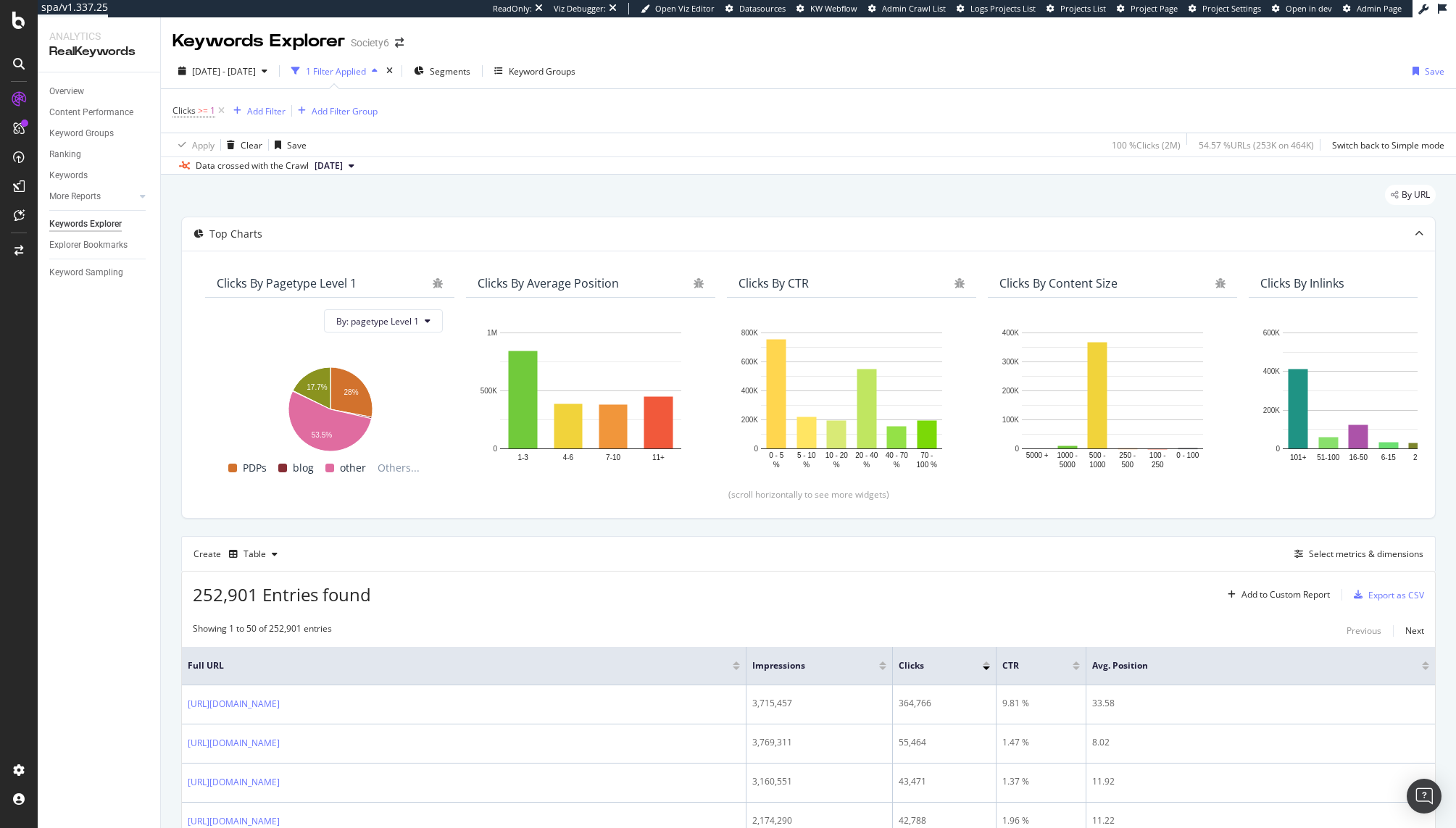
click at [190, 110] on span "Clicks" at bounding box center [183, 111] width 23 height 13
click at [241, 193] on input "1" at bounding box center [264, 194] width 159 height 23
type input "5"
click at [322, 229] on div "Apply" at bounding box center [333, 225] width 23 height 13
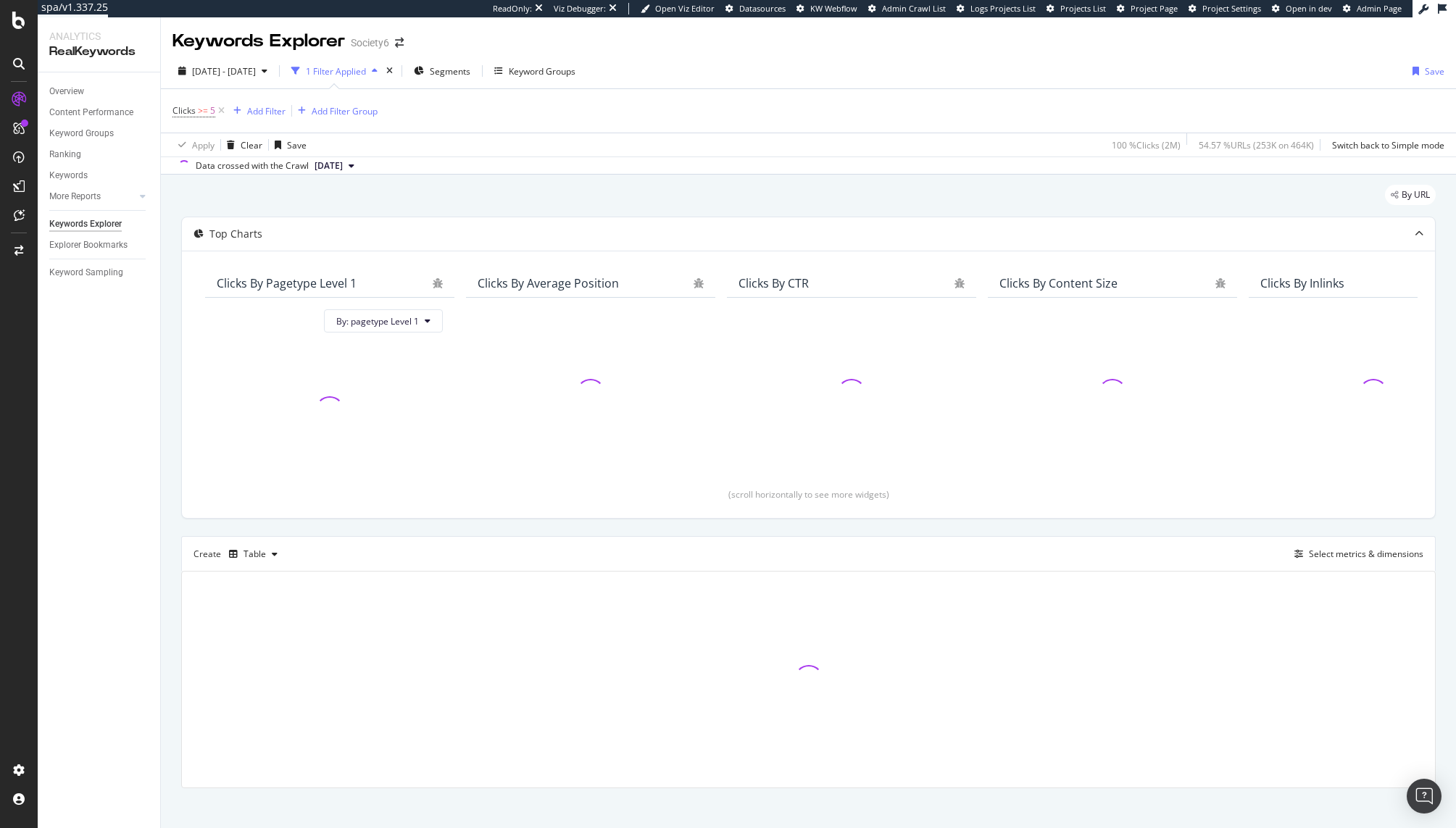
click at [498, 191] on div "By URL" at bounding box center [808, 200] width 1255 height 32
click at [494, 199] on div "By URL" at bounding box center [808, 200] width 1255 height 32
click at [494, 199] on div "By URL" at bounding box center [808, 200] width 1255 height 32
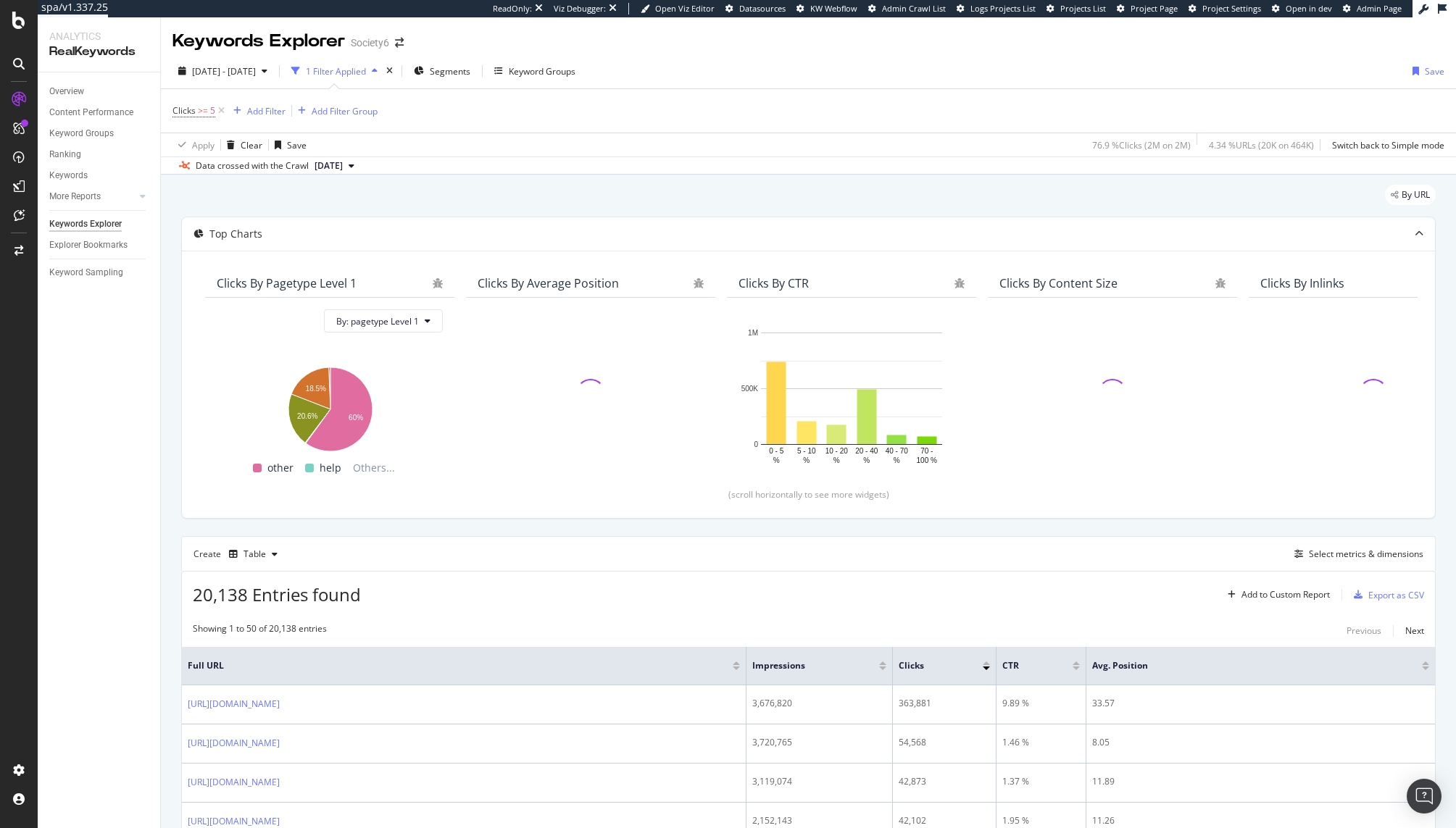
click at [494, 199] on div "By URL" at bounding box center [808, 200] width 1255 height 32
click at [190, 113] on span "Clicks" at bounding box center [183, 111] width 23 height 13
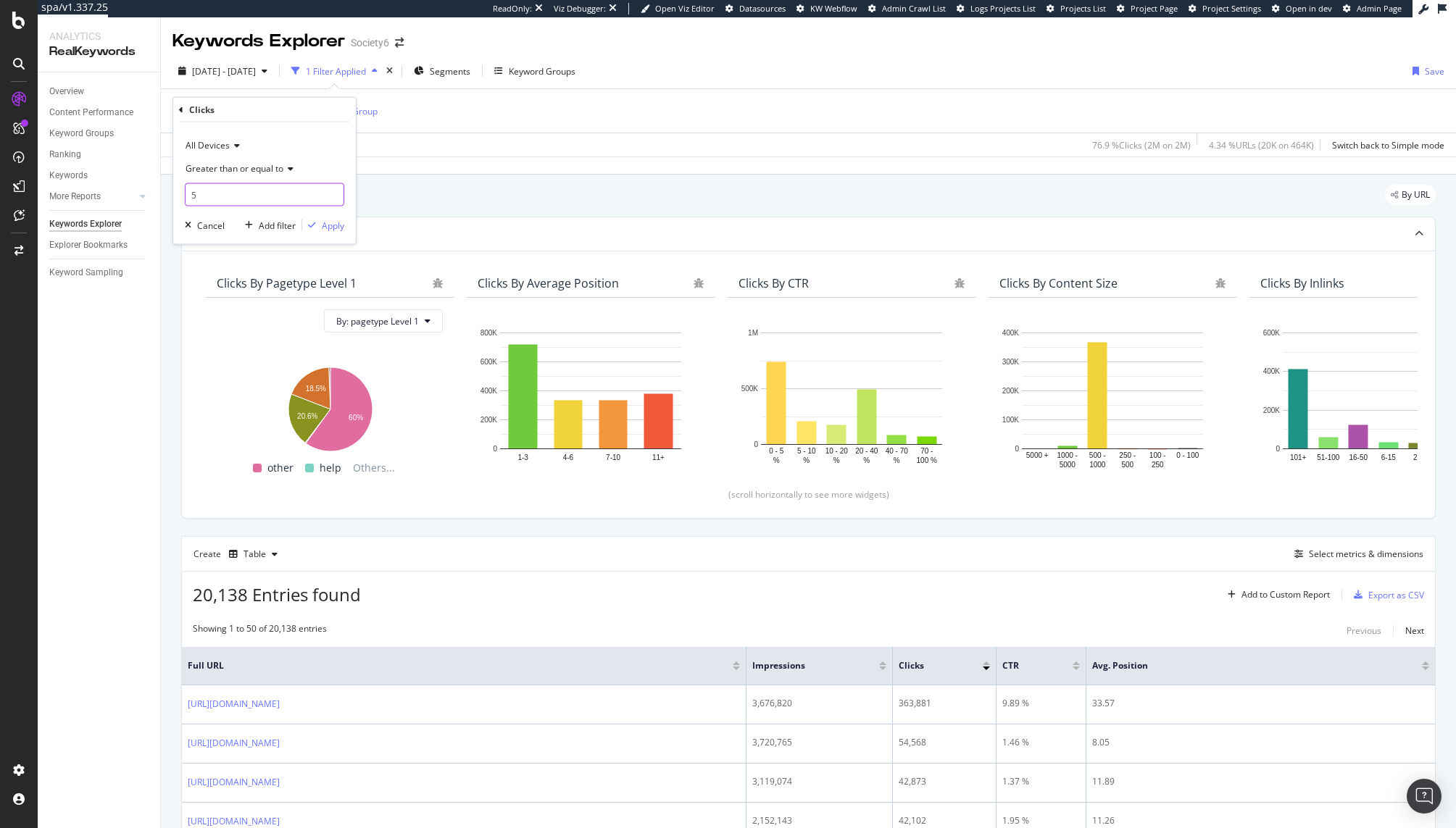
click at [238, 190] on input "5" at bounding box center [264, 194] width 159 height 23
type input "1"
click at [334, 227] on div "Apply" at bounding box center [333, 225] width 23 height 13
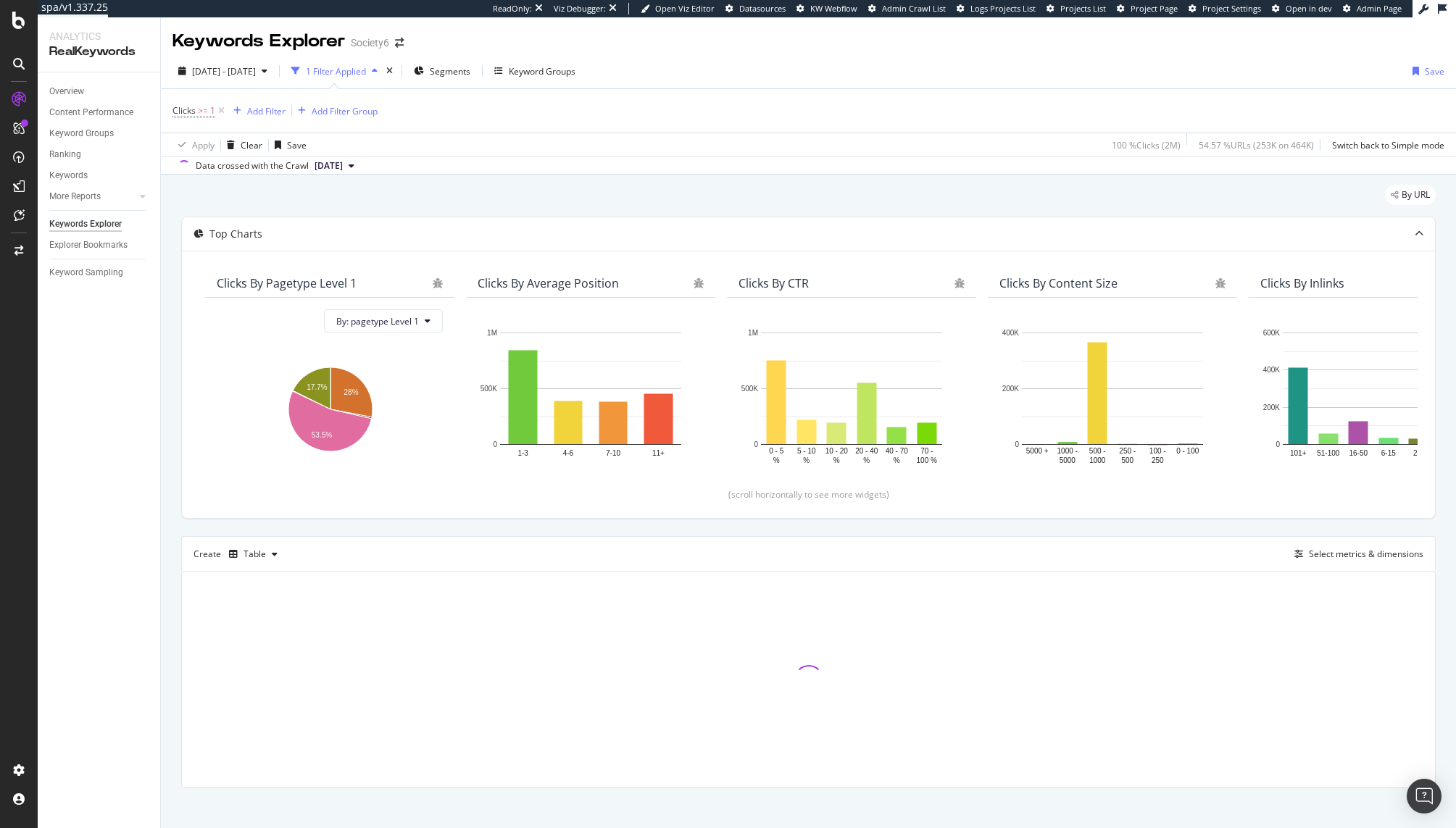
click at [447, 193] on div "By URL" at bounding box center [808, 200] width 1255 height 32
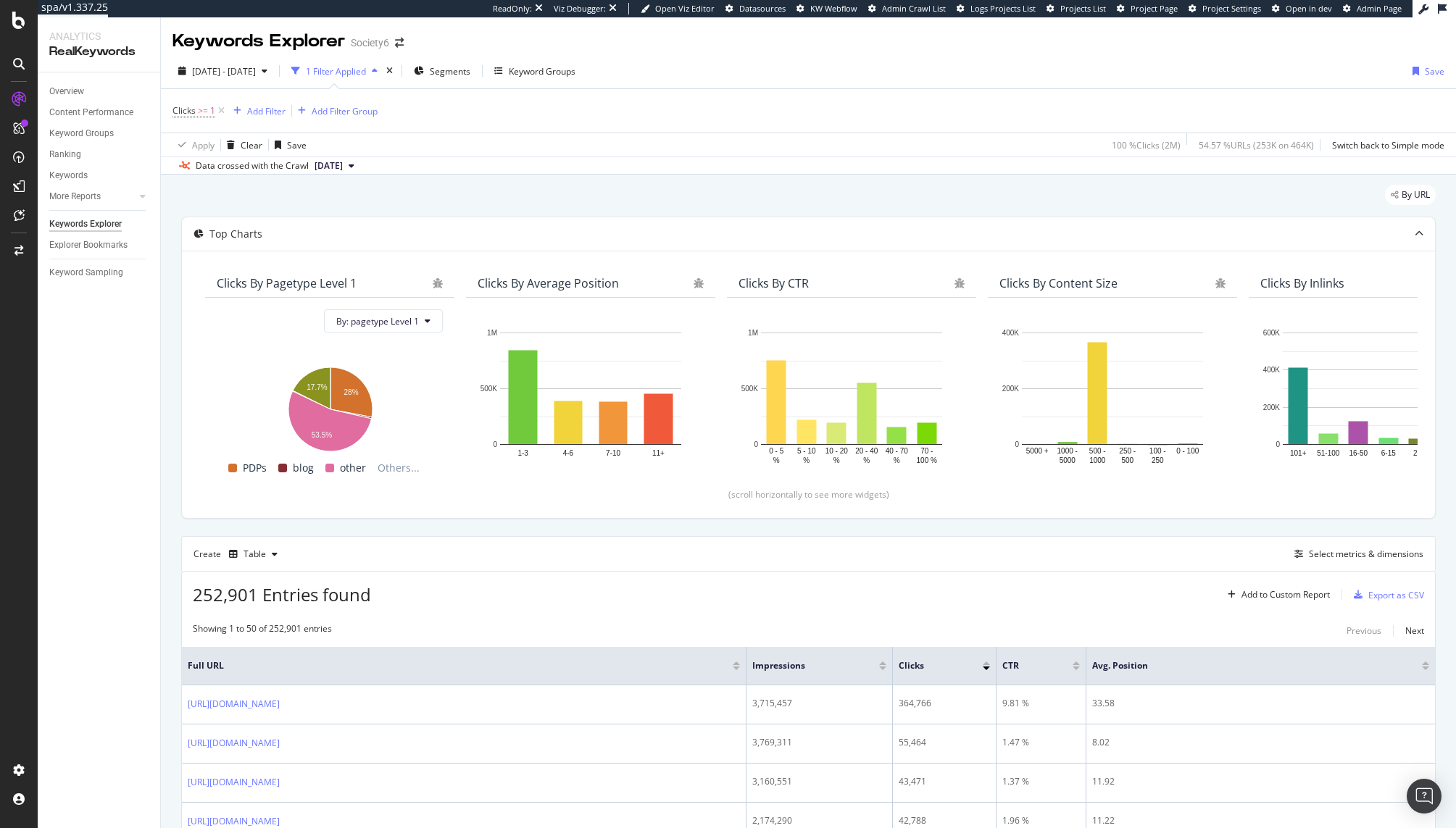
click at [451, 203] on div "By URL" at bounding box center [808, 200] width 1255 height 32
click at [1268, 591] on div "Export as CSV" at bounding box center [1396, 596] width 56 height 13
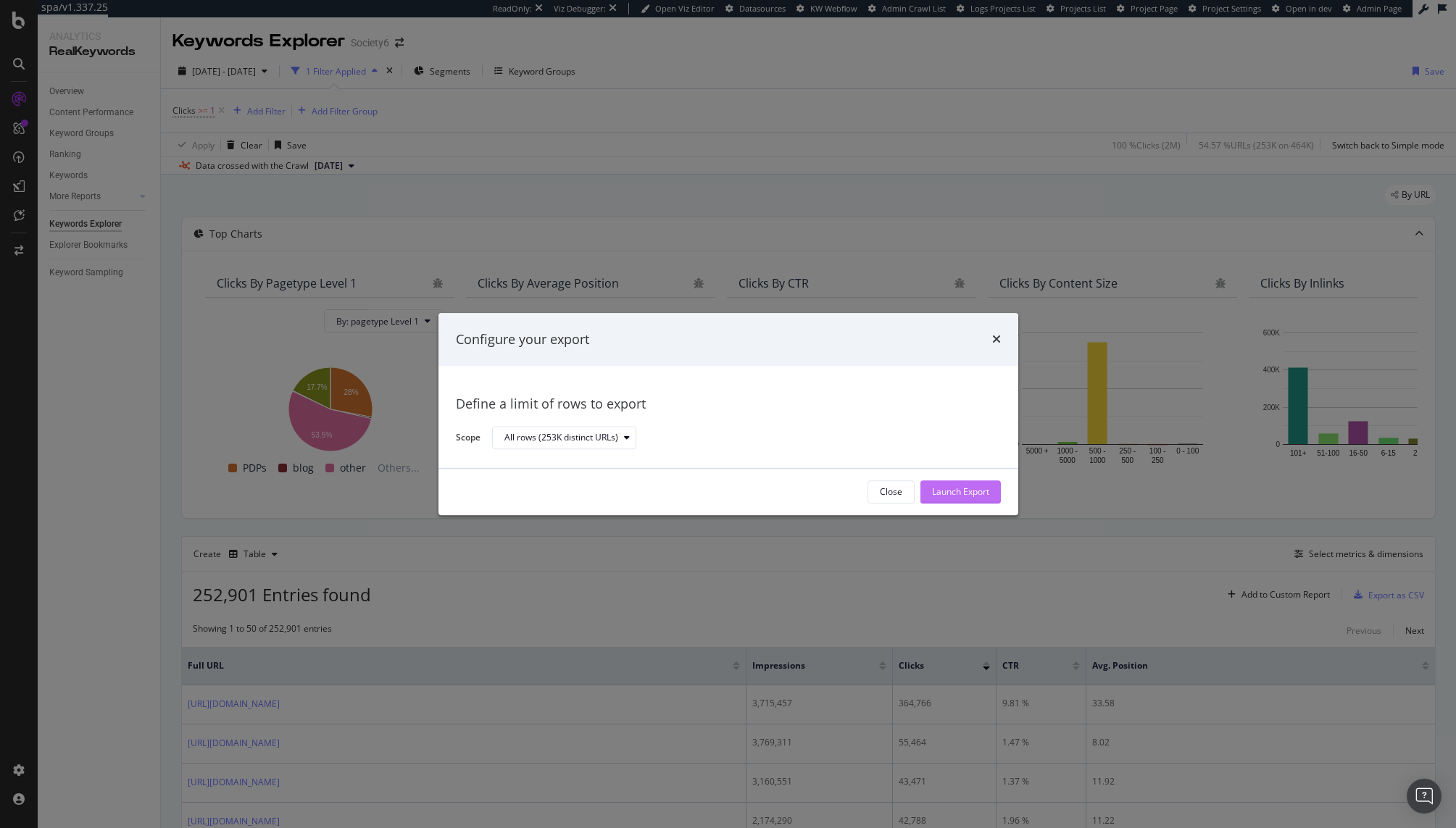
click at [938, 488] on div "Launch Export" at bounding box center [960, 493] width 57 height 13
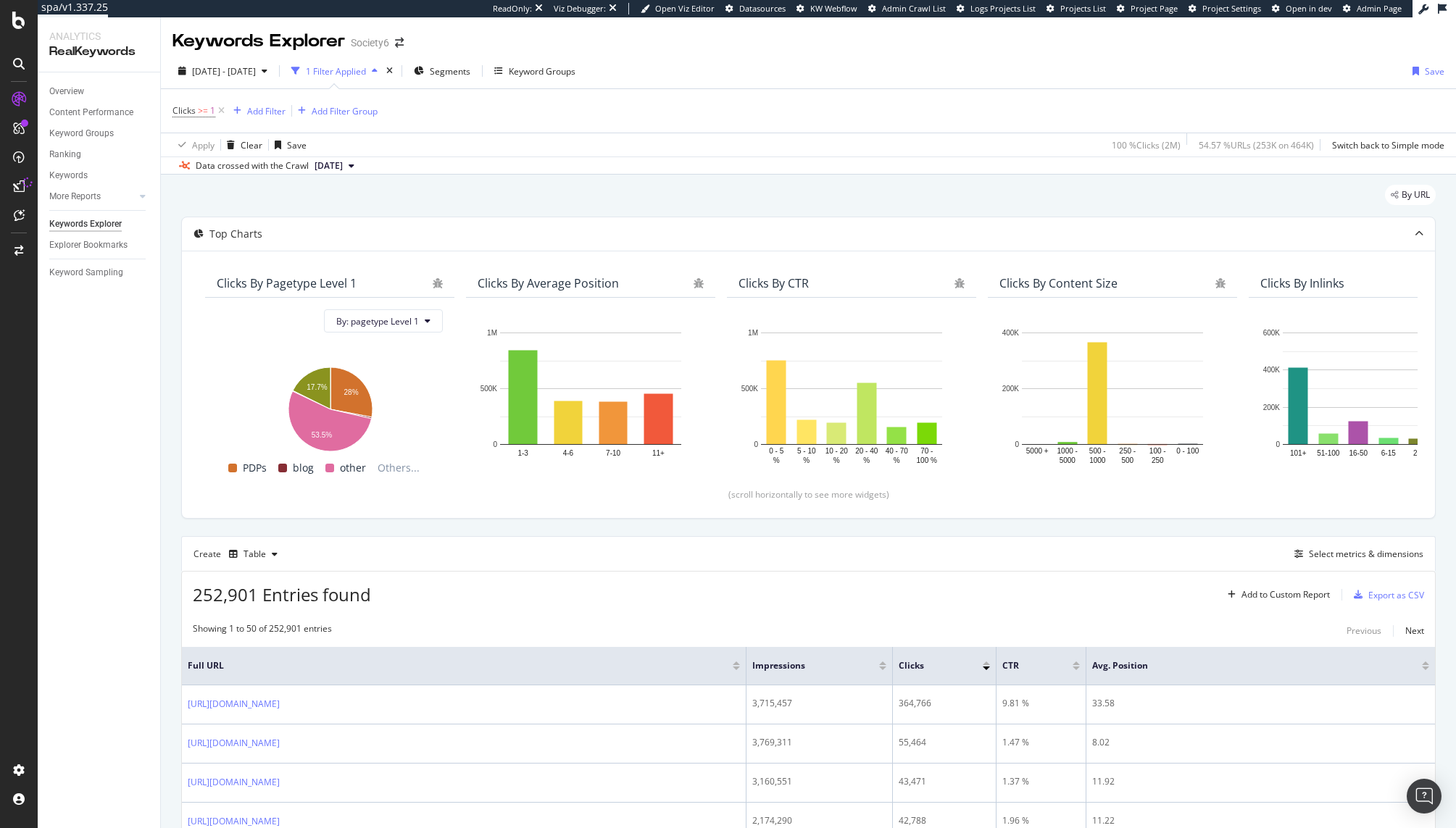
click at [544, 199] on div "By URL" at bounding box center [808, 200] width 1255 height 32
click at [19, 10] on div at bounding box center [18, 414] width 37 height 828
click at [17, 19] on icon at bounding box center [19, 20] width 13 height 17
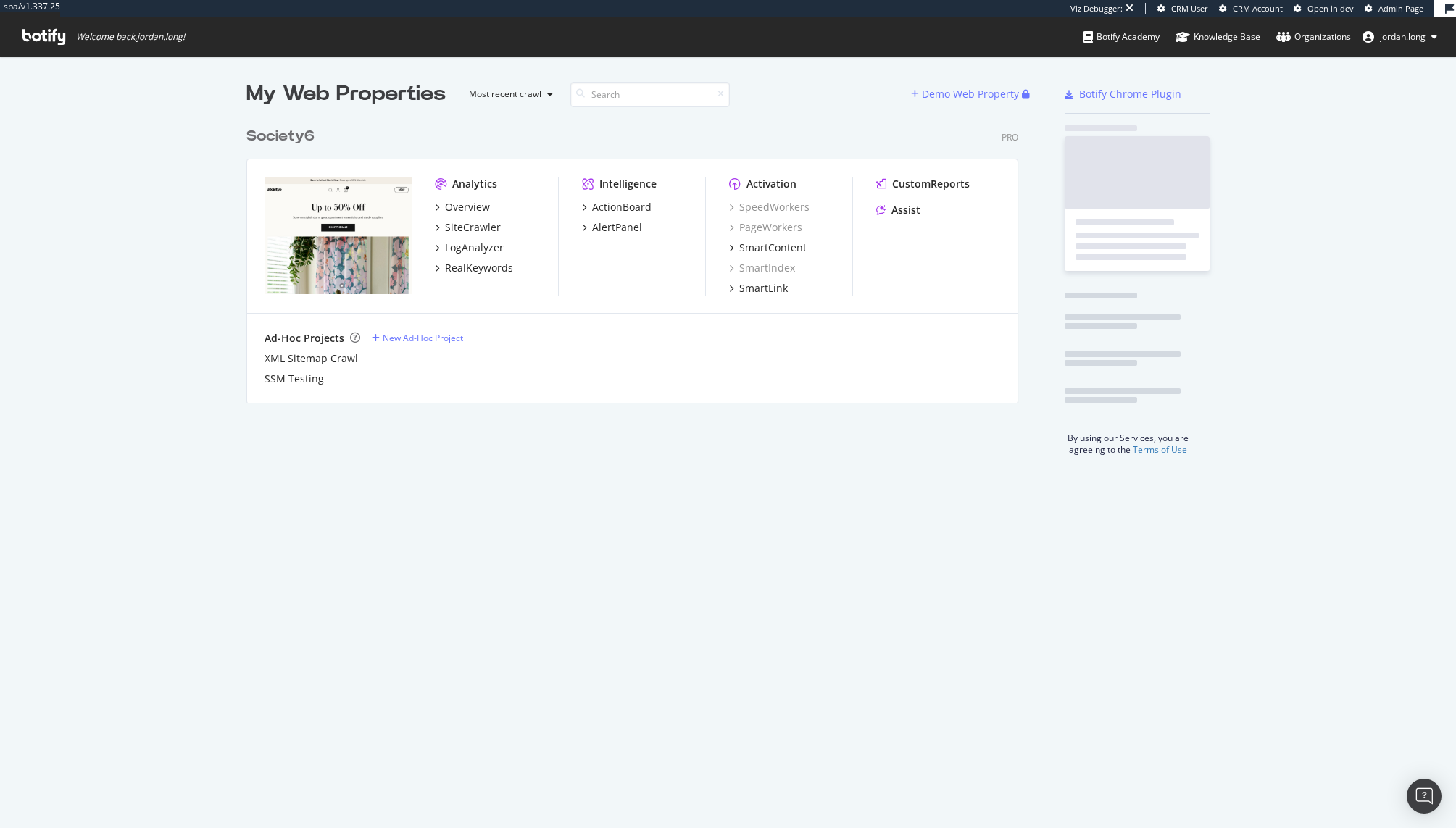
scroll to position [283, 773]
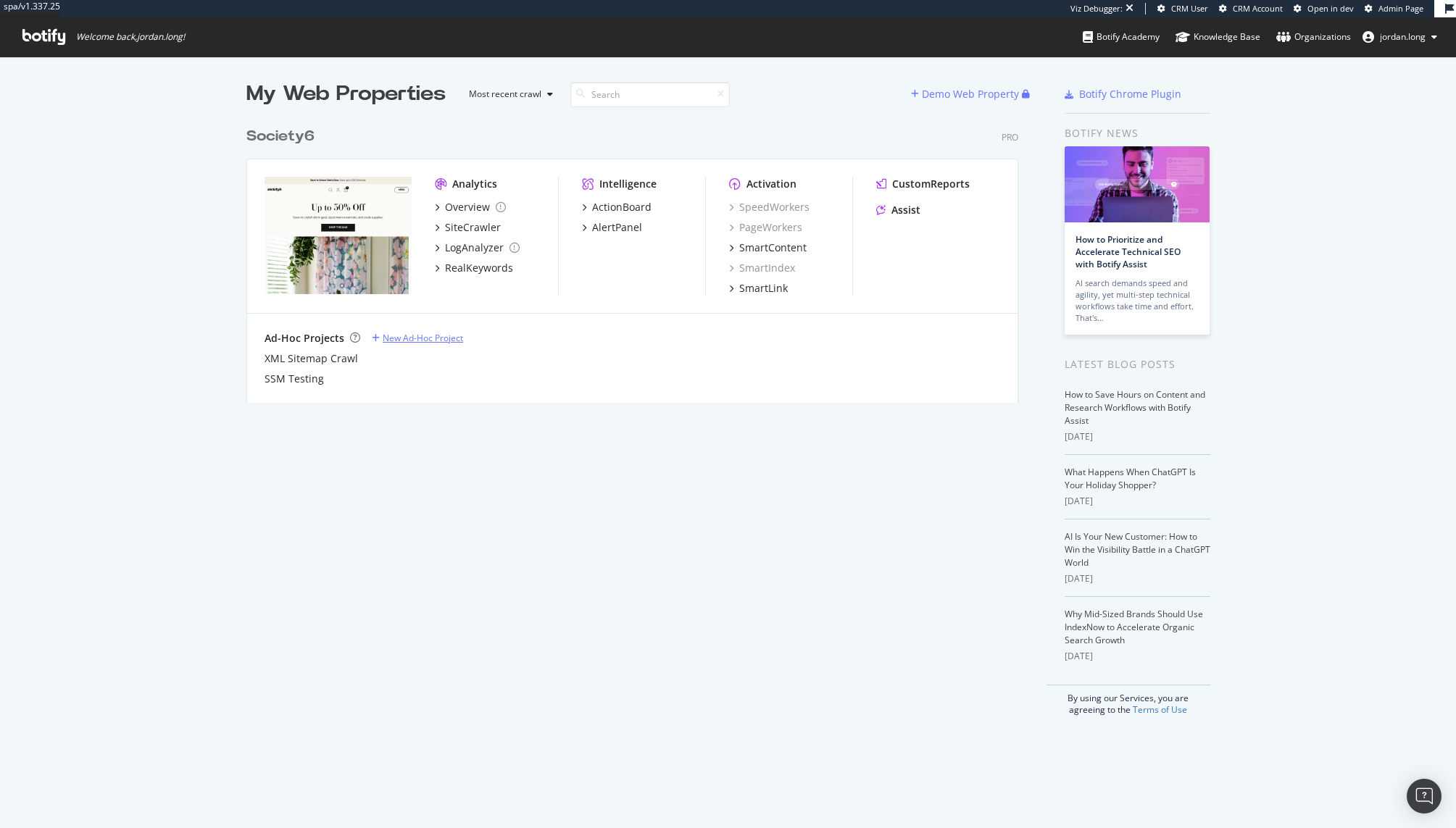
click at [436, 342] on div "New Ad-Hoc Project" at bounding box center [423, 338] width 80 height 13
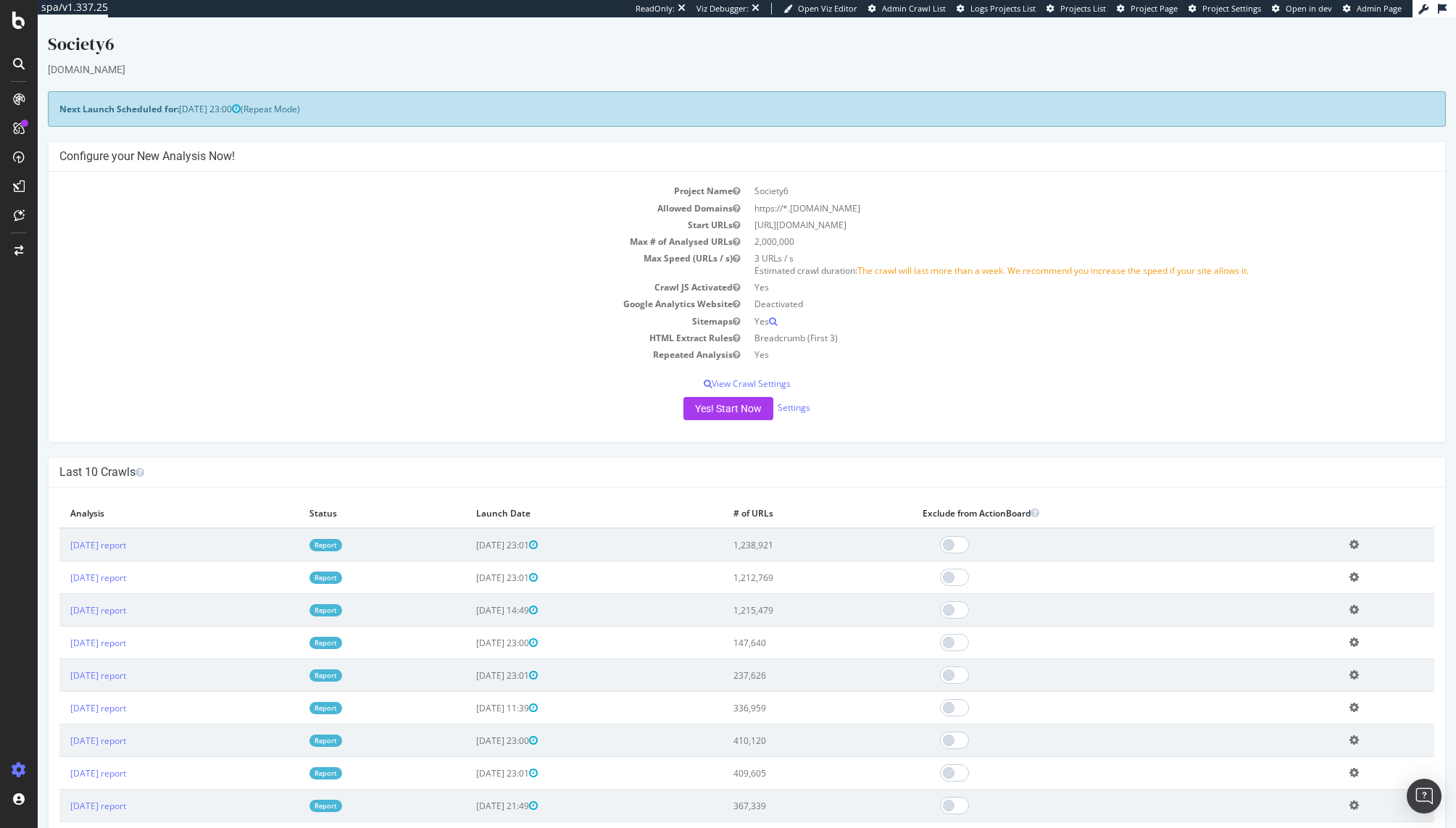
click at [793, 394] on div "Project Name Society6 Allowed Domains https://*.[DOMAIN_NAME] Start URLs [URL][…" at bounding box center [746, 307] width 1397 height 271
click at [791, 404] on link "Settings" at bounding box center [795, 408] width 33 height 13
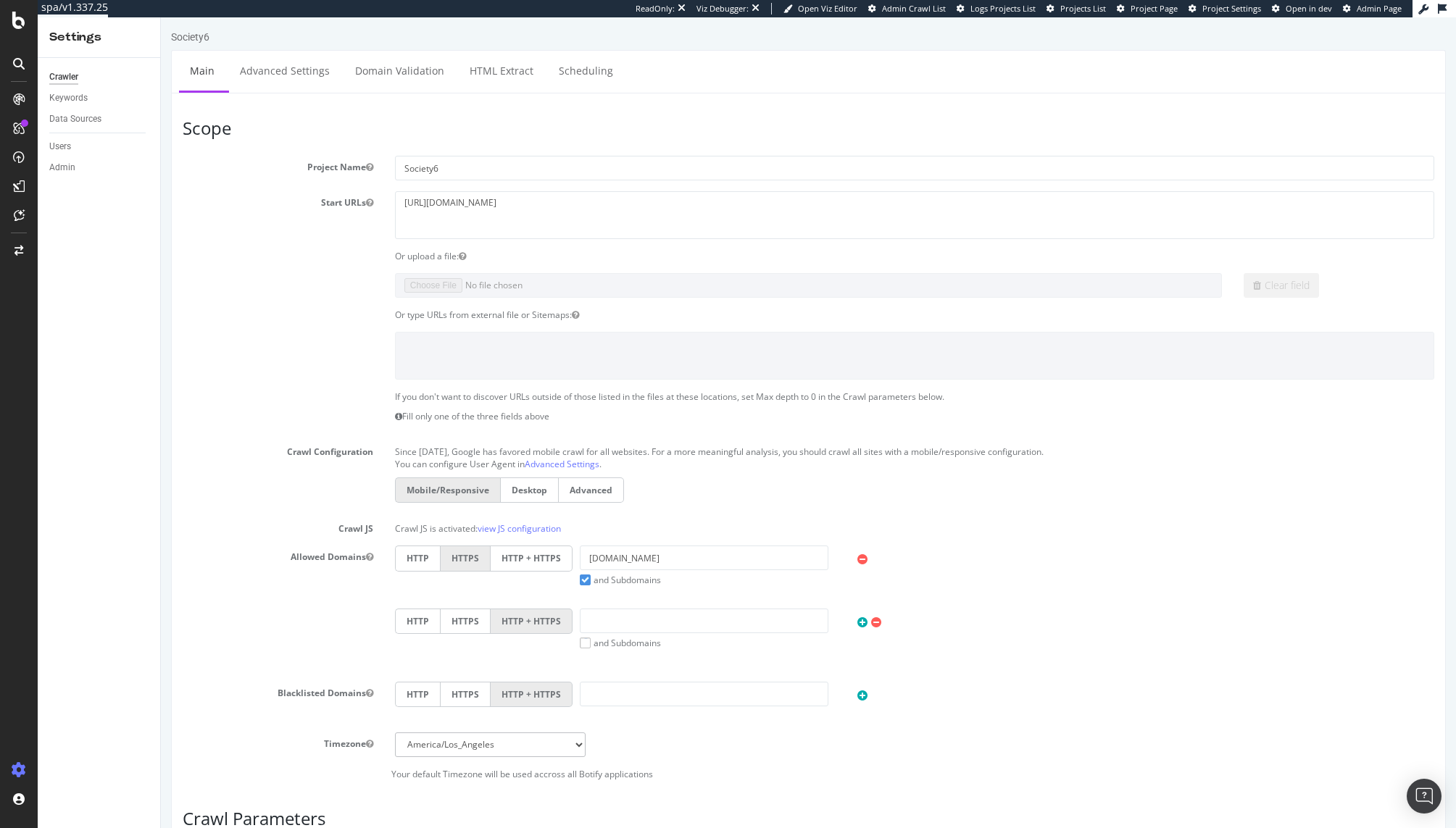
scroll to position [3, 0]
click at [246, 73] on link "Advanced Settings" at bounding box center [284, 70] width 112 height 40
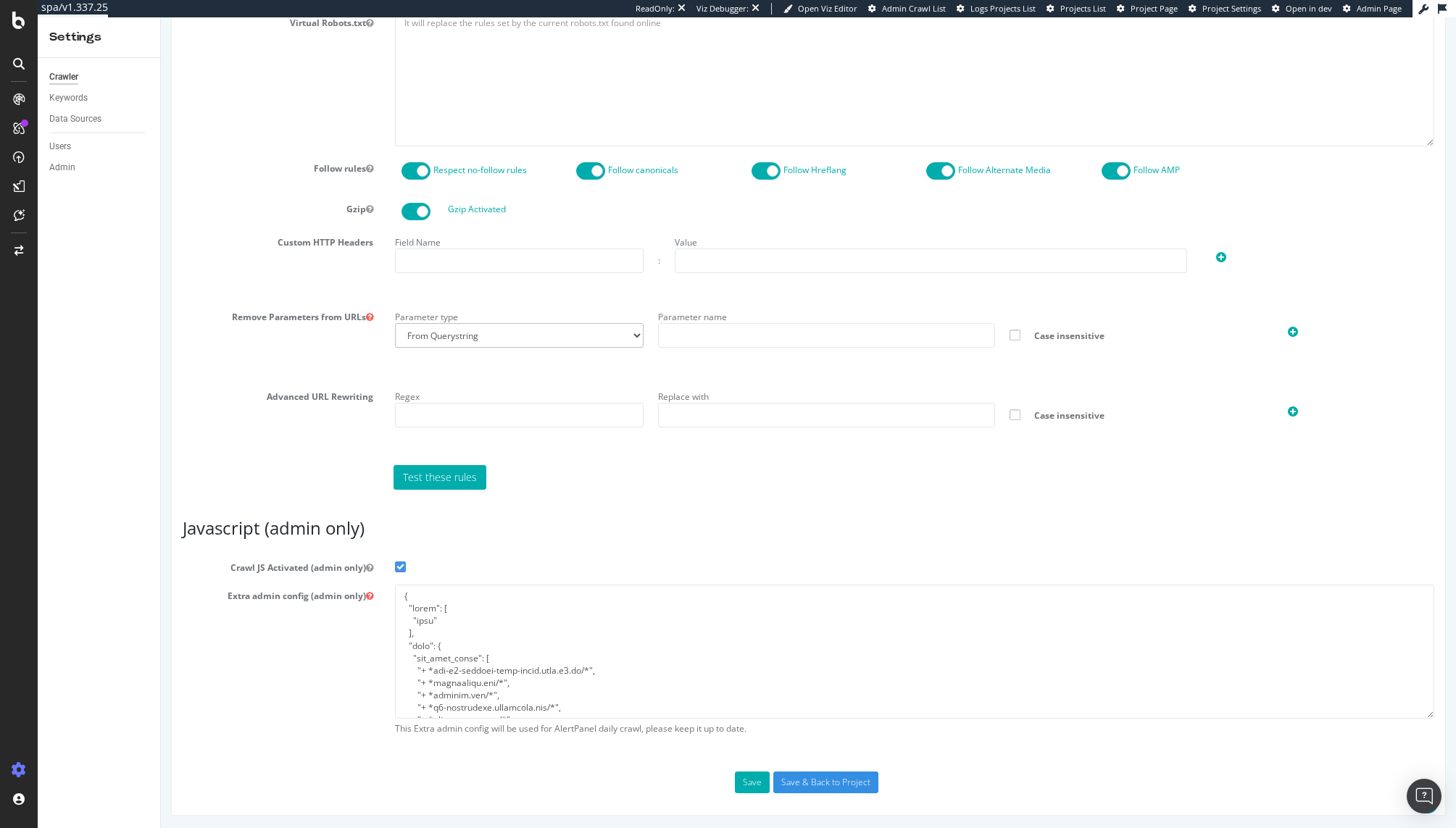
scroll to position [787, 0]
click at [521, 637] on textarea at bounding box center [915, 650] width 1040 height 134
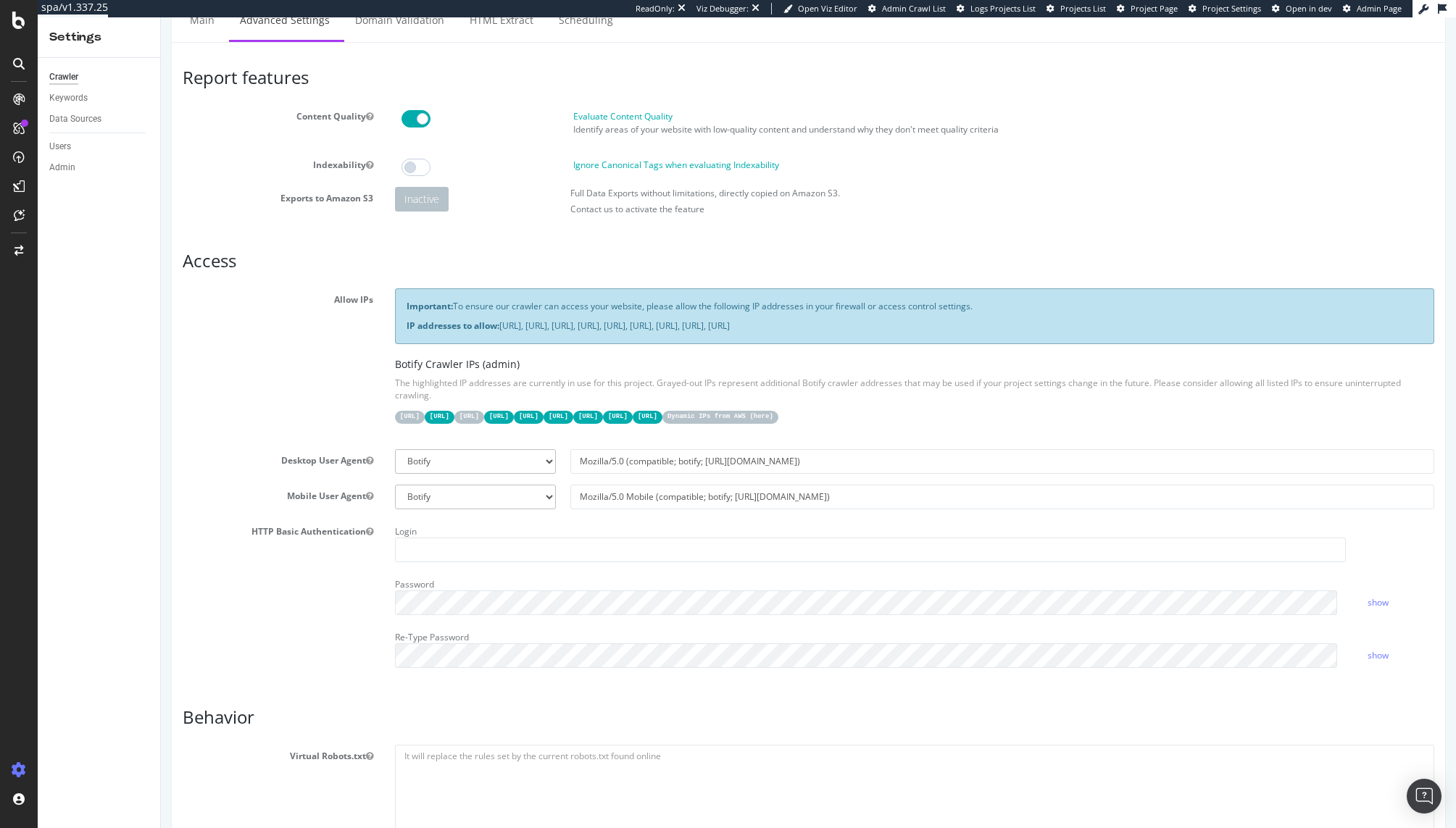
scroll to position [0, 0]
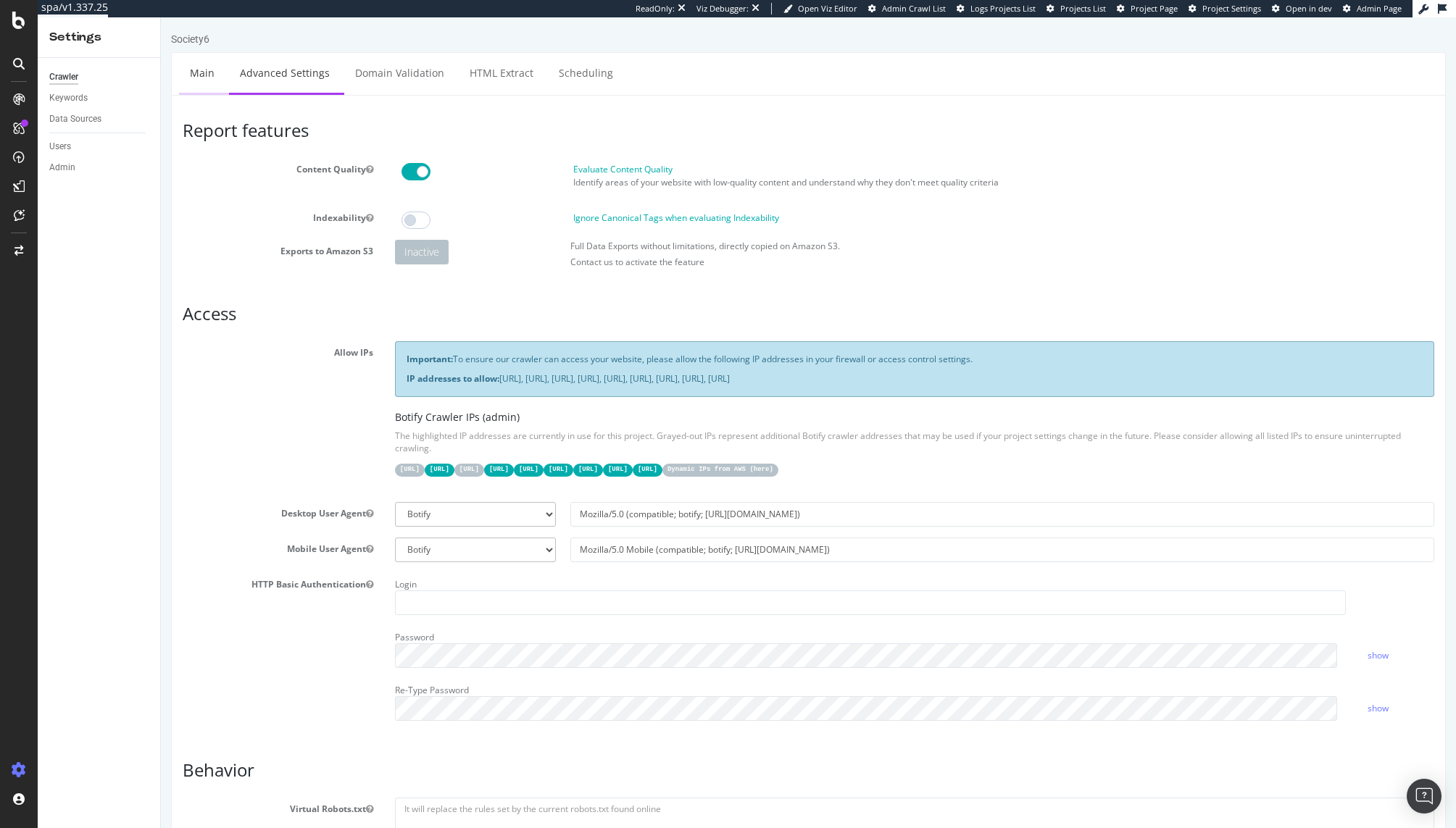
click at [199, 72] on link "Main" at bounding box center [202, 73] width 46 height 40
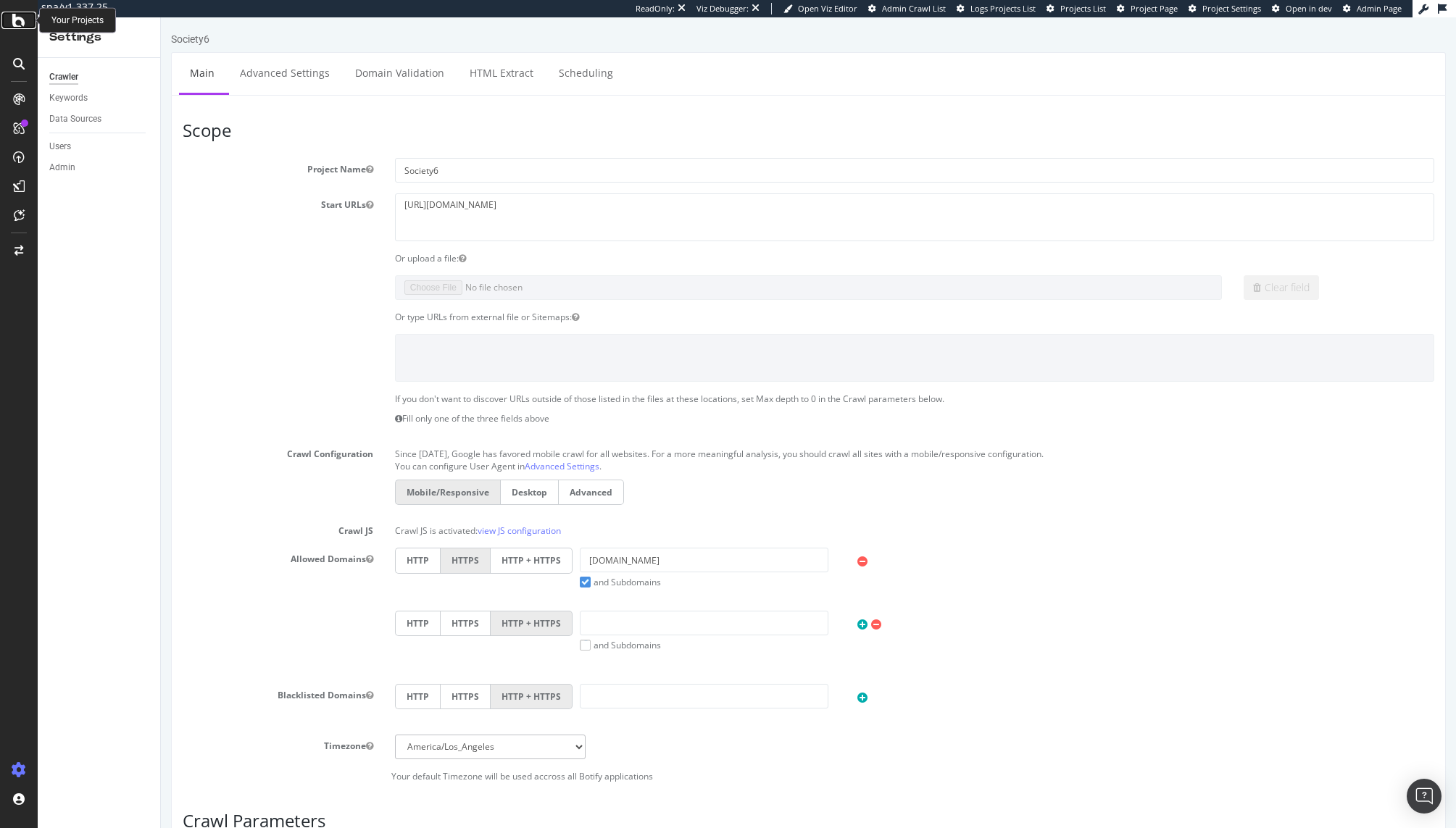
click at [27, 26] on div at bounding box center [19, 20] width 35 height 17
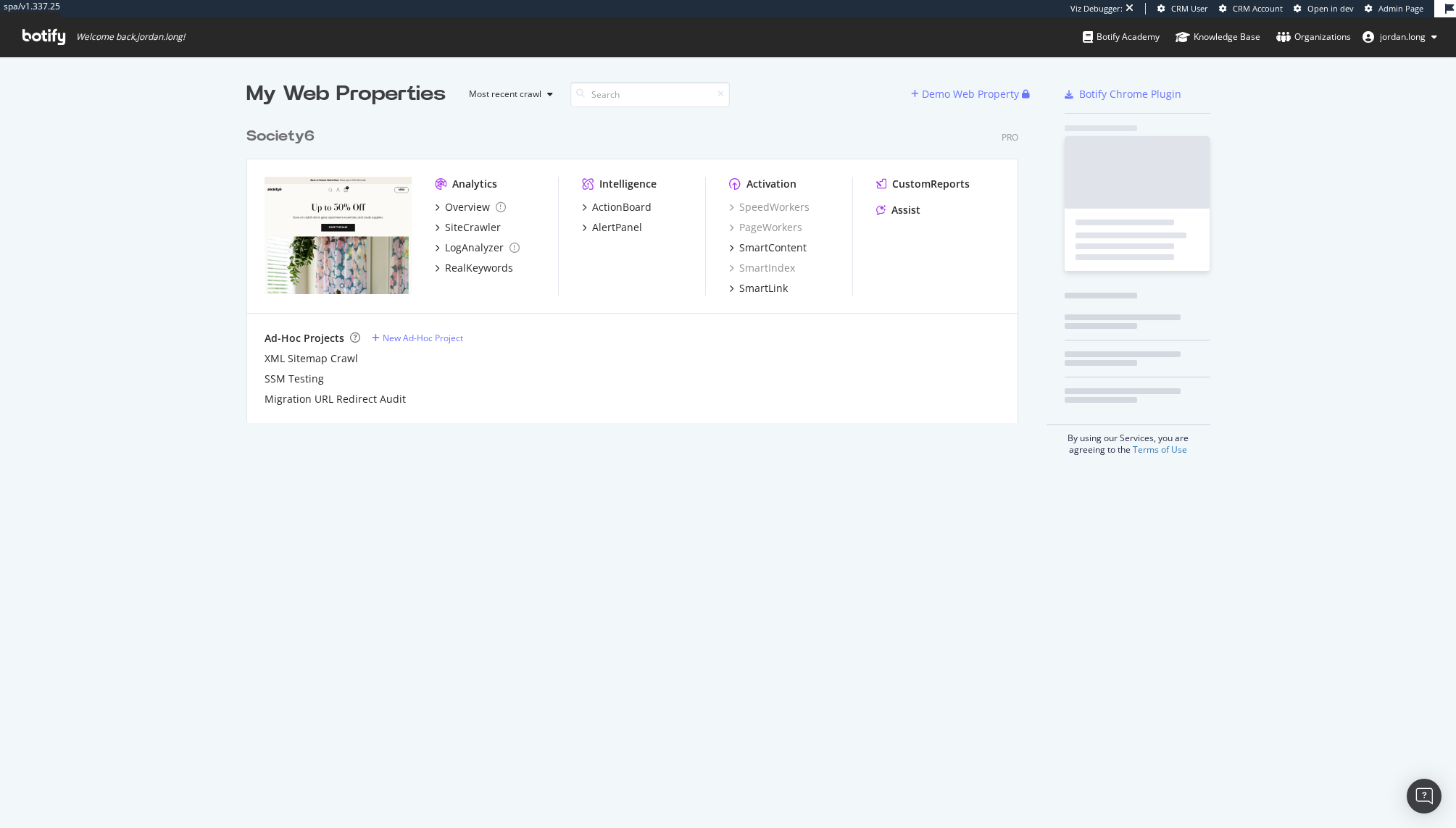
scroll to position [303, 773]
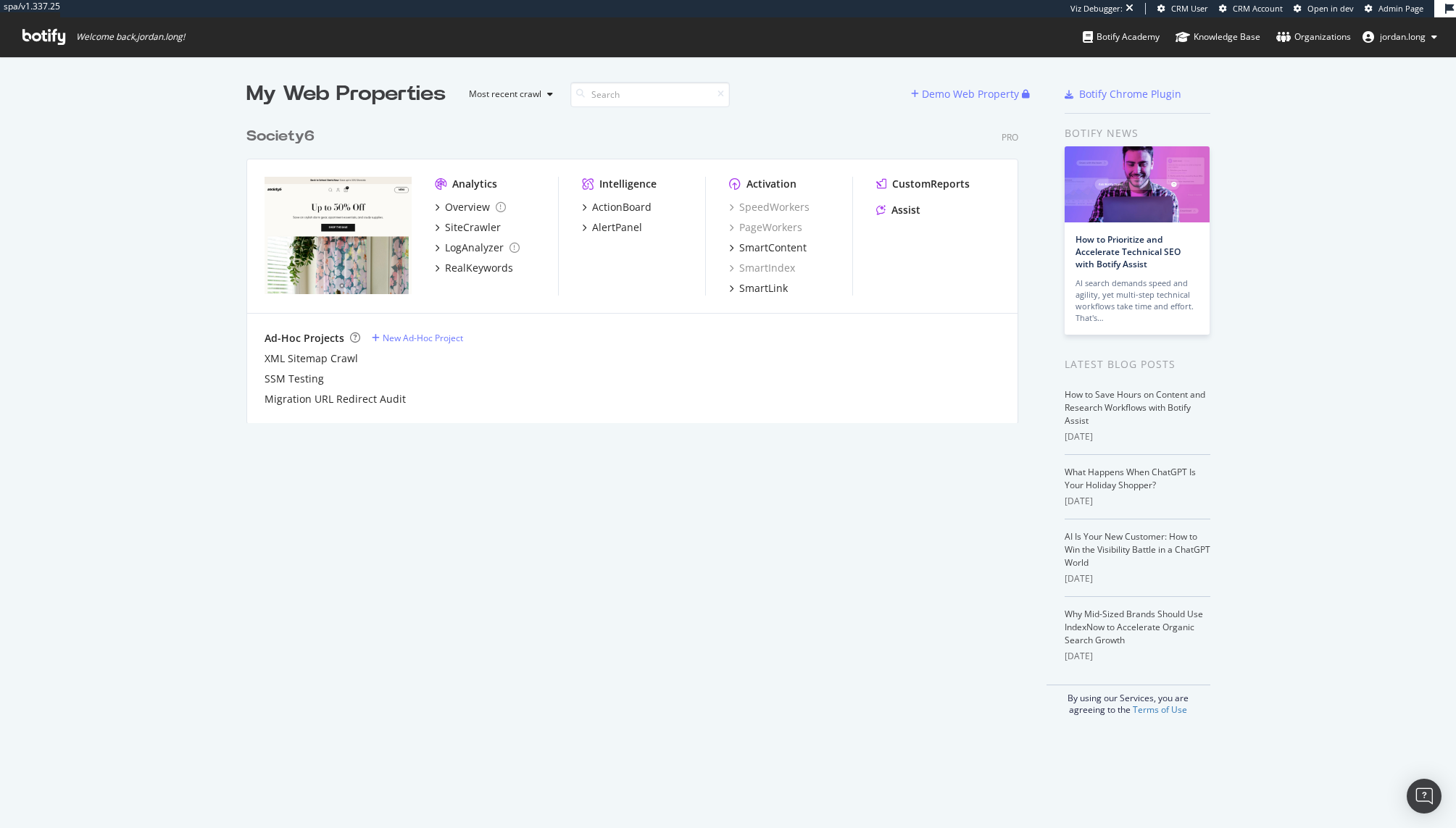
click at [289, 130] on div "Society6" at bounding box center [281, 136] width 68 height 21
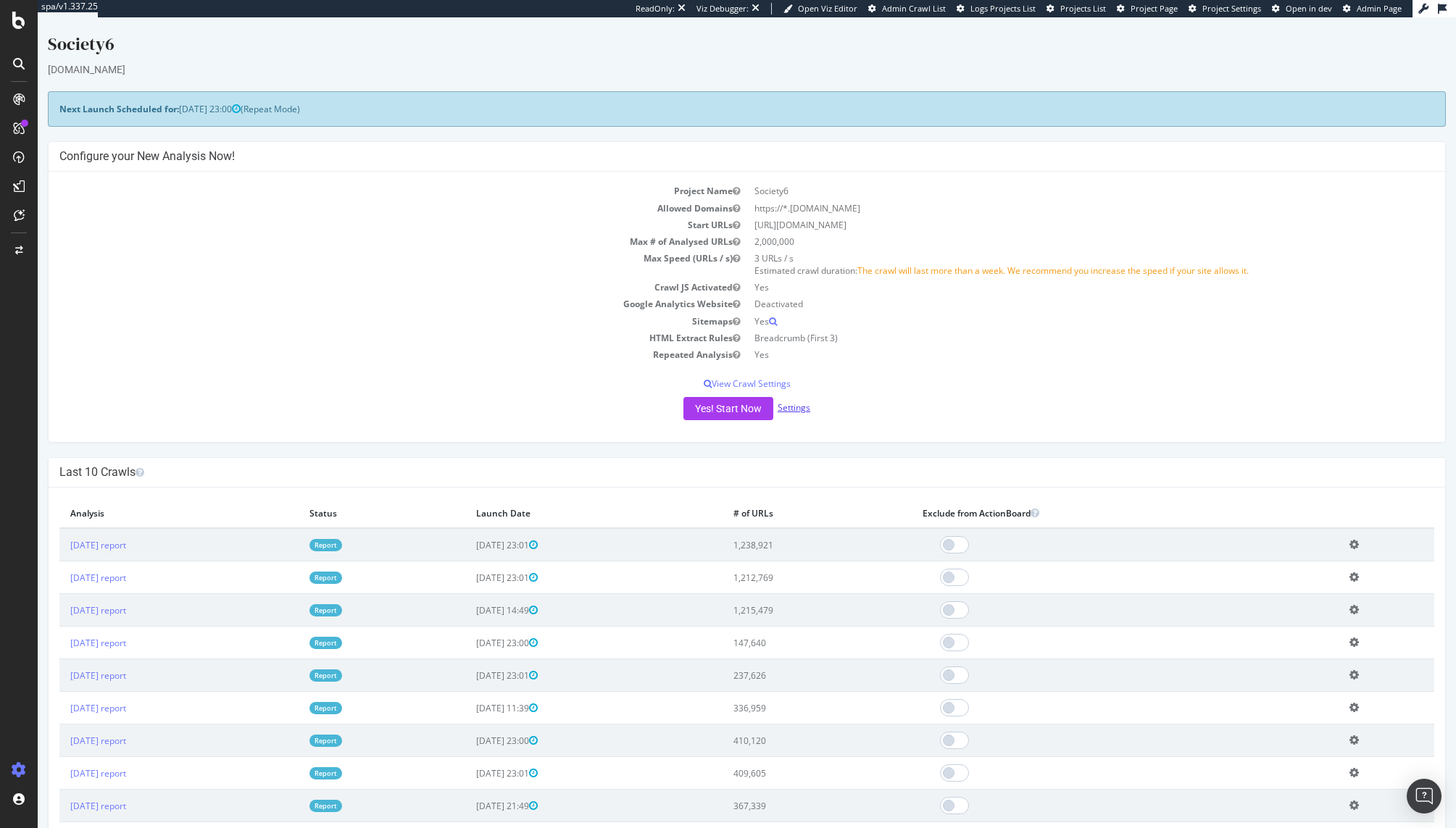
click at [796, 410] on link "Settings" at bounding box center [795, 408] width 33 height 13
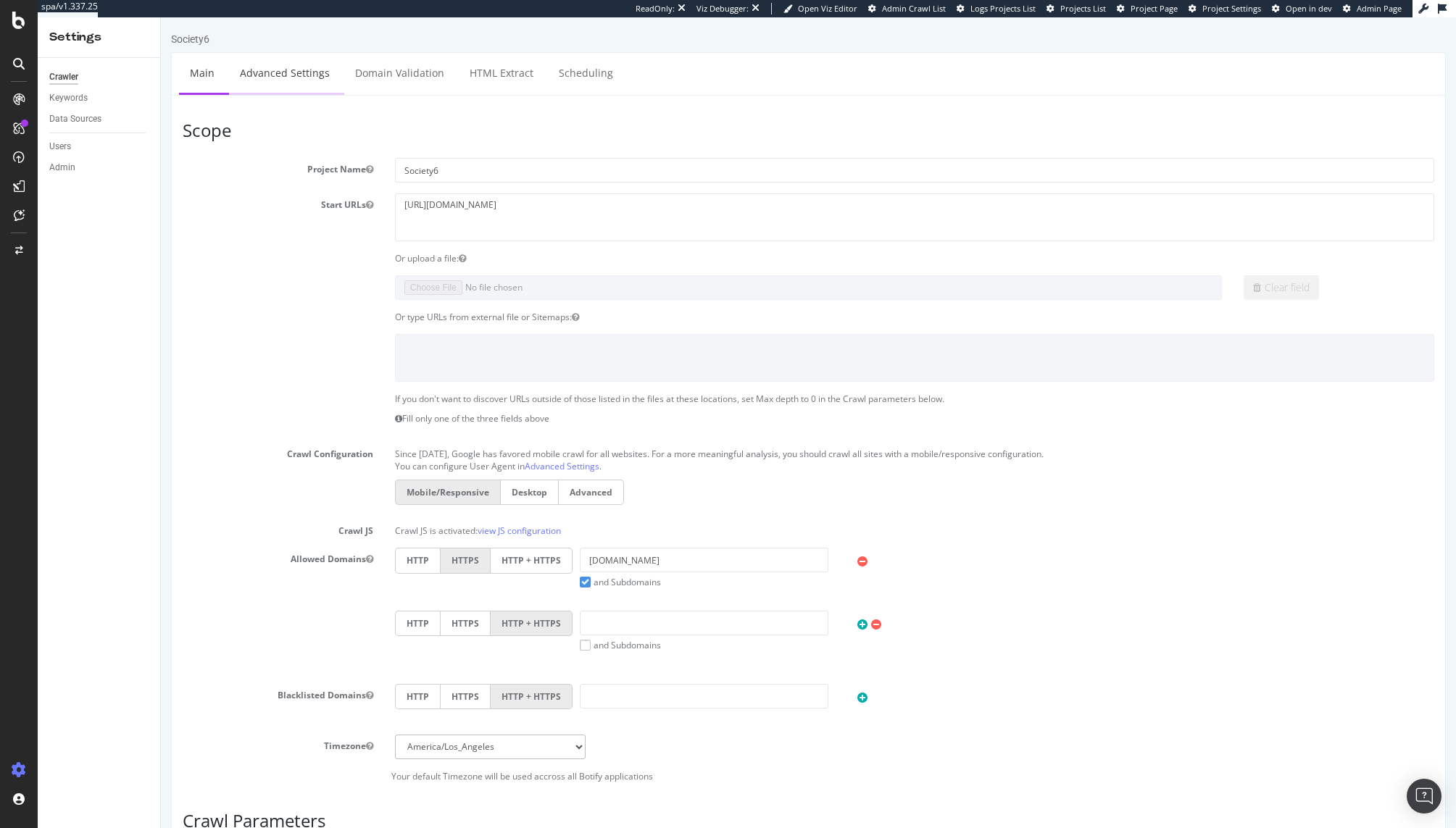
click at [286, 61] on link "Advanced Settings" at bounding box center [284, 73] width 112 height 40
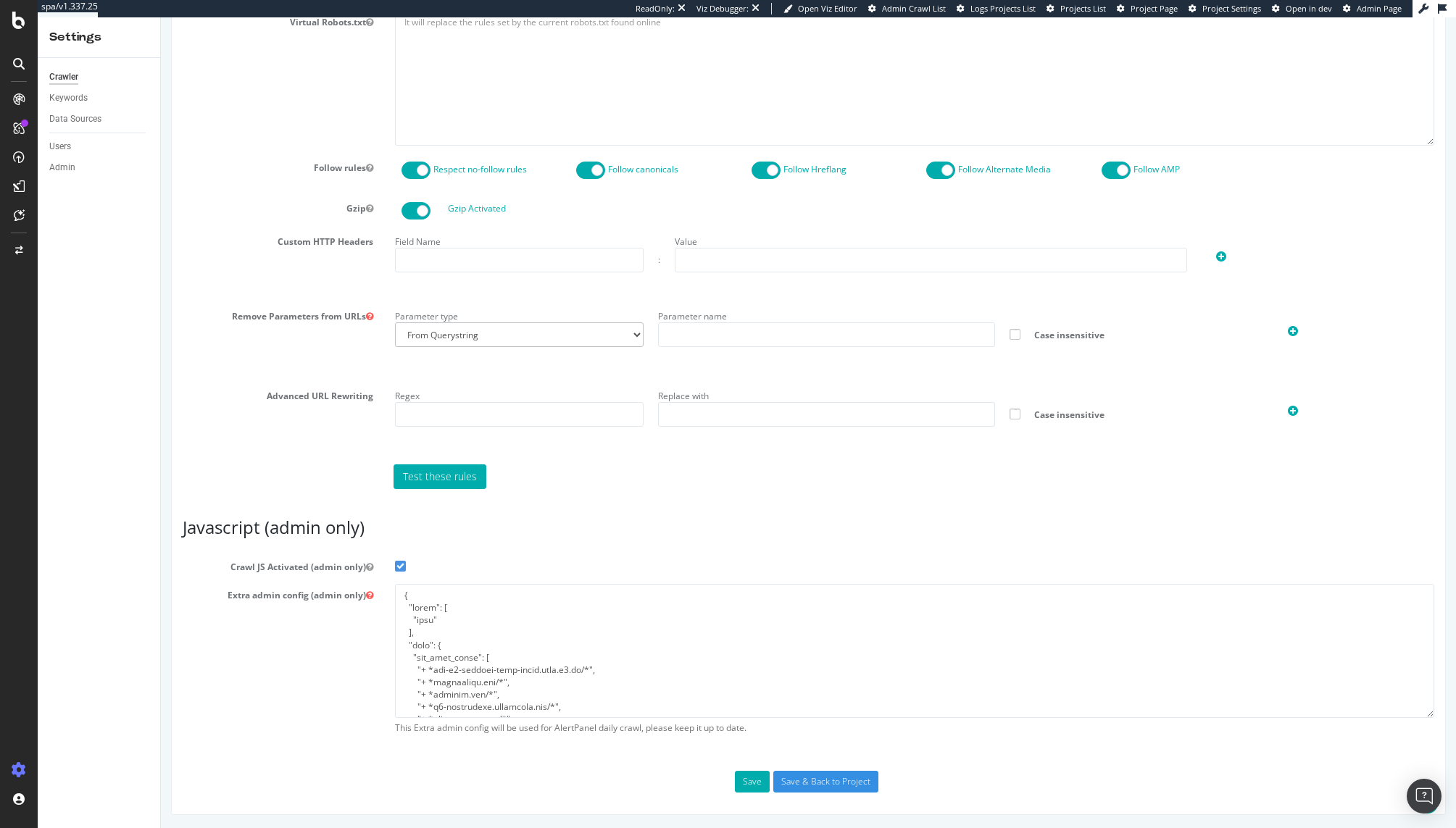
scroll to position [92, 0]
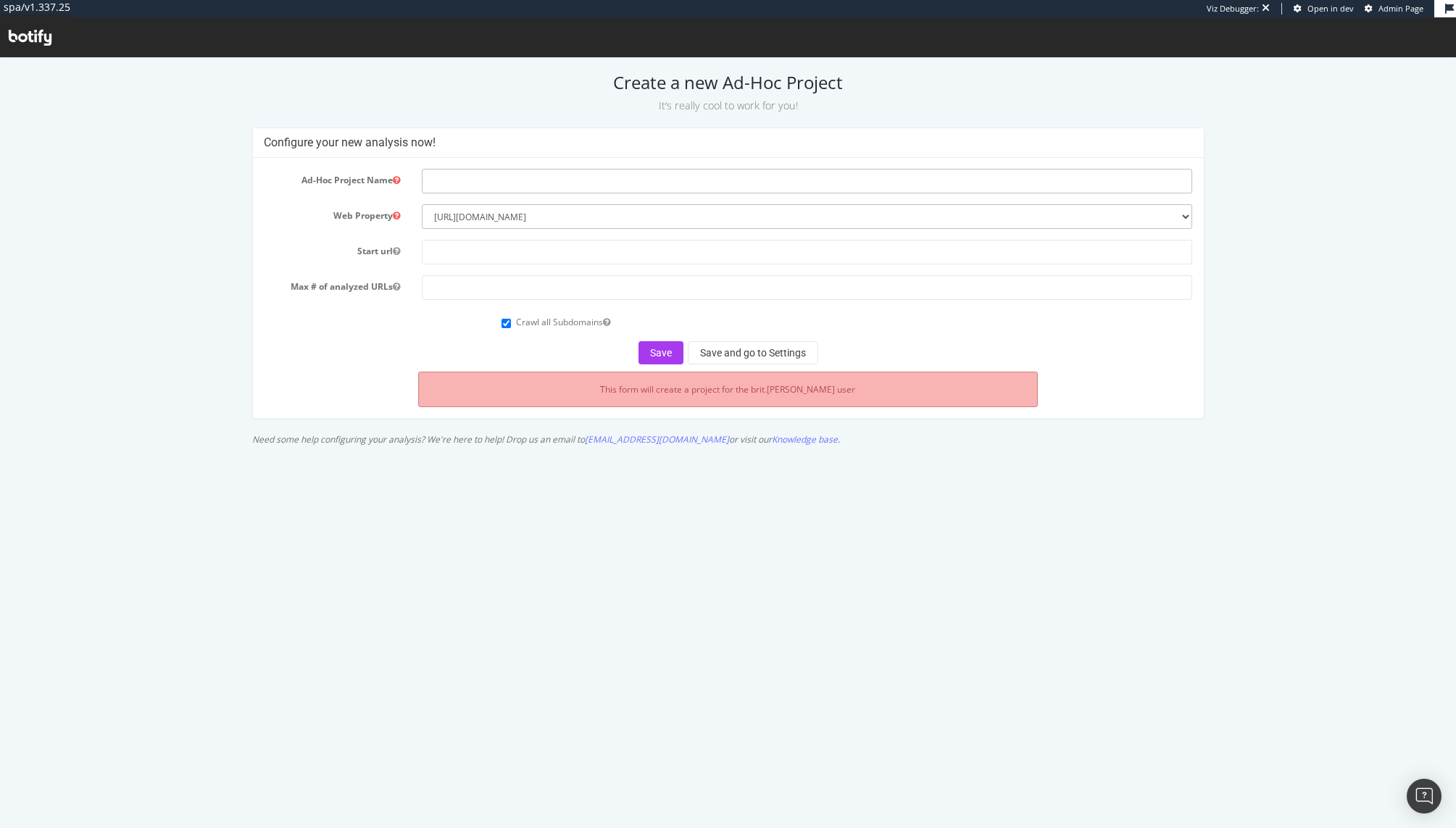
click at [509, 184] on input "text" at bounding box center [807, 180] width 771 height 25
type input "Migration URL Redirect Audit"
click at [477, 250] on input "text" at bounding box center [807, 251] width 771 height 25
click at [315, 265] on form "Ad-Hoc Project Name Migration URL Redirect Audit Web Property --------- https:/…" at bounding box center [729, 266] width 929 height 196
click at [498, 253] on input "text" at bounding box center [807, 251] width 771 height 25
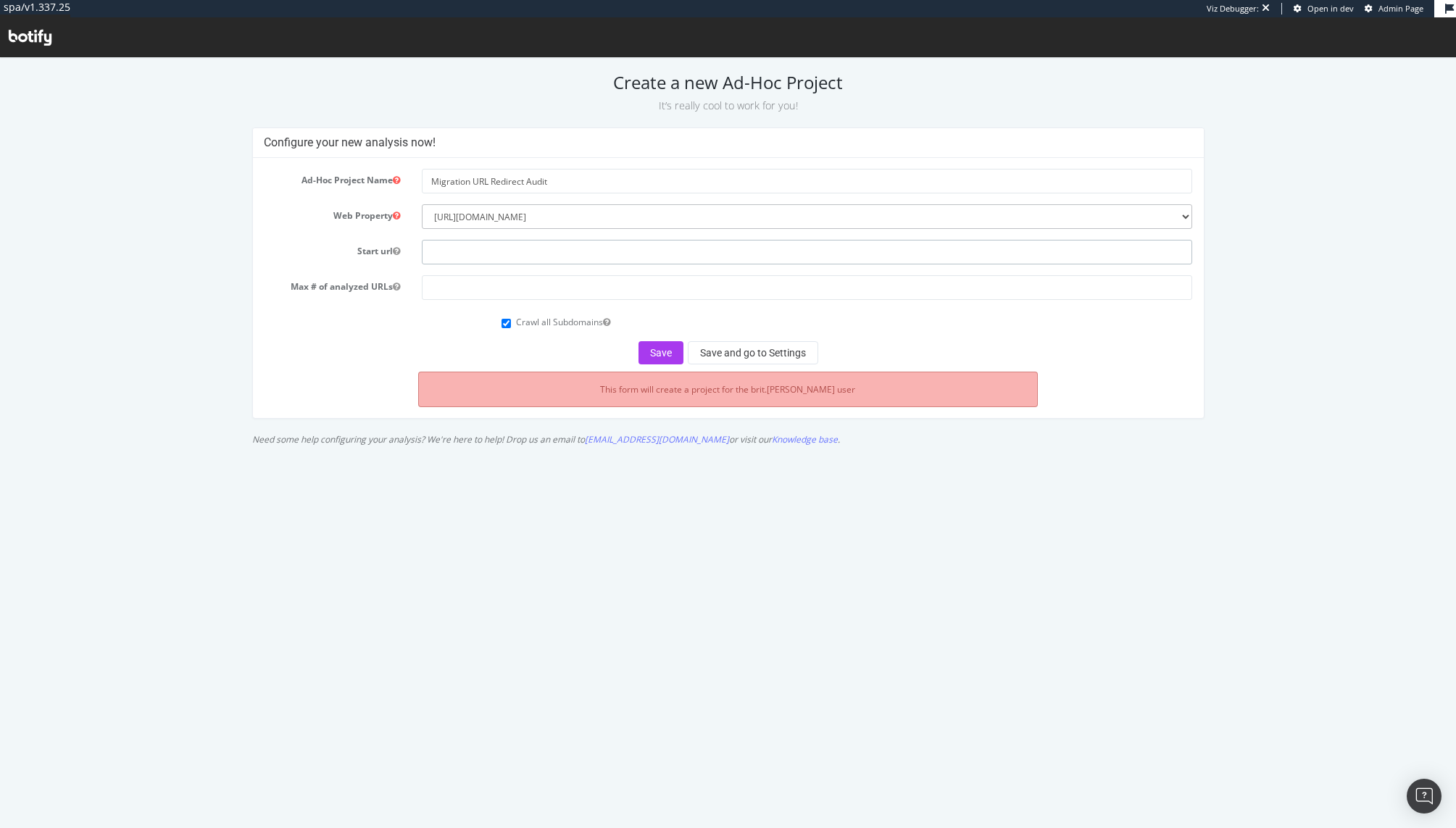
paste input "[URL][DOMAIN_NAME]"
type input "[URL][DOMAIN_NAME]"
click at [478, 281] on input "number" at bounding box center [807, 287] width 771 height 25
type input "300000"
click at [765, 353] on button "Save and go to Settings" at bounding box center [753, 353] width 130 height 23
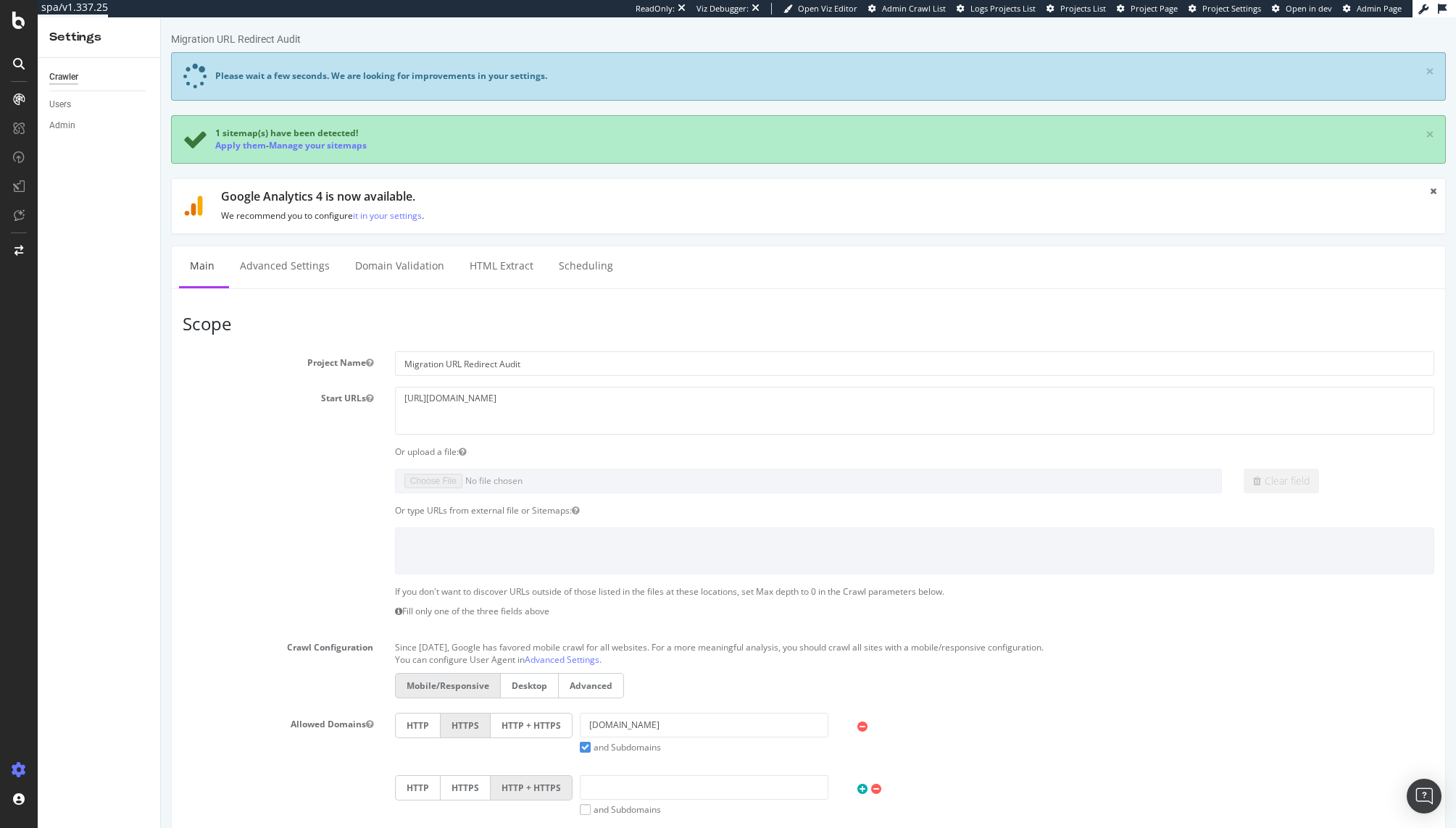
click at [303, 512] on div "Or type URLs from external file or Sitemaps:" at bounding box center [809, 511] width 1274 height 13
click at [542, 402] on textarea "[URL][DOMAIN_NAME]" at bounding box center [915, 411] width 1040 height 47
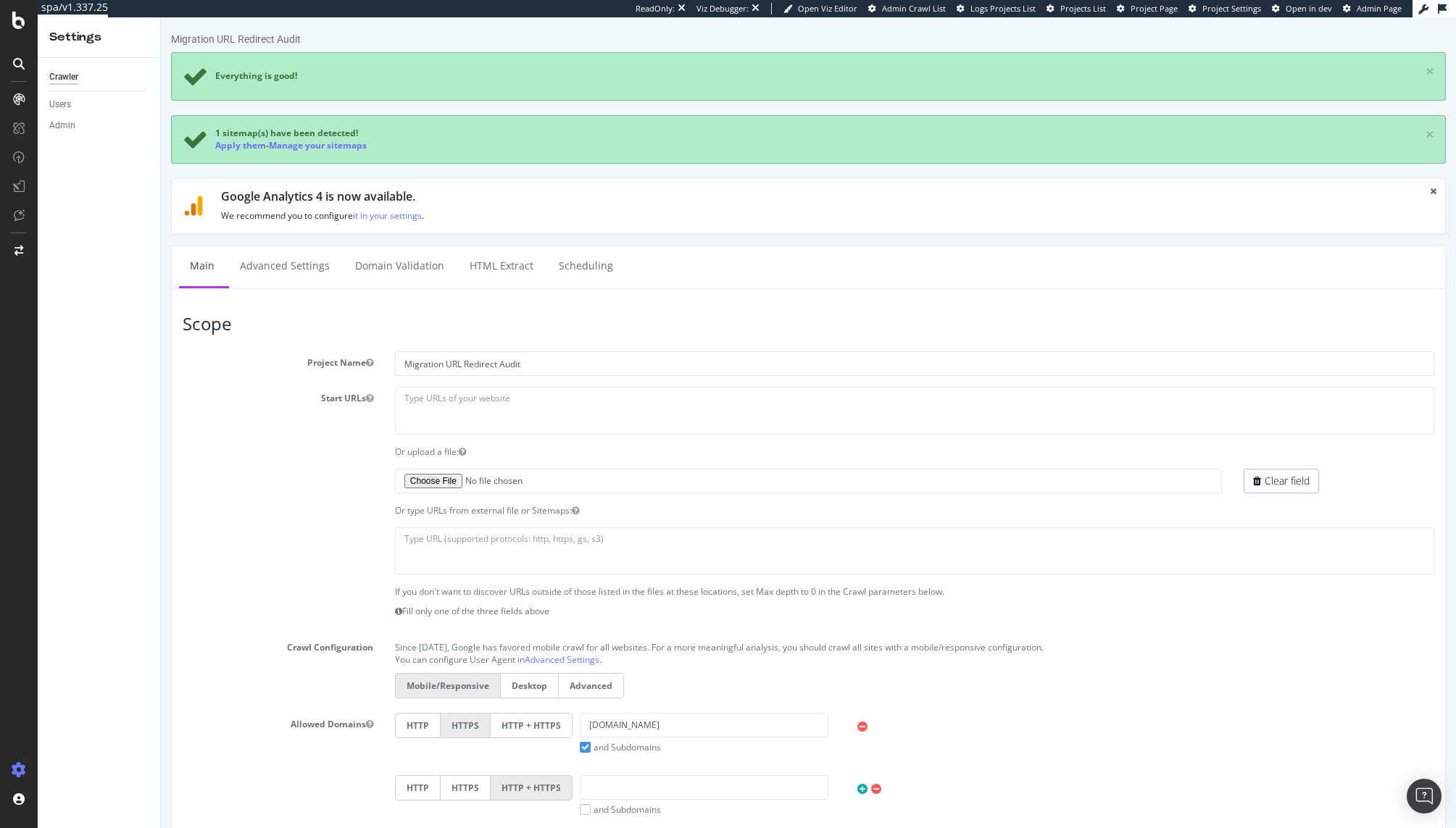
click at [314, 513] on div "Or type URLs from external file or Sitemaps:" at bounding box center [809, 511] width 1274 height 13
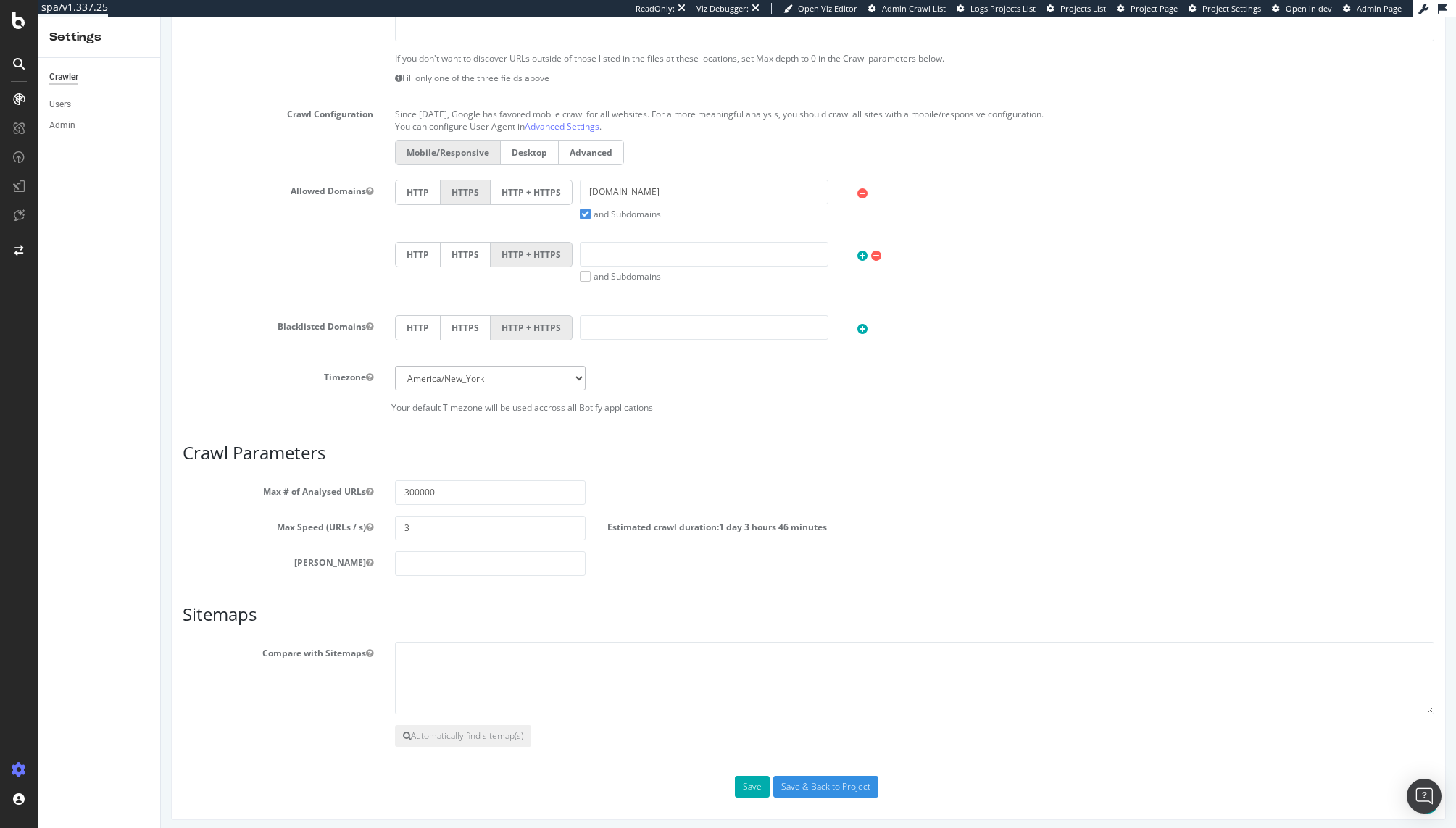
scroll to position [540, 0]
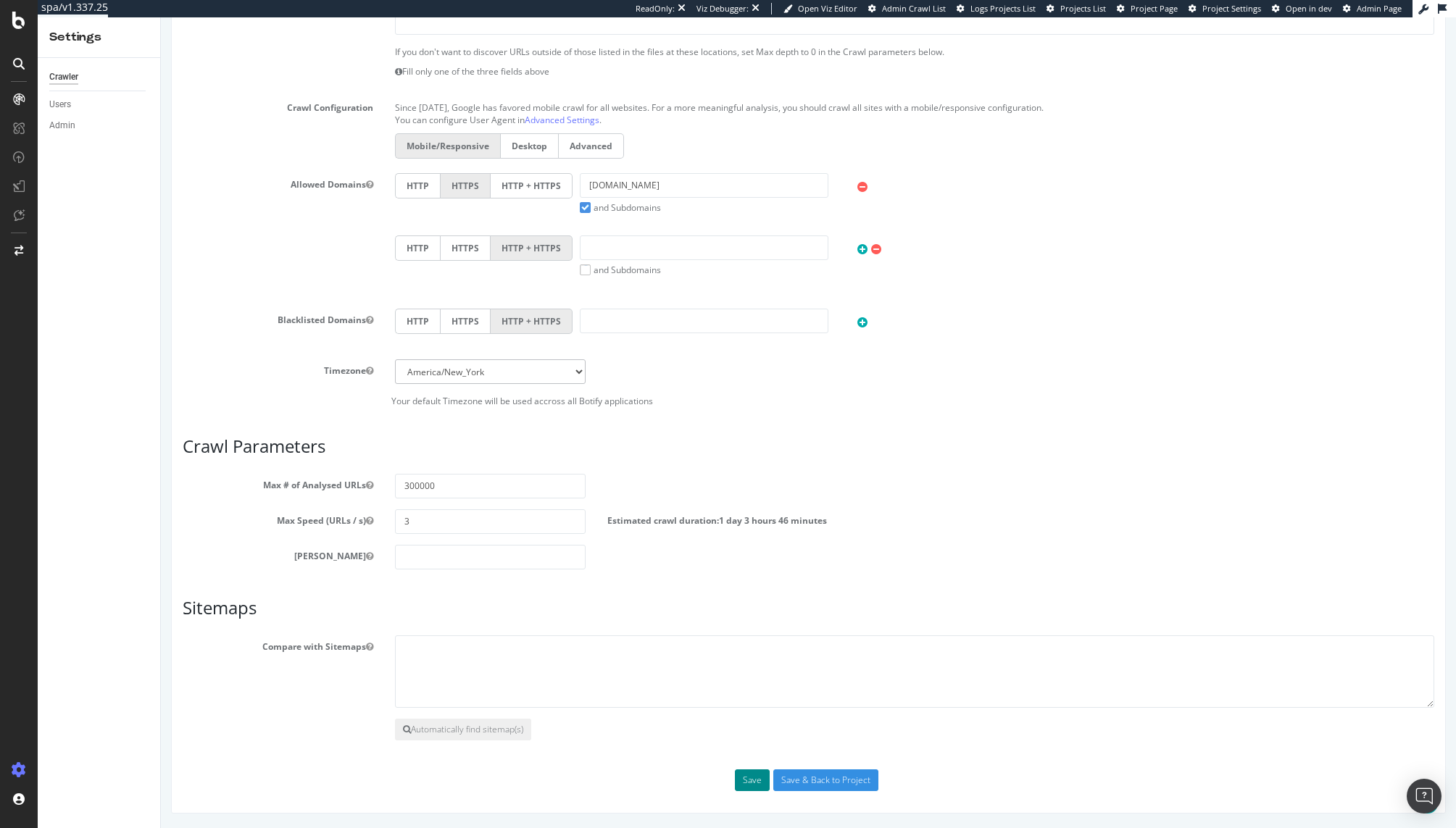
click at [743, 780] on button "Save" at bounding box center [753, 781] width 35 height 22
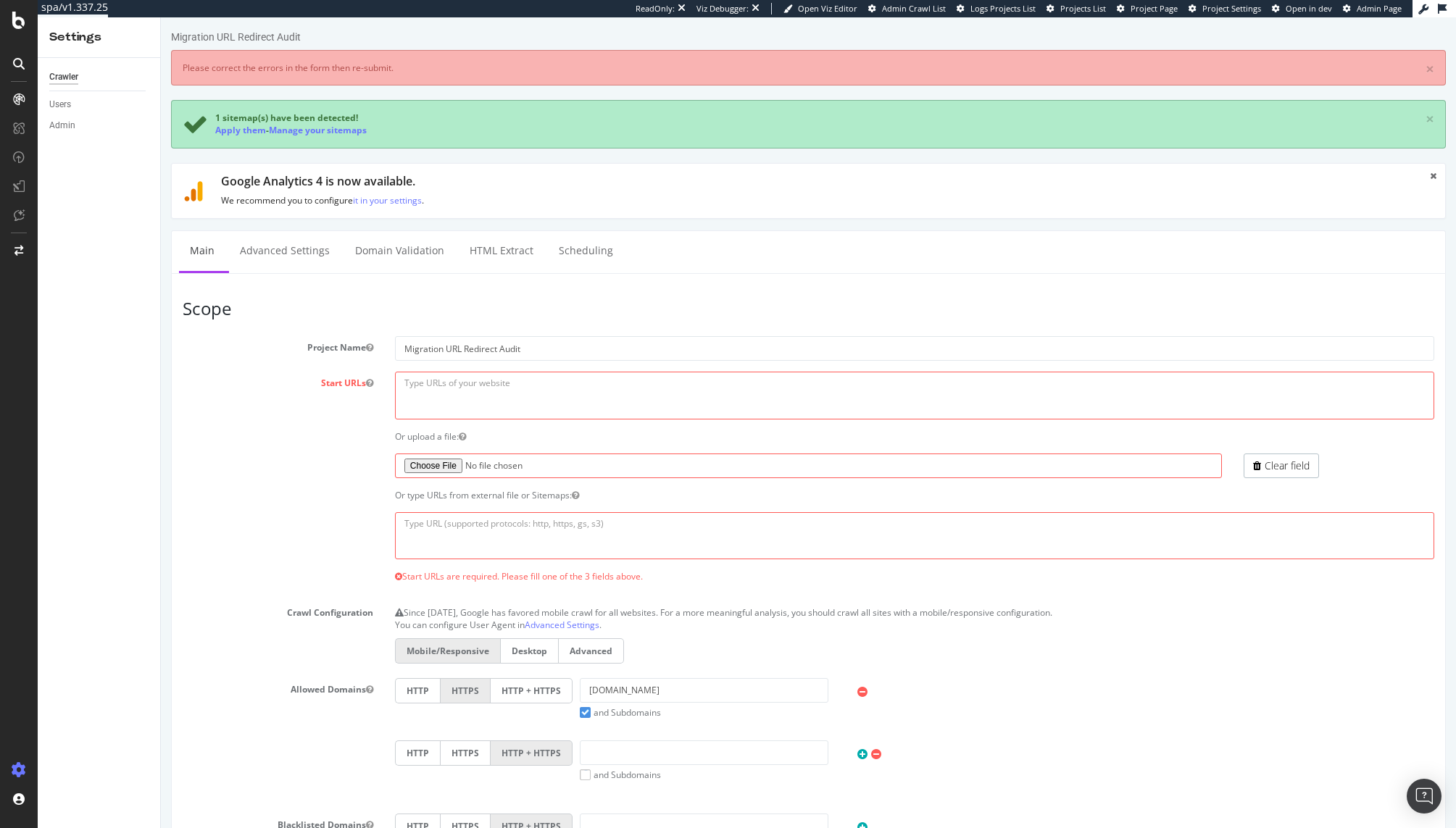
scroll to position [3, 0]
click at [298, 242] on link "Advanced Settings" at bounding box center [284, 250] width 112 height 40
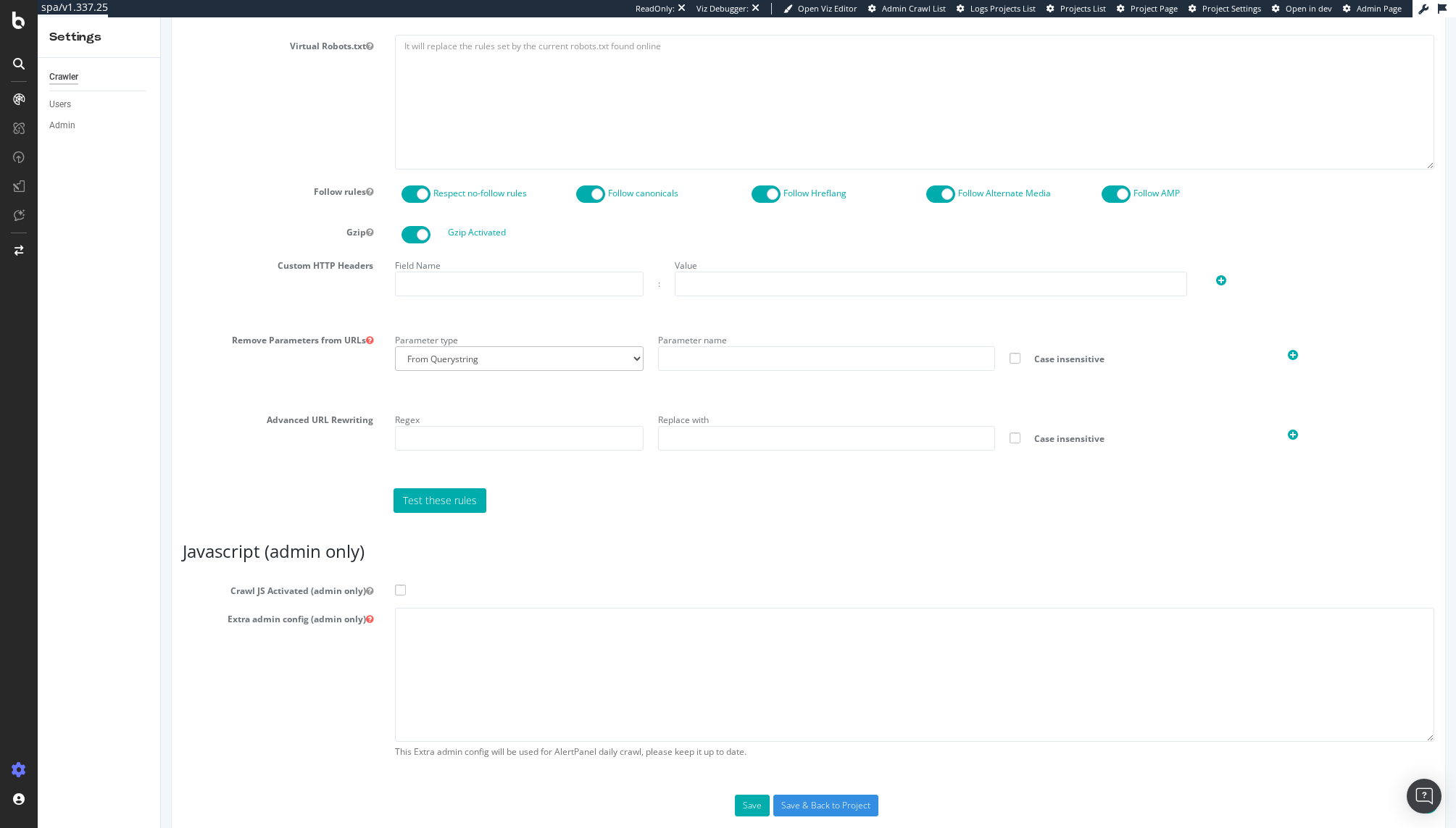
scroll to position [787, 0]
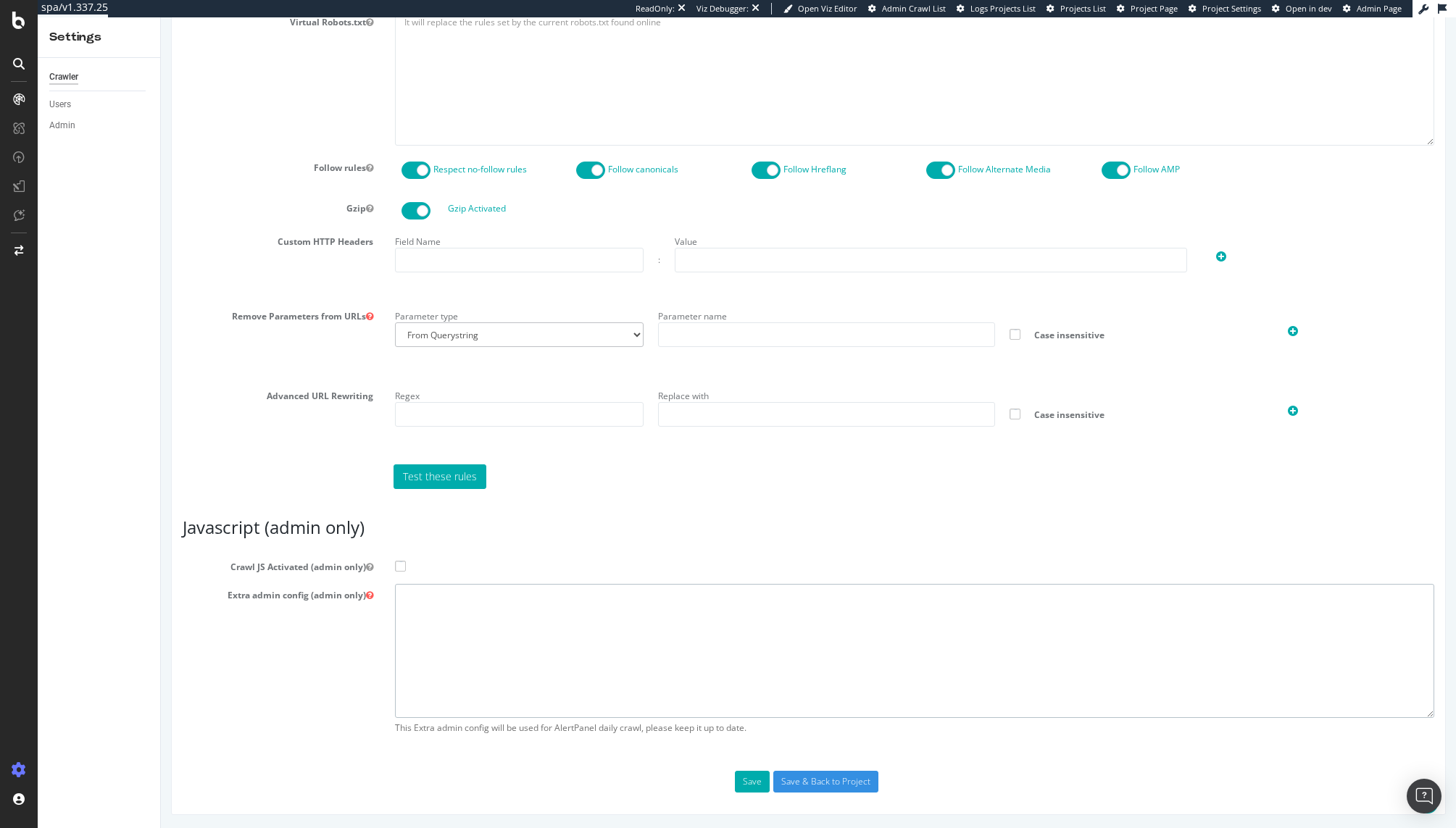
click at [560, 648] on textarea at bounding box center [915, 650] width 1040 height 134
paste textarea "{ "flags": [ "cube" ], "beta": { "pap_mini_rules": [ "+ *[DOMAIN_NAME][URL]", "…"
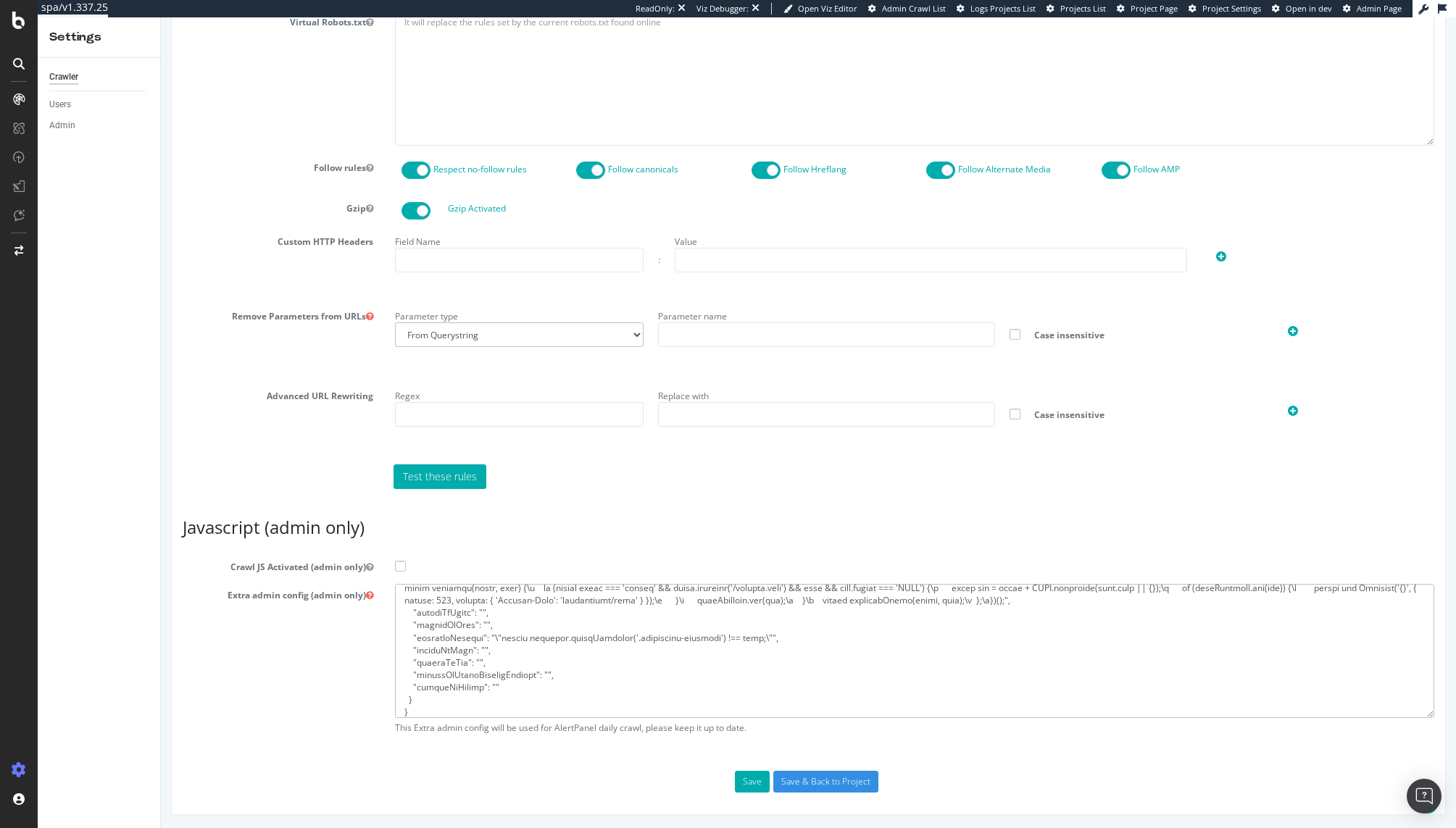
type textarea "{ "flags": [ "cube" ], "beta": { "pap_mini_rules": [ "+ *[DOMAIN_NAME][URL]", "…"
click at [400, 567] on span at bounding box center [401, 567] width 11 height 11
click at [161, 17] on input "Crawl JS Activated (admin only)" at bounding box center [161, 17] width 0 height 0
click at [756, 782] on button "Save" at bounding box center [753, 782] width 35 height 22
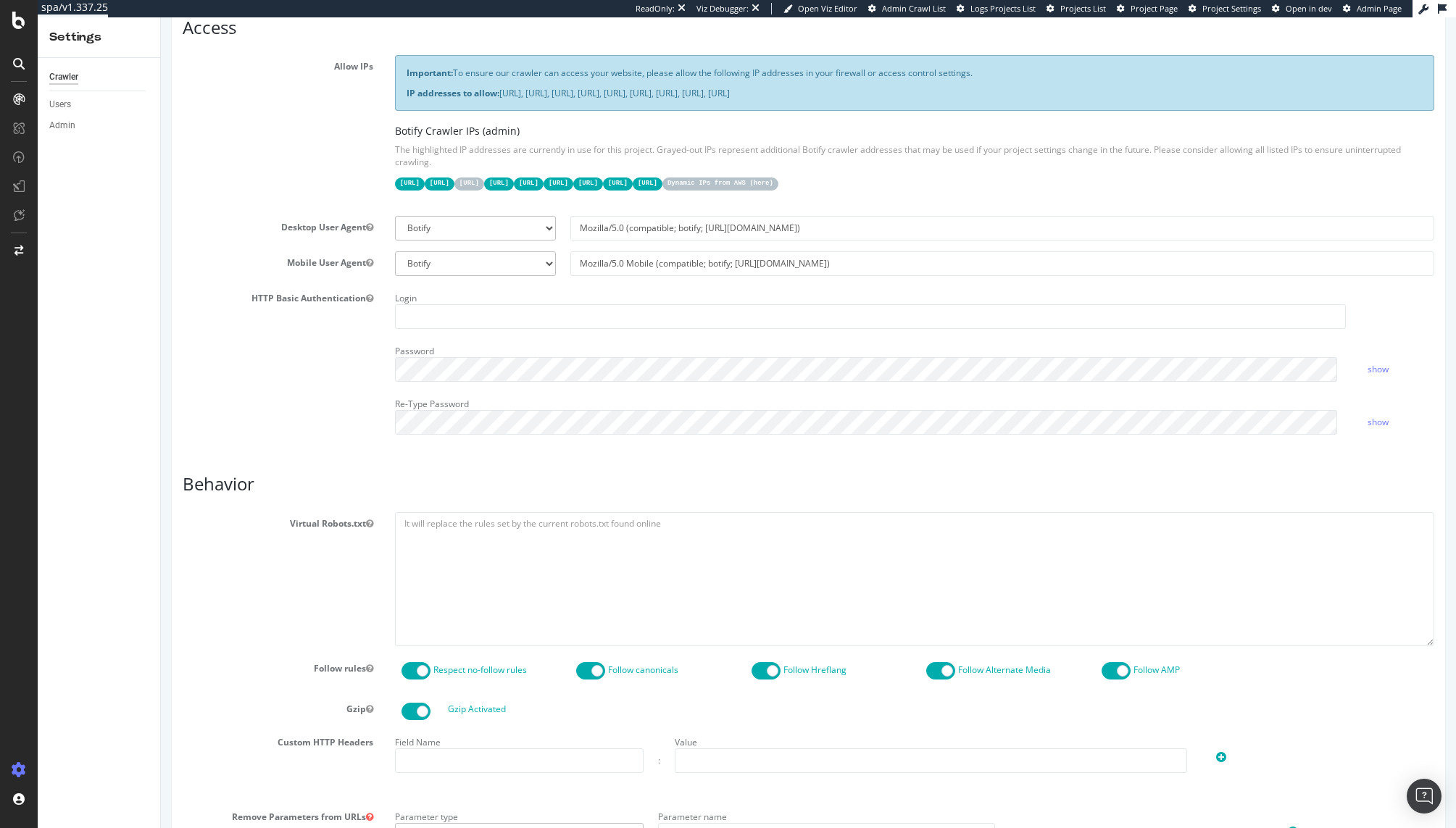
scroll to position [0, 0]
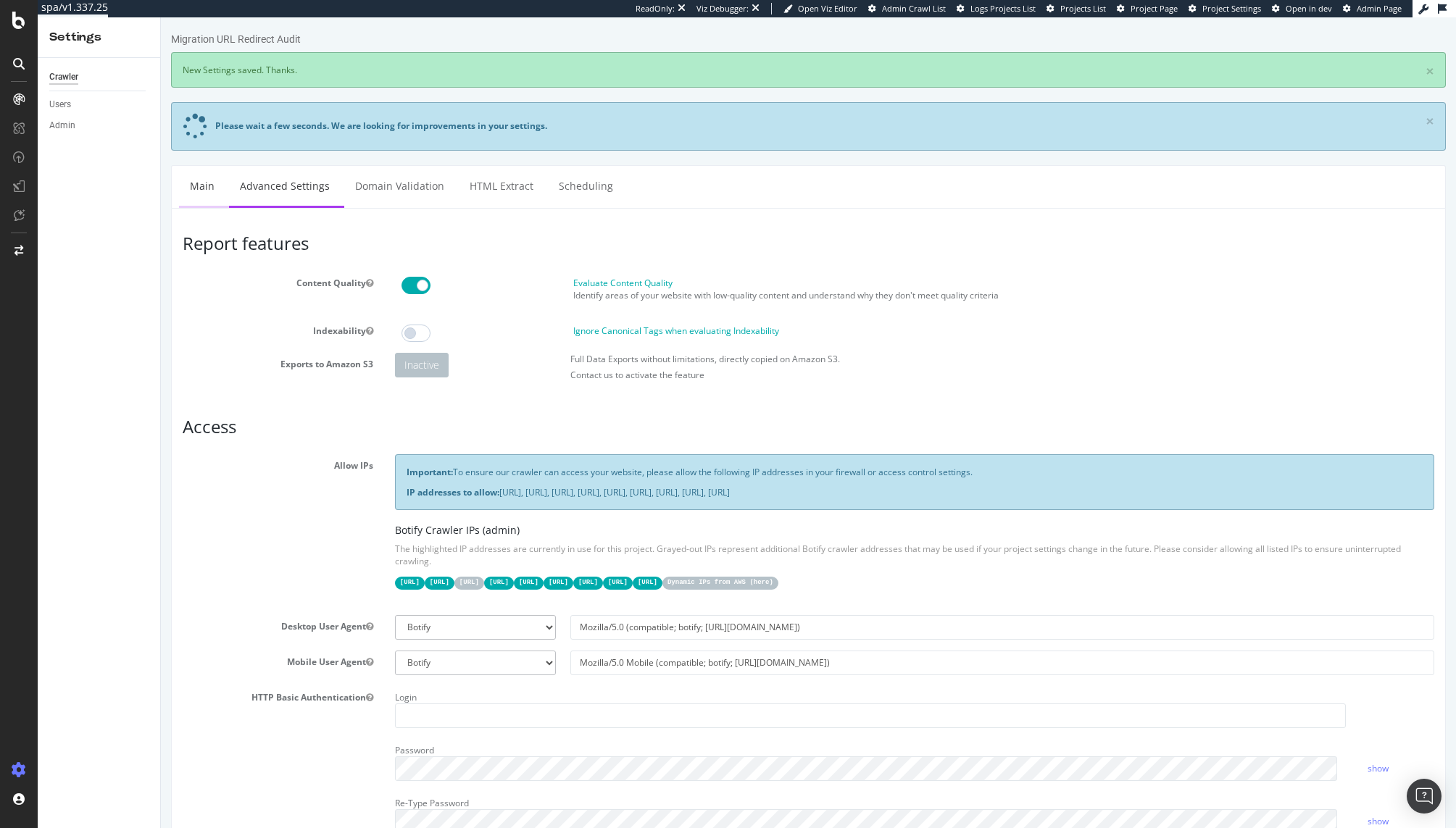
click at [200, 194] on link "Main" at bounding box center [202, 186] width 46 height 40
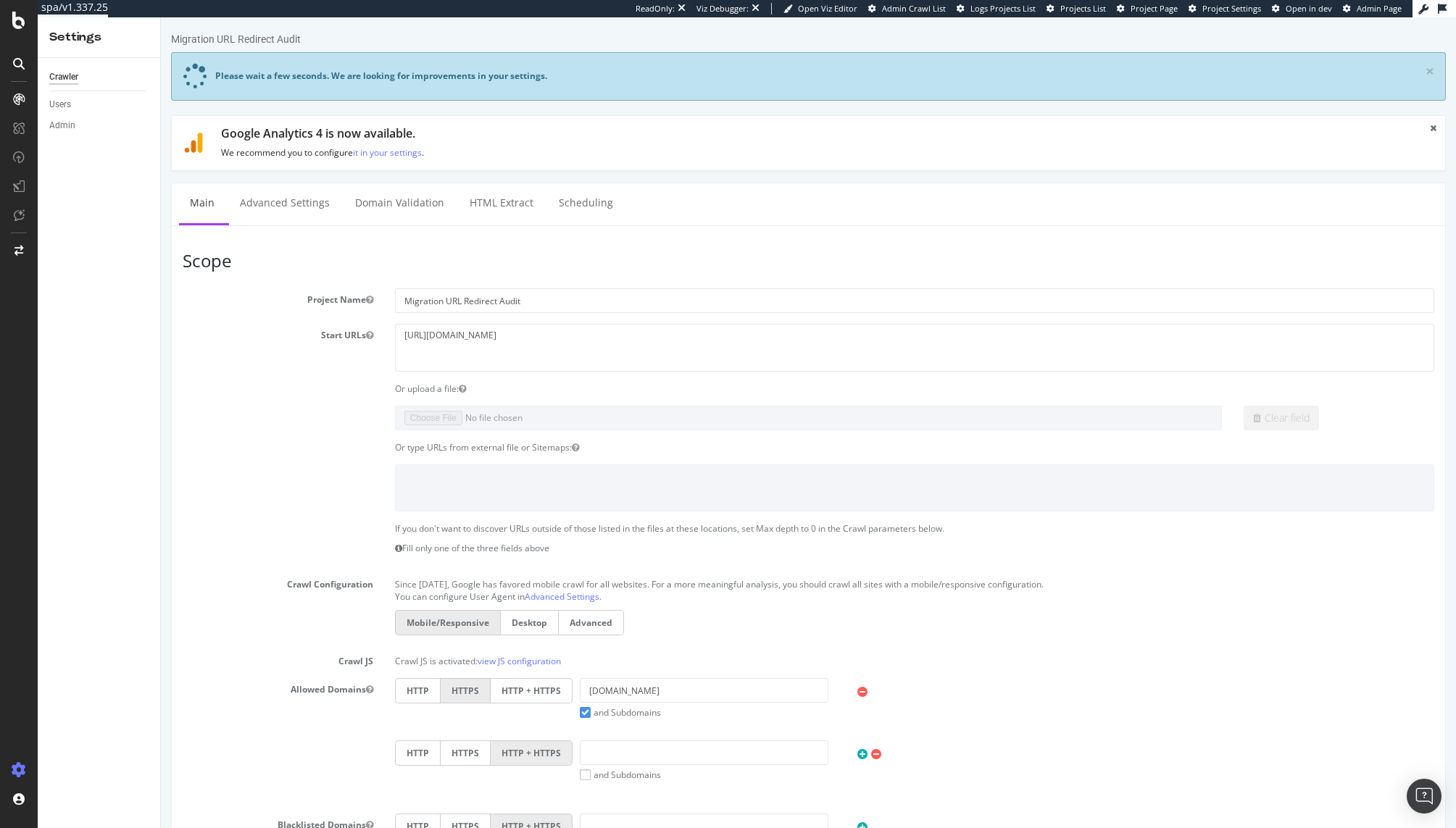
click at [341, 483] on div at bounding box center [809, 488] width 1274 height 47
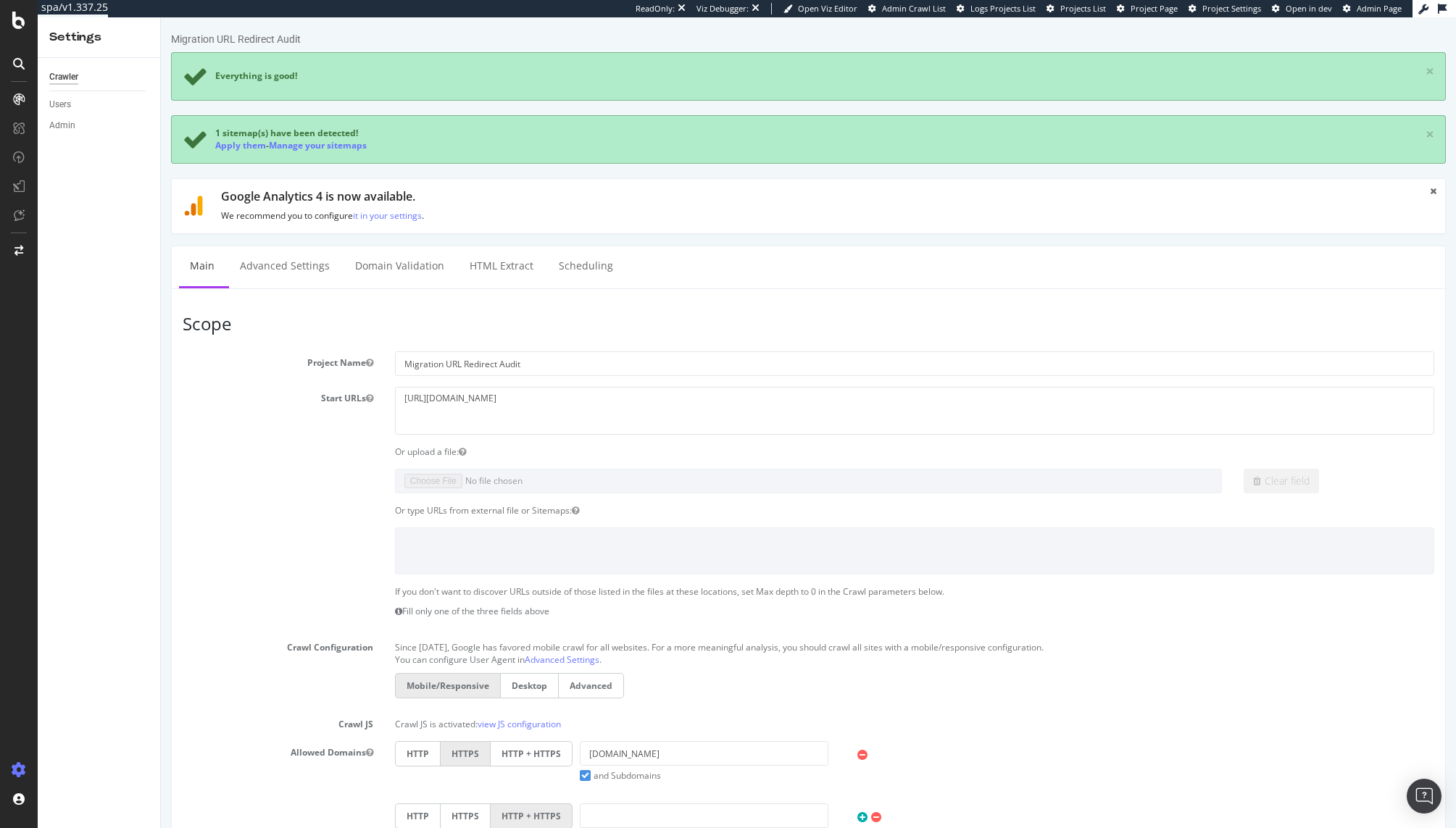
click at [296, 429] on div "Start URLs [URL][DOMAIN_NAME]" at bounding box center [809, 411] width 1274 height 47
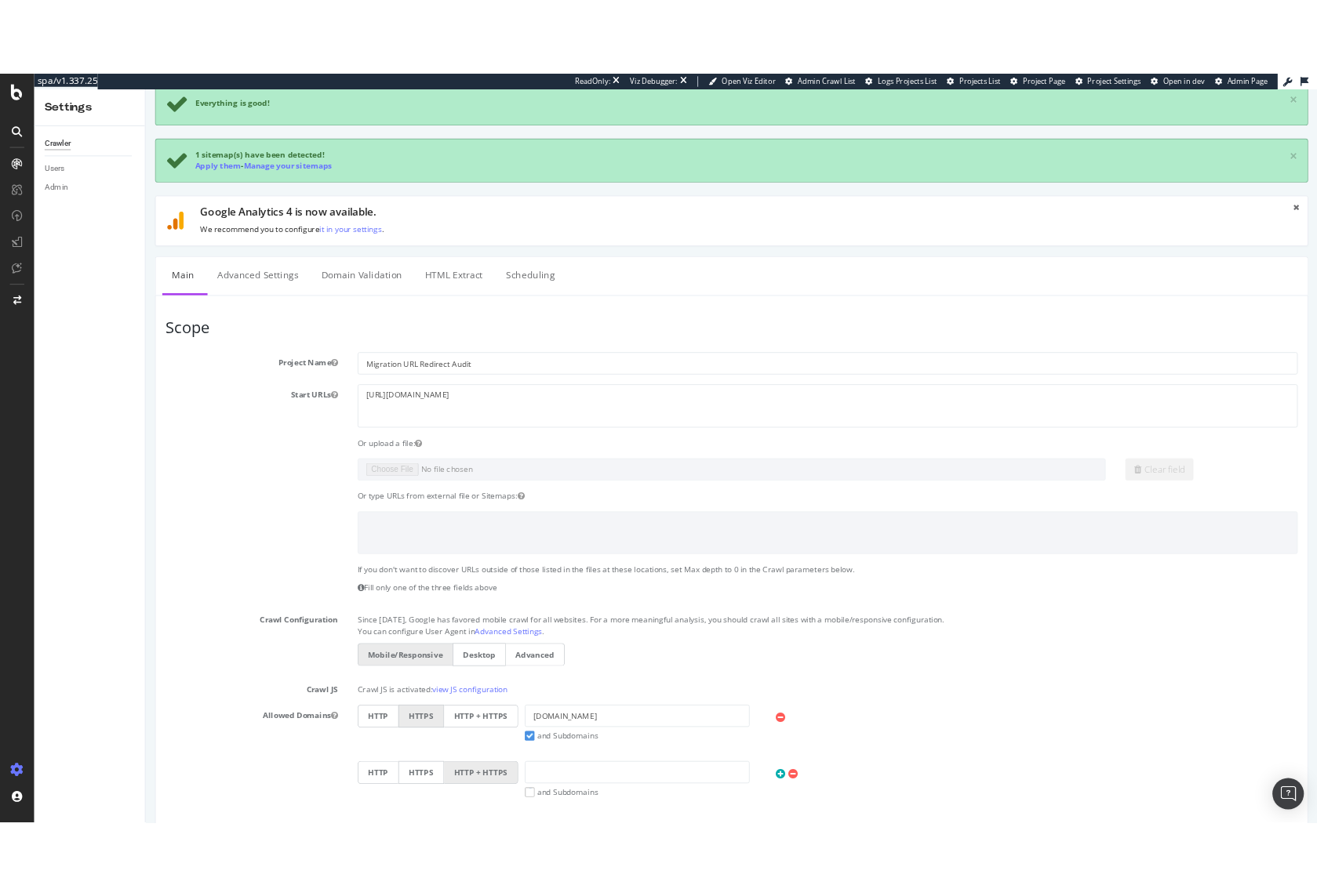
scroll to position [134, 0]
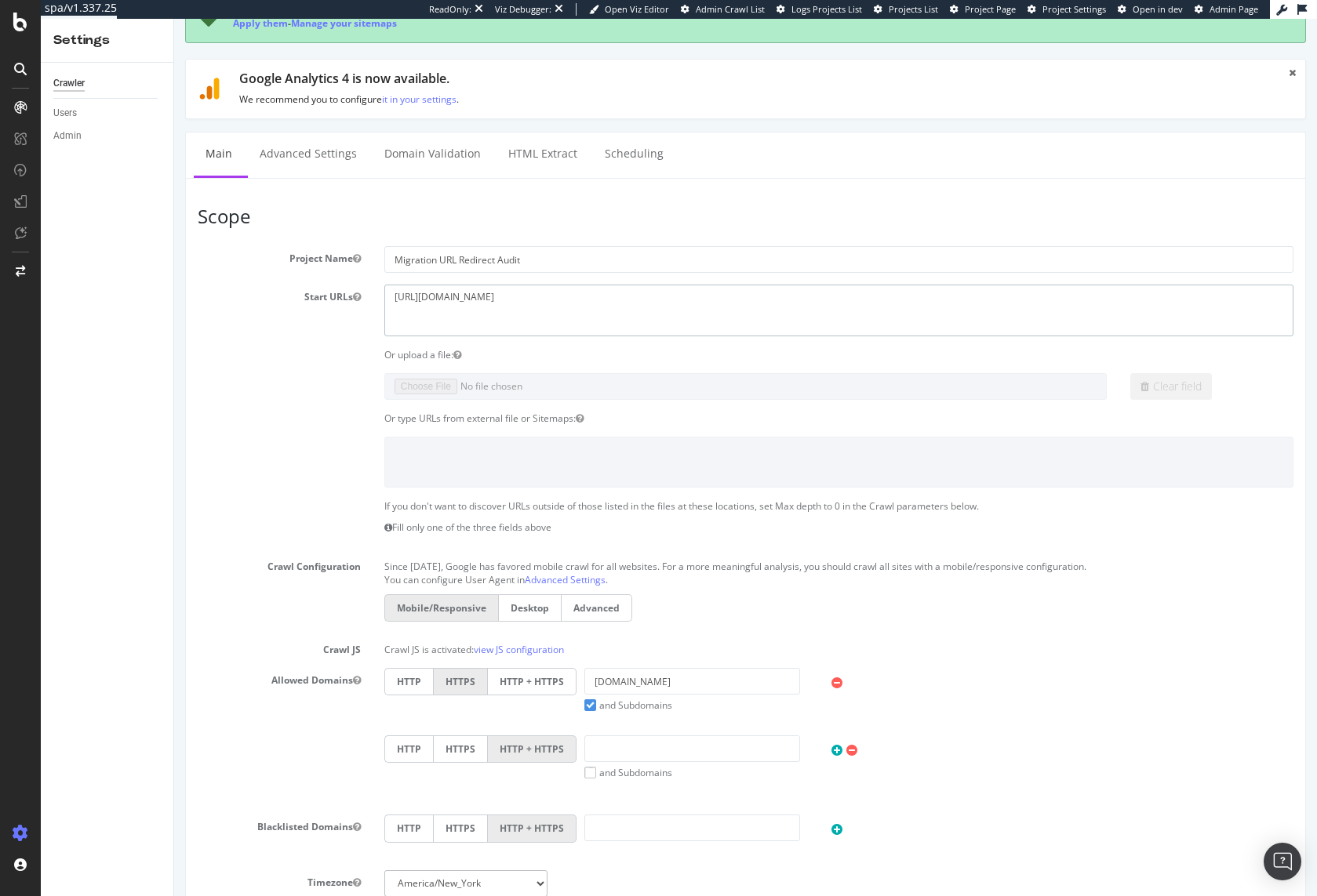
drag, startPoint x: 540, startPoint y: 302, endPoint x: 243, endPoint y: 300, distance: 297.0
click at [243, 300] on div "Start URLs [URL][DOMAIN_NAME]" at bounding box center [745, 310] width 1119 height 51
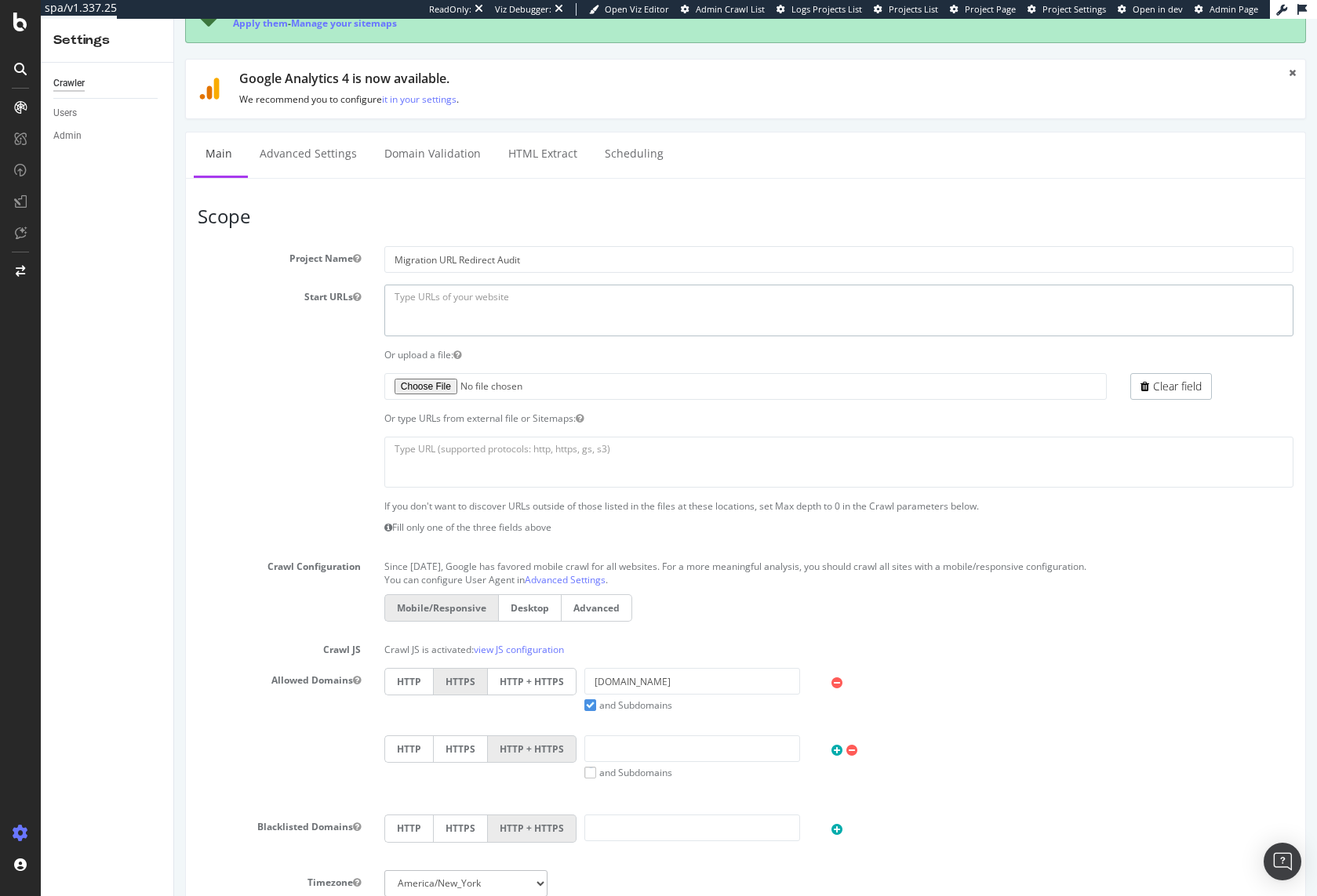
type input "C:\fakepath\society6.txt"
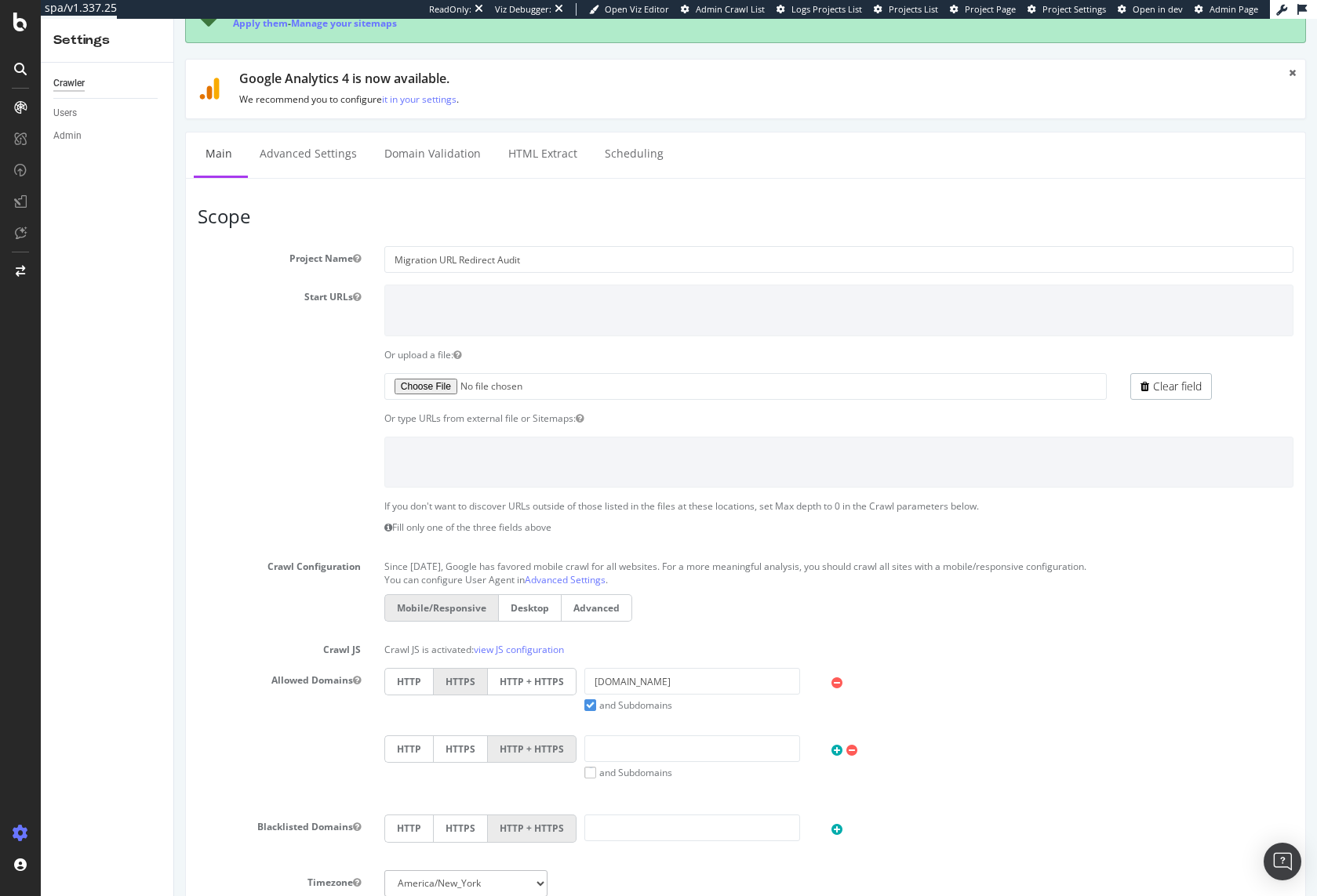
click at [289, 409] on section "Project Name Migration URL Redirect Audit Start URLs [URL][DOMAIN_NAME] Or uplo…" at bounding box center [744, 585] width 1095 height 676
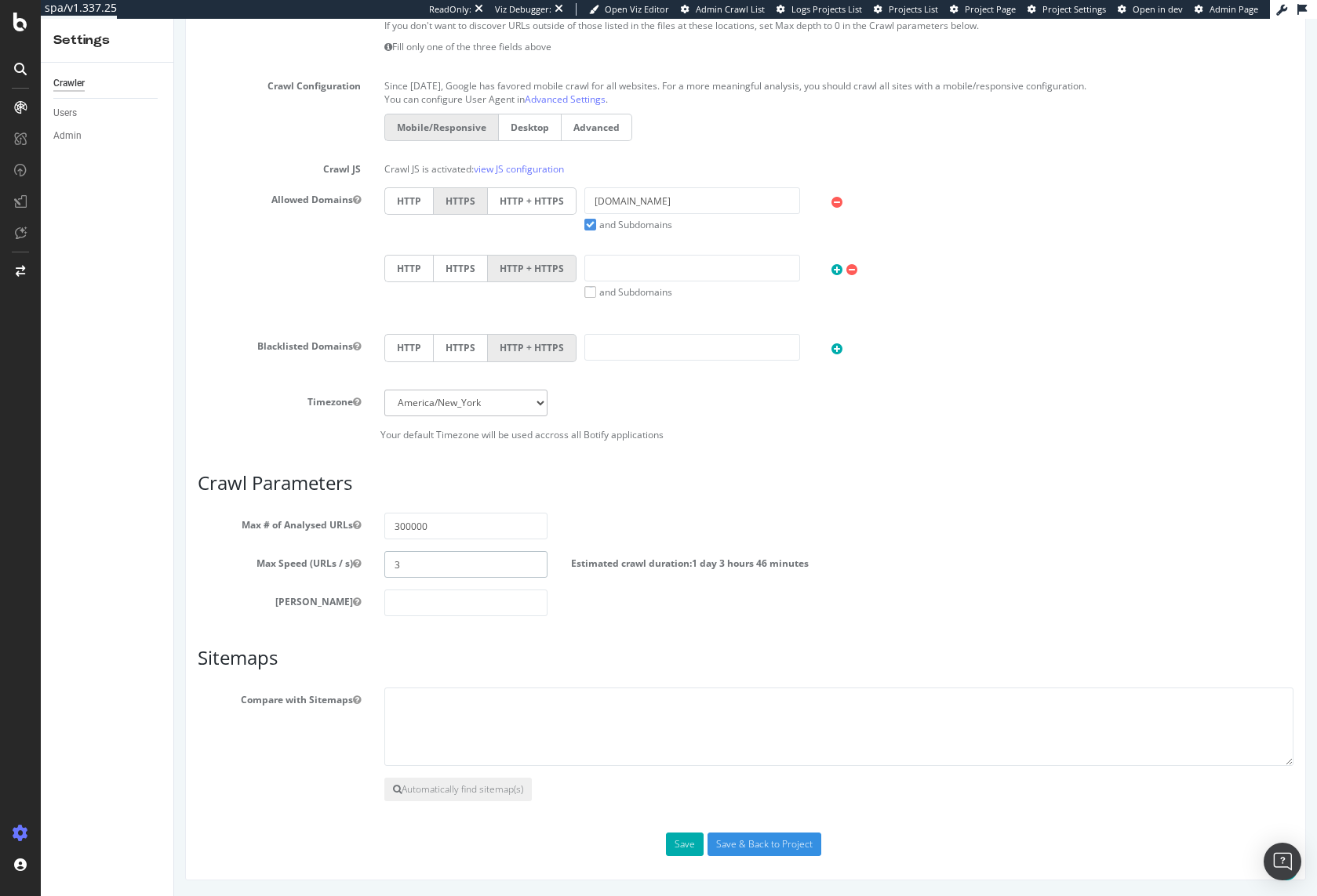
click at [449, 559] on input "3" at bounding box center [465, 564] width 163 height 27
type input "5"
click at [681, 848] on button "Save" at bounding box center [684, 845] width 37 height 24
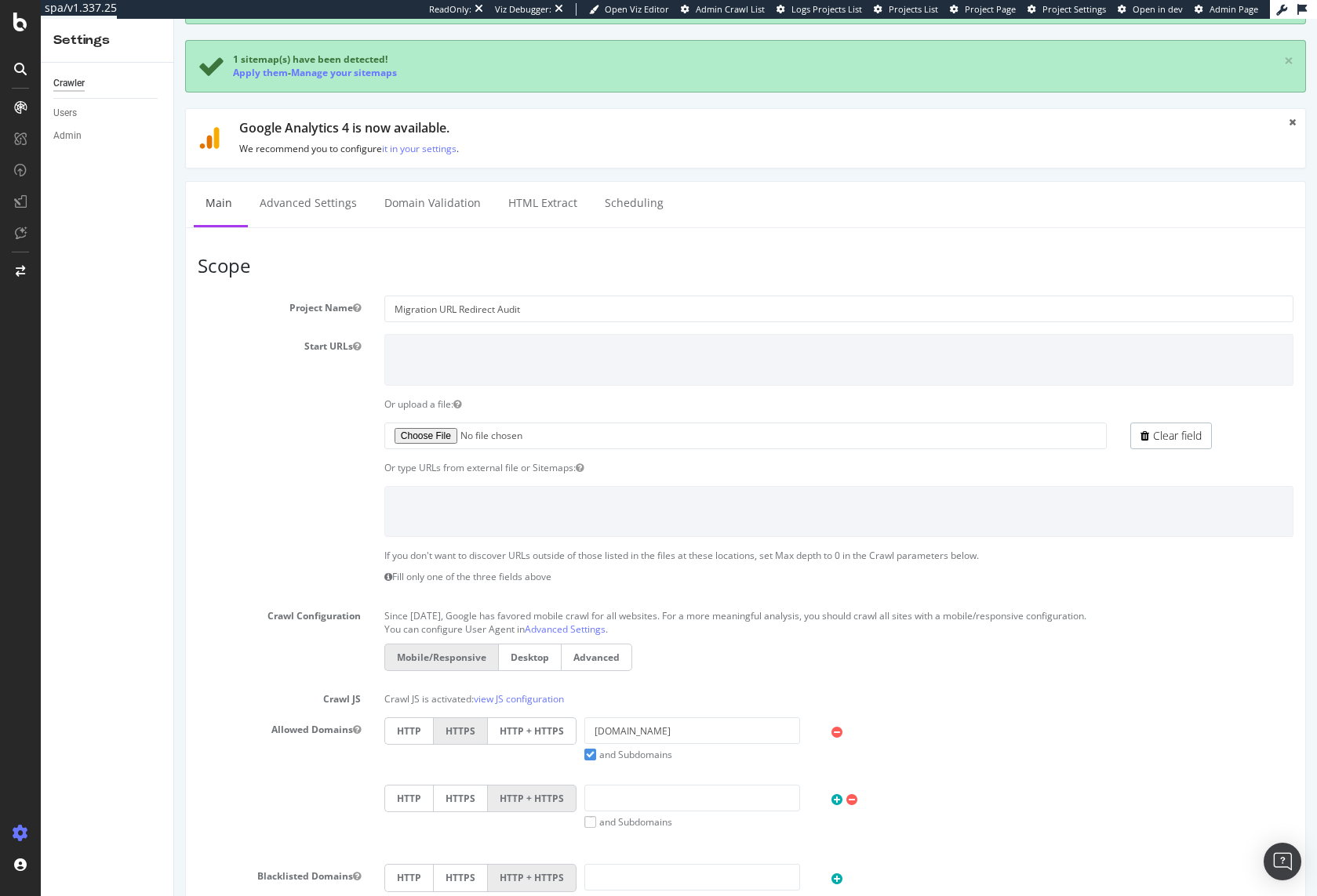
scroll to position [0, 0]
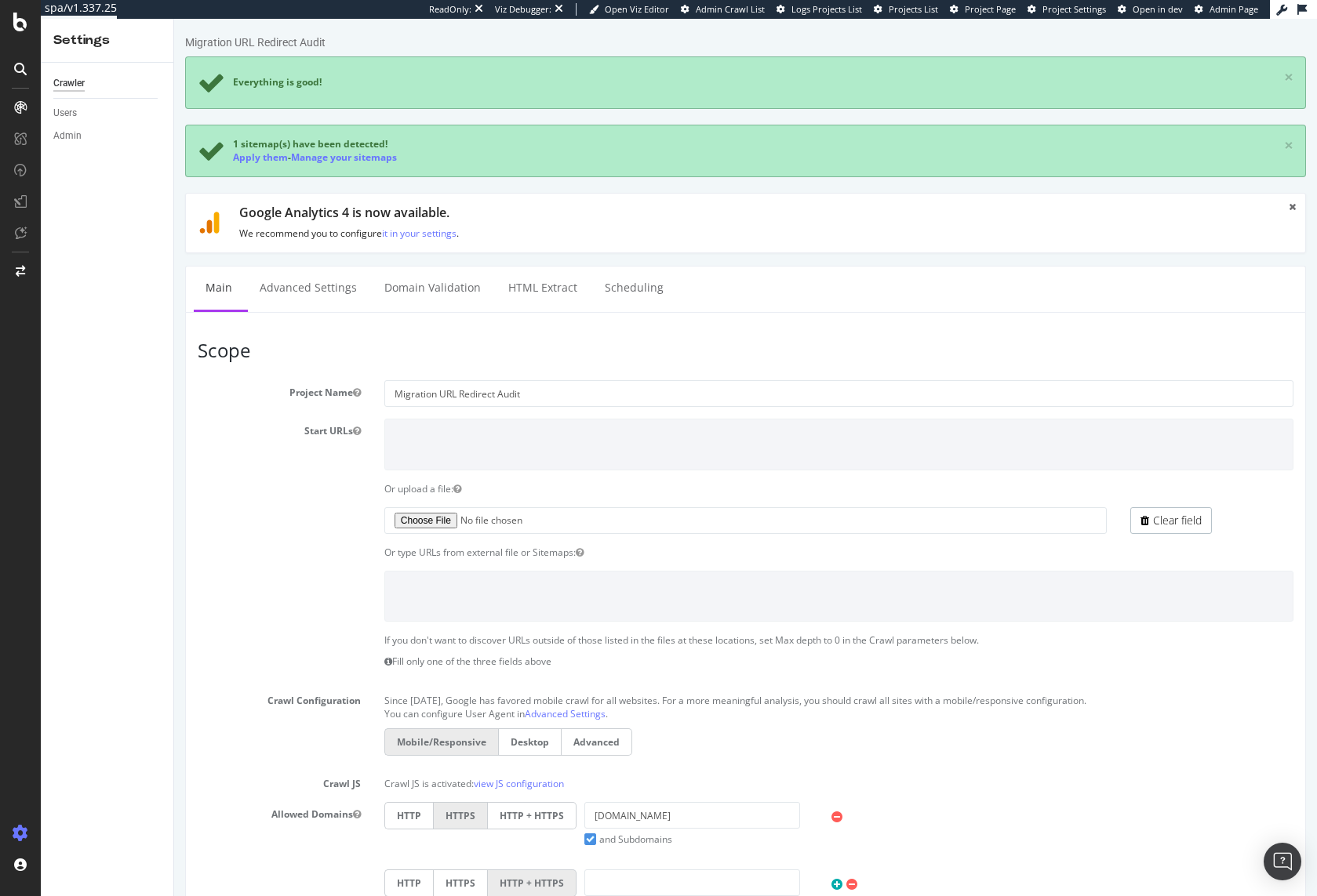
click at [322, 539] on section "Project Name Migration URL Redirect Audit Start URLs [URL][DOMAIN_NAME] Or uplo…" at bounding box center [744, 719] width 1095 height 676
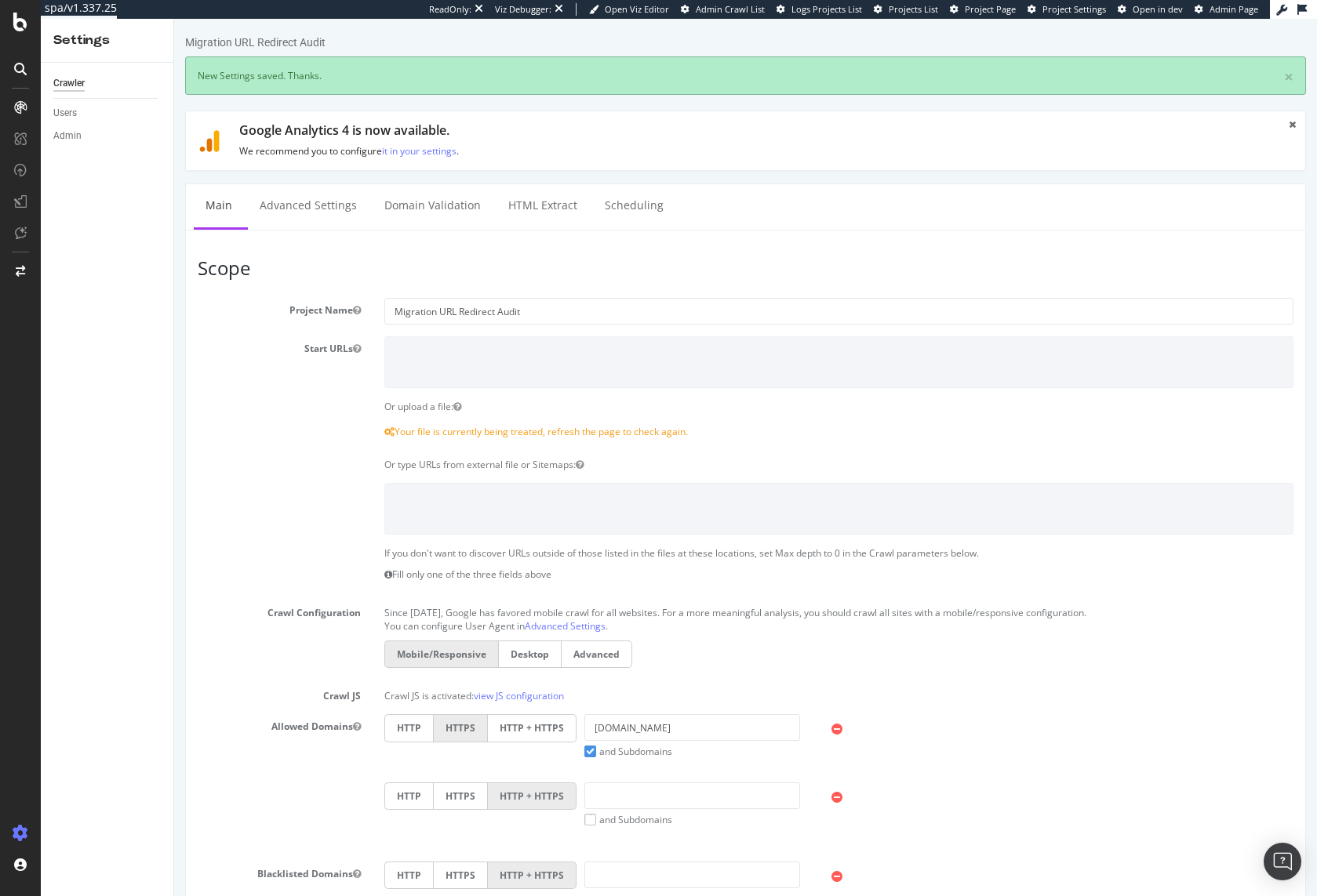
drag, startPoint x: 376, startPoint y: 438, endPoint x: 718, endPoint y: 441, distance: 342.0
click at [718, 441] on div "Your file is currently being treated, refresh the page to check again." at bounding box center [839, 435] width 933 height 21
click at [725, 436] on p "Your file is currently being treated, refresh the page to check again." at bounding box center [839, 432] width 909 height 14
